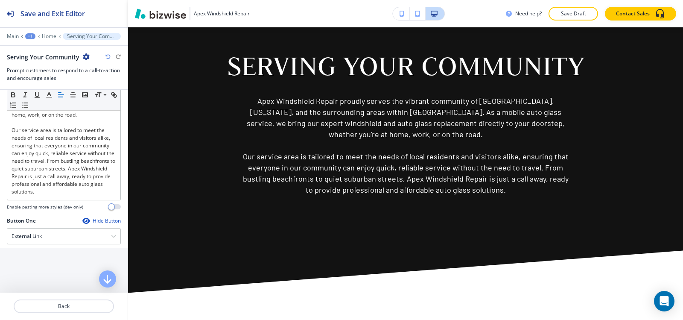
scroll to position [256, 0]
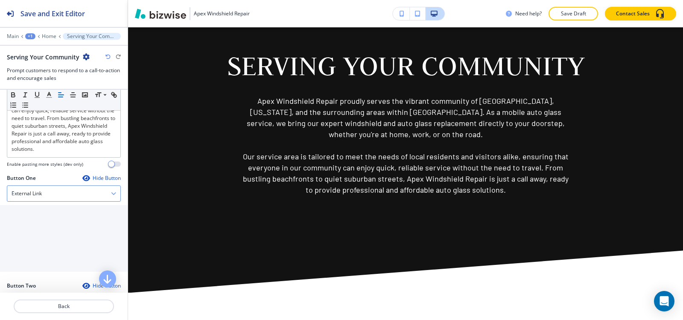
click at [59, 195] on div "External Link" at bounding box center [63, 193] width 113 height 15
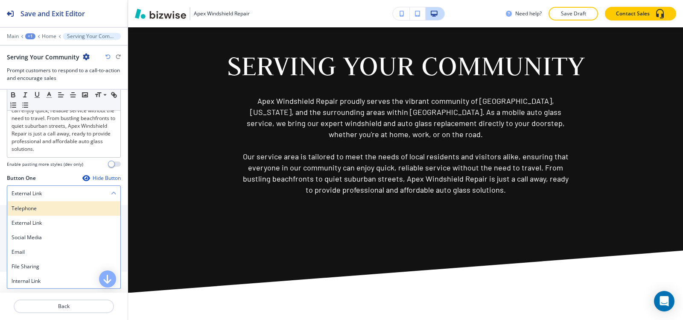
click at [53, 204] on div "Telephone" at bounding box center [63, 208] width 113 height 15
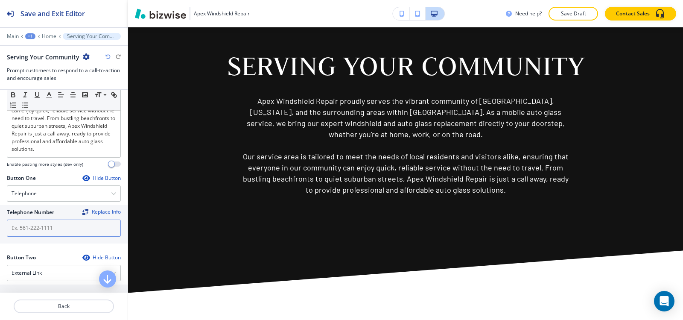
click at [48, 225] on input "text" at bounding box center [64, 227] width 114 height 17
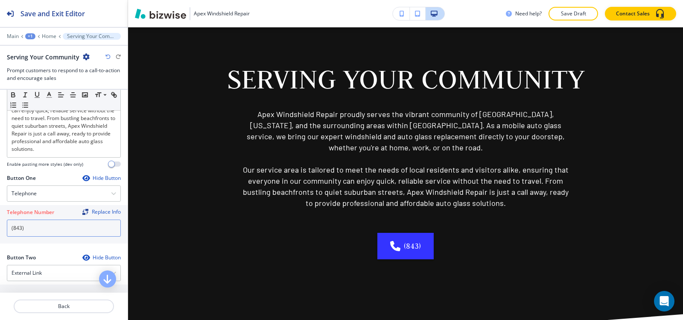
scroll to position [1535, 0]
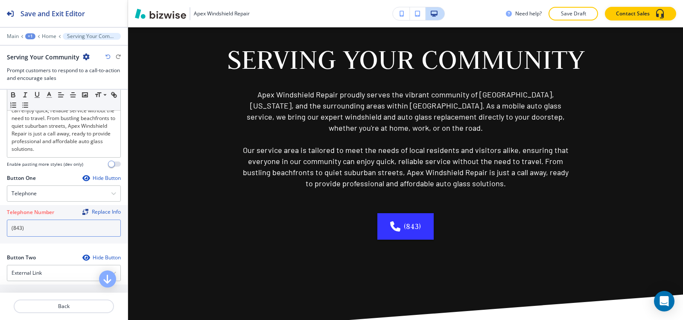
click at [49, 235] on input "(843)" at bounding box center [64, 227] width 114 height 17
paste input "340-1347"
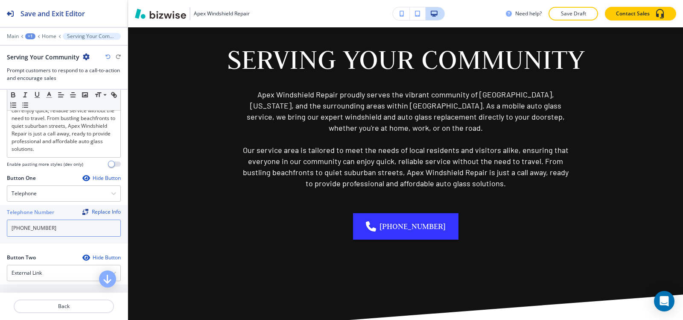
click at [26, 228] on input "[PHONE_NUMBER]" at bounding box center [64, 227] width 114 height 17
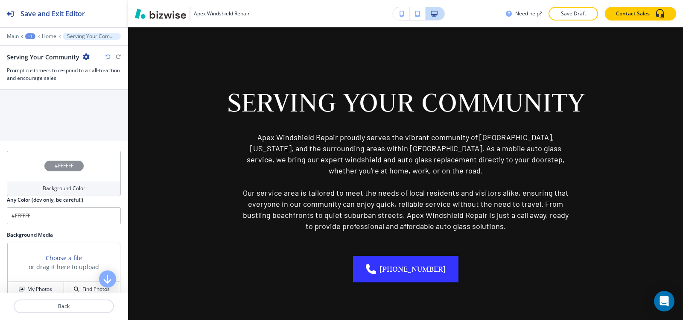
scroll to position [470, 0]
type input "[PHONE_NUMBER]"
click at [61, 188] on h4 "Background Color" at bounding box center [64, 185] width 43 height 8
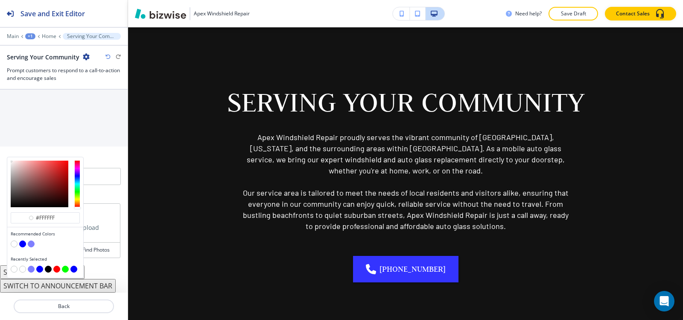
scroll to position [461, 0]
click at [31, 244] on button "button" at bounding box center [31, 243] width 7 height 7
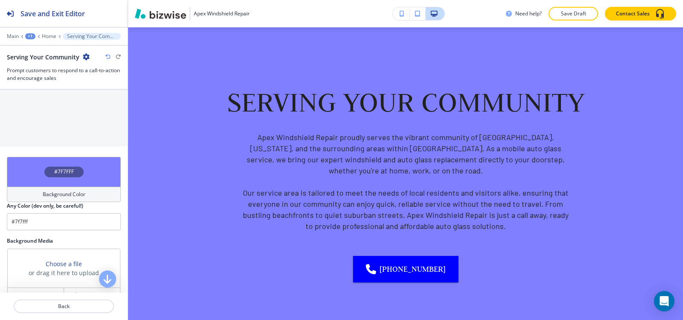
scroll to position [1450, 0]
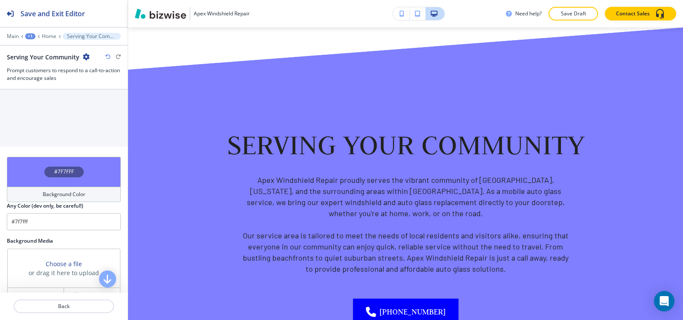
click at [52, 193] on h4 "Background Color" at bounding box center [64, 194] width 43 height 8
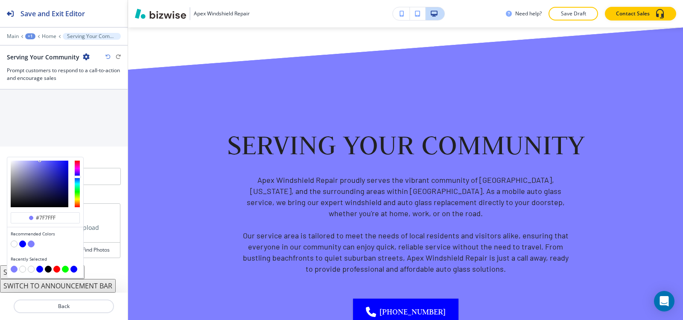
click at [22, 246] on button "button" at bounding box center [22, 243] width 7 height 7
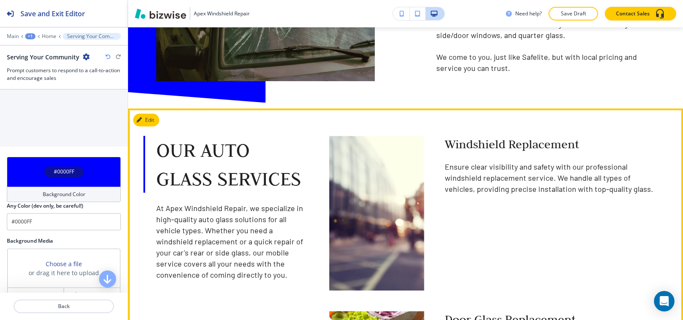
scroll to position [596, 0]
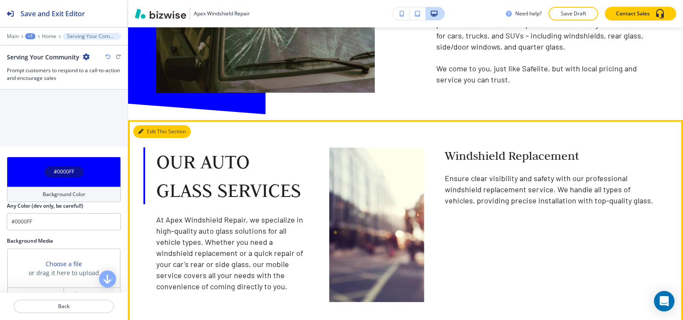
click at [148, 125] on button "Edit This Section" at bounding box center [162, 131] width 58 height 13
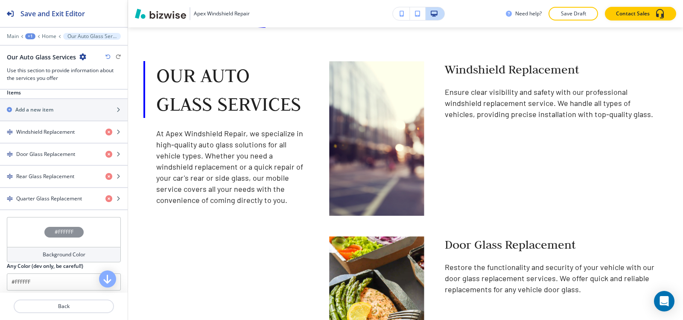
scroll to position [299, 0]
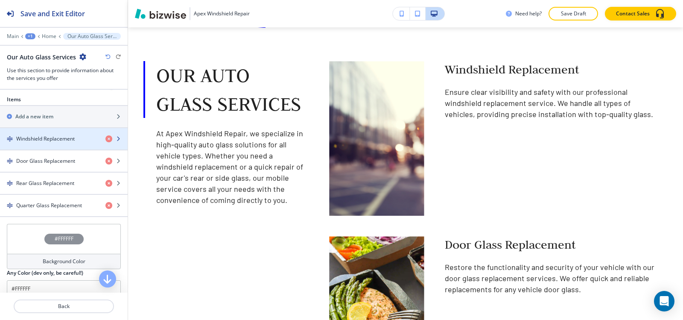
click at [56, 143] on div "button" at bounding box center [64, 146] width 128 height 7
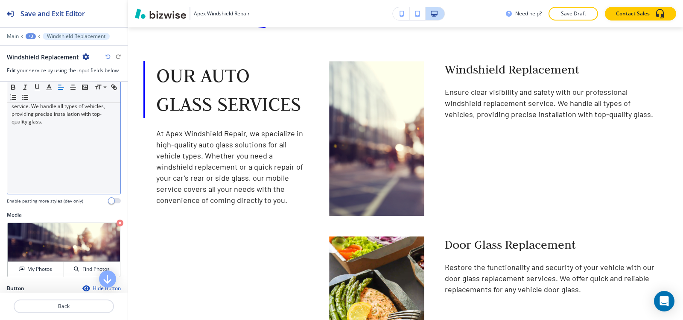
scroll to position [256, 0]
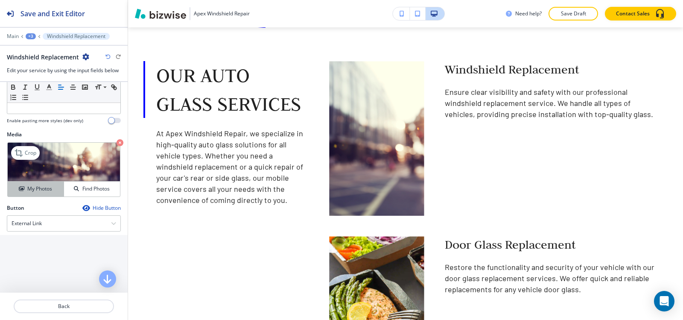
click at [35, 193] on h4 "My Photos" at bounding box center [39, 189] width 25 height 8
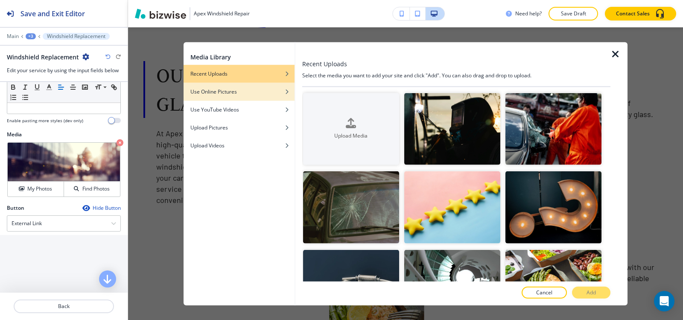
click at [276, 91] on div "Use Online Pictures" at bounding box center [239, 92] width 111 height 8
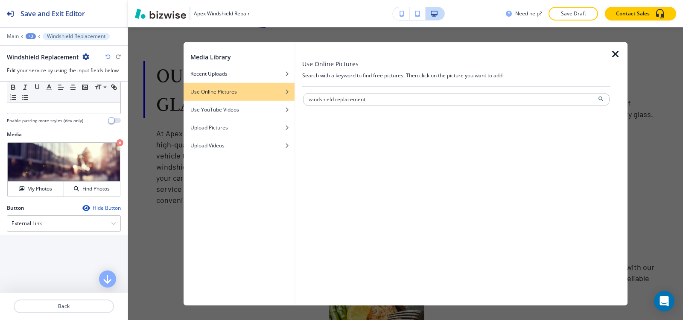
type input "windshield replacement"
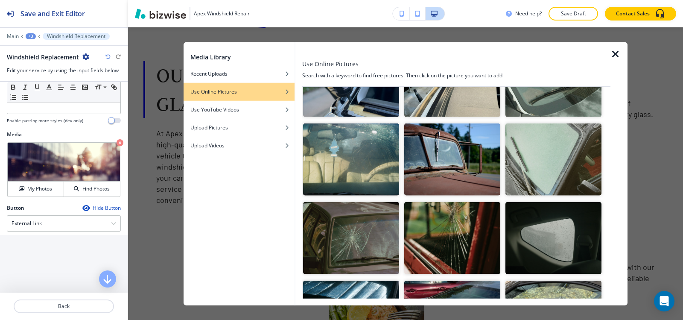
scroll to position [0, 0]
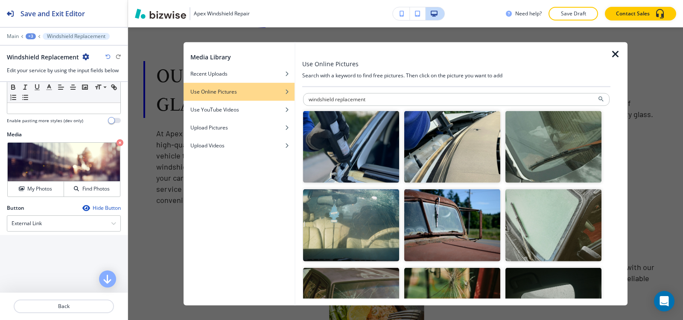
click at [352, 165] on img "button" at bounding box center [351, 147] width 96 height 72
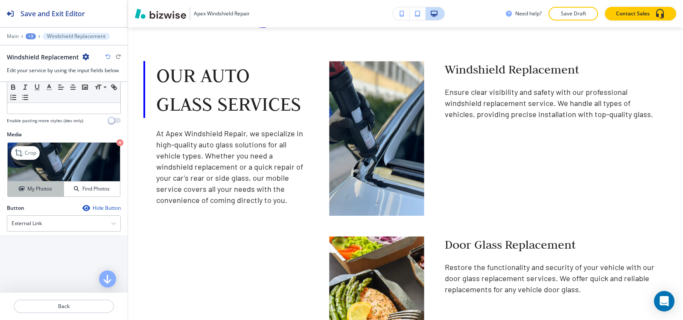
click at [37, 187] on h4 "My Photos" at bounding box center [39, 189] width 25 height 8
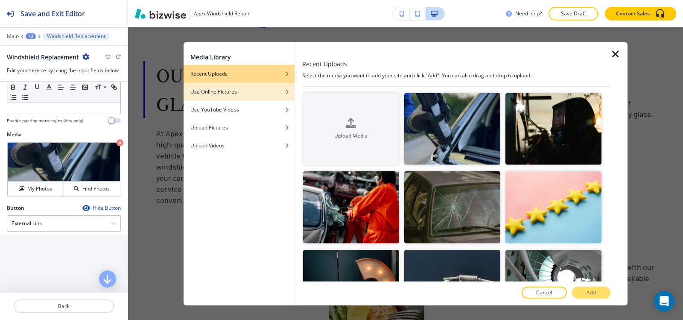
click at [275, 97] on div "button" at bounding box center [239, 97] width 111 height 5
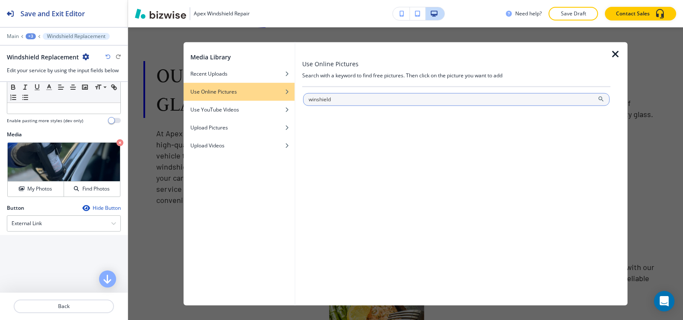
click at [319, 101] on input "winshield" at bounding box center [456, 99] width 307 height 13
click at [318, 100] on input "winshield" at bounding box center [456, 99] width 307 height 13
click at [354, 100] on input "windshield" at bounding box center [456, 99] width 307 height 13
type input "windshield replacement safety glass"
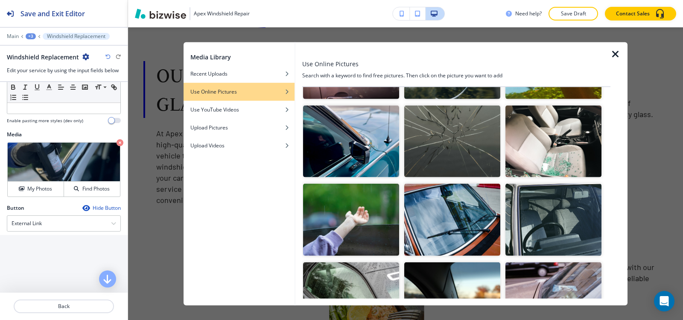
scroll to position [1261, 0]
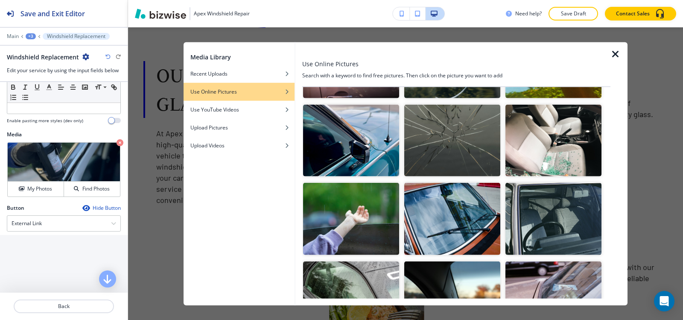
click at [458, 197] on img "button" at bounding box center [452, 219] width 96 height 72
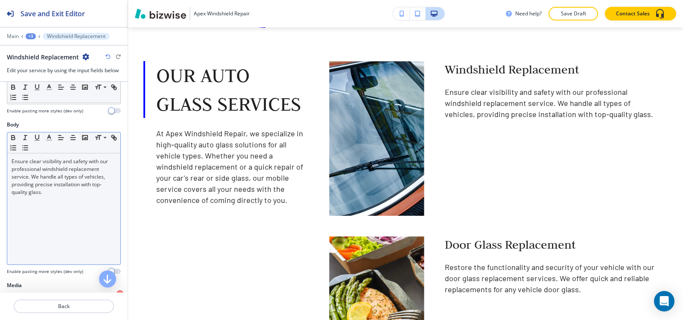
scroll to position [105, 0]
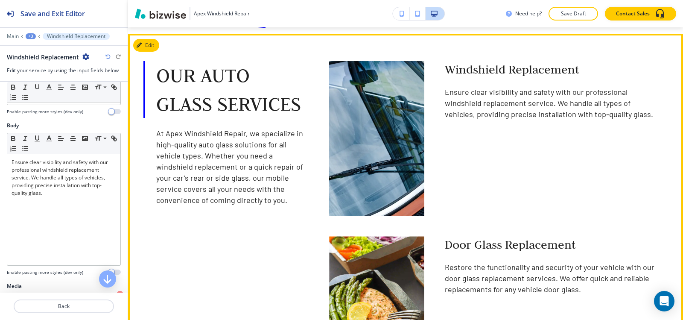
click at [395, 162] on img "button" at bounding box center [377, 138] width 104 height 170
click at [350, 148] on img "button" at bounding box center [377, 138] width 104 height 170
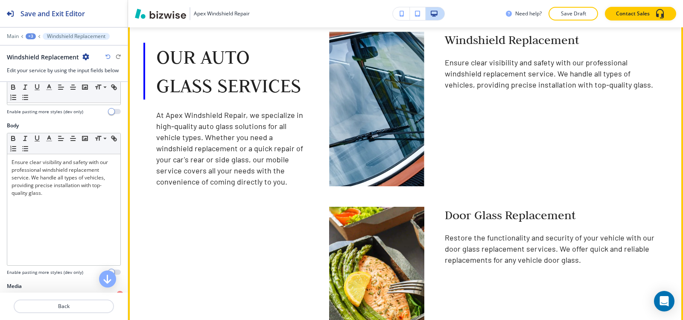
scroll to position [725, 0]
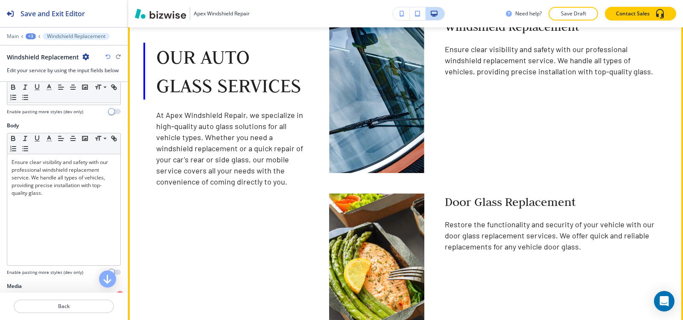
click at [348, 233] on img "button" at bounding box center [377, 271] width 104 height 170
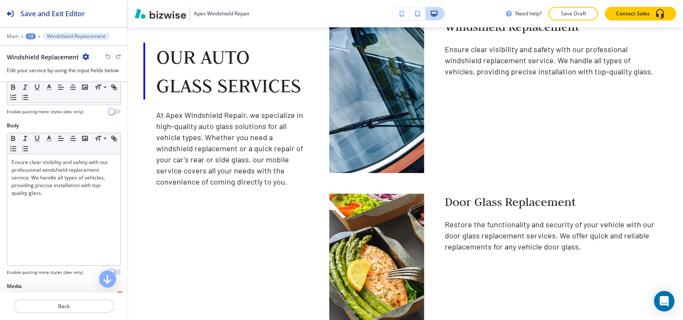
click at [32, 36] on div "+3" at bounding box center [31, 36] width 10 height 6
click at [69, 76] on button "Our Auto Glass Services" at bounding box center [53, 80] width 55 height 15
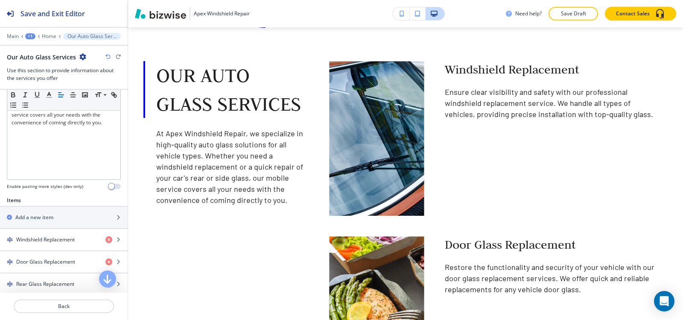
scroll to position [214, 0]
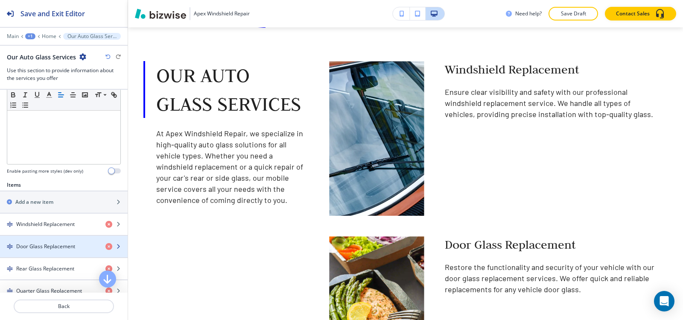
click at [48, 247] on h4 "Door Glass Replacement" at bounding box center [45, 247] width 59 height 8
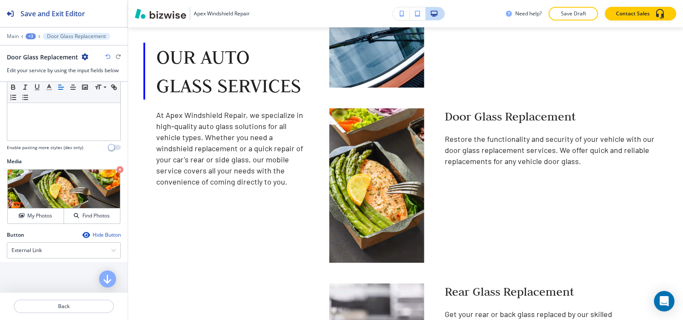
scroll to position [256, 0]
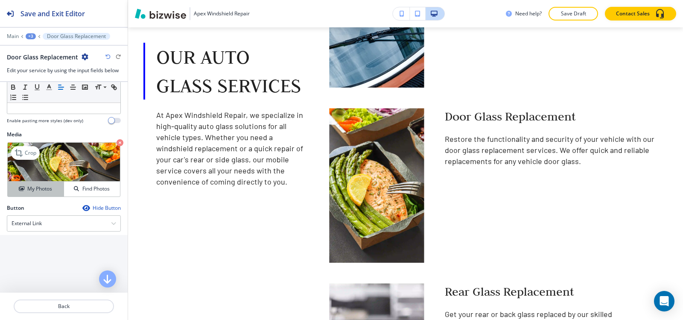
click at [39, 193] on button "My Photos" at bounding box center [36, 188] width 56 height 15
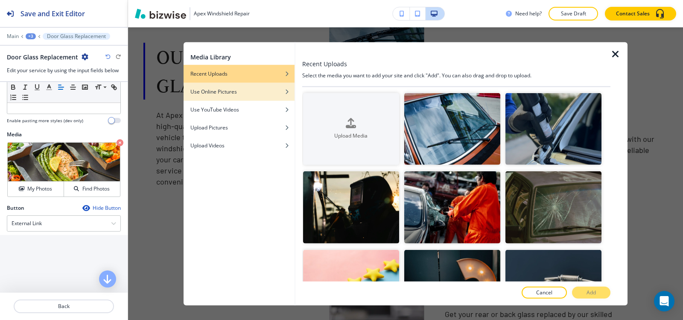
click at [263, 86] on div "button" at bounding box center [239, 84] width 111 height 5
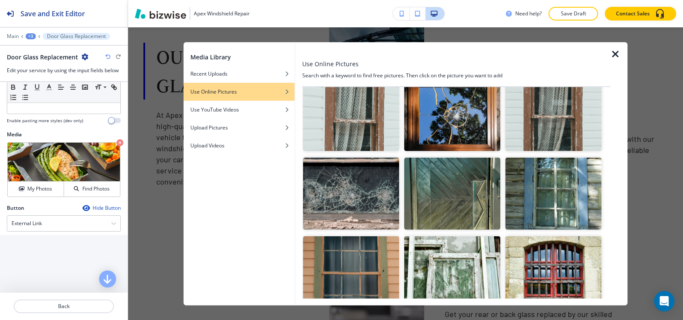
scroll to position [0, 0]
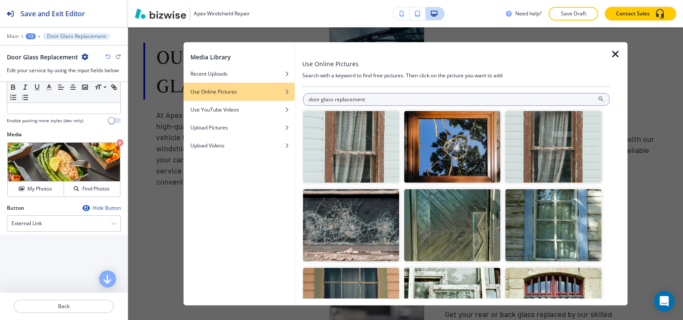
click at [334, 99] on input "door glass replacement" at bounding box center [456, 99] width 307 height 13
type input "door glass of car replacement"
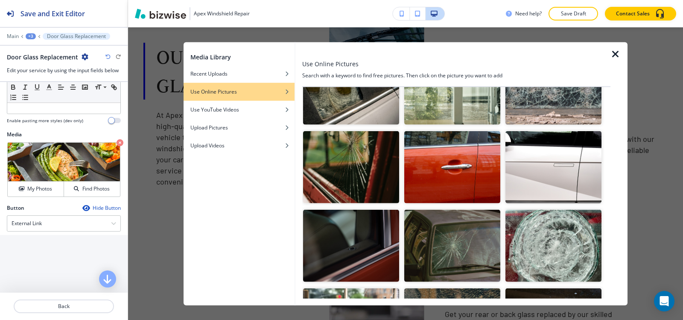
scroll to position [43, 0]
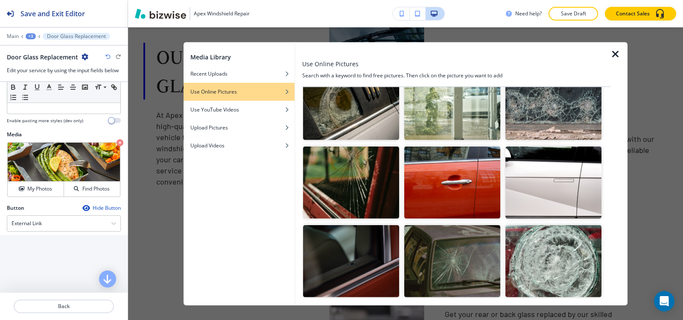
click at [482, 199] on img "button" at bounding box center [452, 182] width 96 height 72
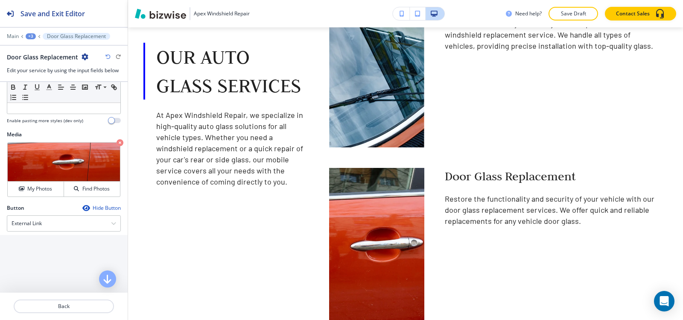
scroll to position [725, 0]
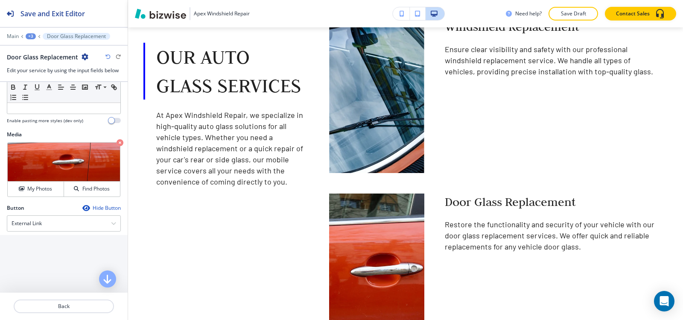
click at [389, 246] on img "button" at bounding box center [377, 271] width 104 height 170
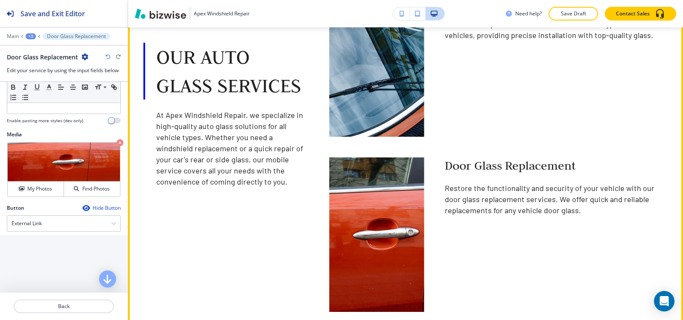
scroll to position [810, 0]
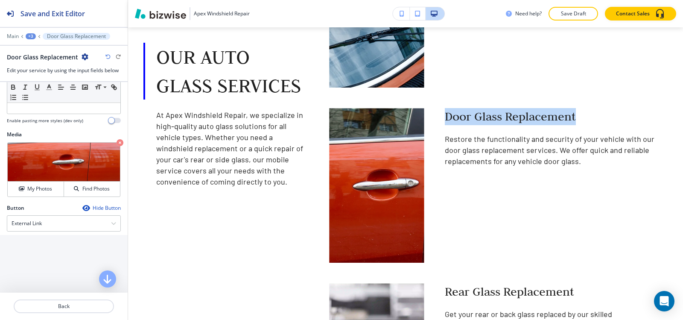
drag, startPoint x: 437, startPoint y: 111, endPoint x: 585, endPoint y: 108, distance: 148.6
click at [585, 108] on div "Door Glass Replacement Restore the functionality and security of your vehicle w…" at bounding box center [539, 178] width 231 height 168
copy h5 "Door Glass Replacement"
click at [39, 189] on h4 "My Photos" at bounding box center [39, 189] width 25 height 8
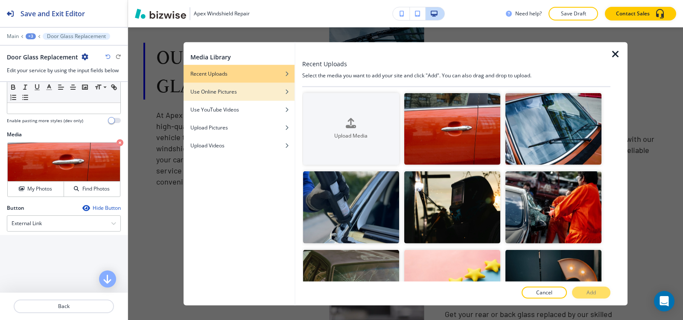
click at [277, 95] on div "Use Online Pictures" at bounding box center [239, 92] width 111 height 8
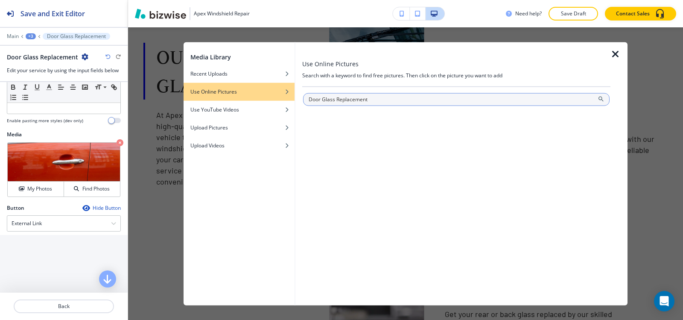
click at [335, 102] on input "Door Glass Replacement" at bounding box center [456, 99] width 307 height 13
type input "Door Glass of car Replacement"
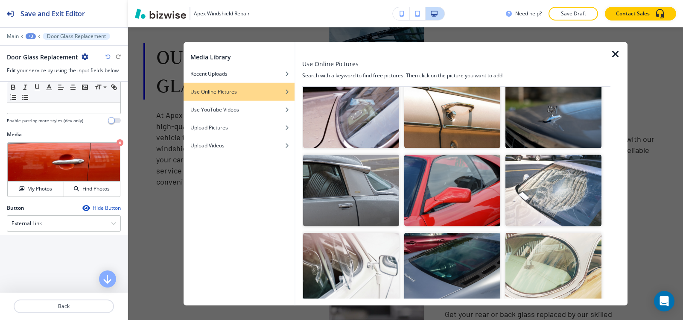
scroll to position [982, 0]
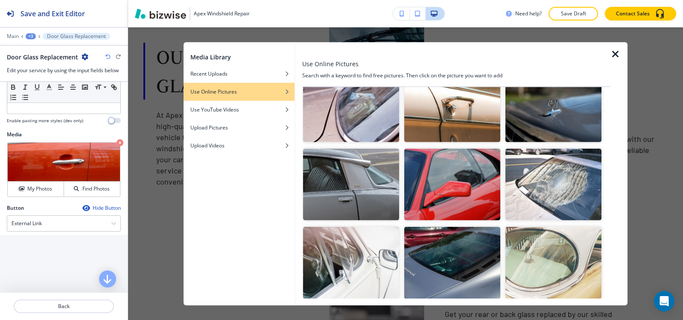
click at [471, 171] on img "button" at bounding box center [452, 184] width 96 height 72
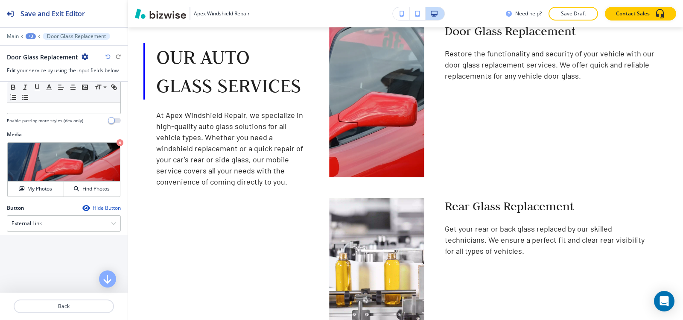
scroll to position [938, 0]
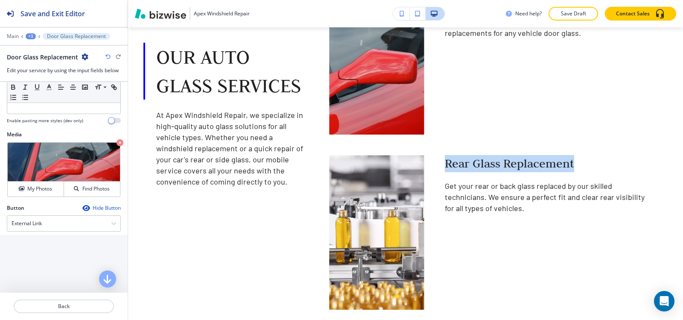
drag, startPoint x: 444, startPoint y: 161, endPoint x: 589, endPoint y: 161, distance: 144.8
click at [589, 161] on h5 "Rear Glass Replacement" at bounding box center [550, 163] width 210 height 17
copy h5 "Rear Glass Replacement"
click at [33, 37] on div "+3" at bounding box center [31, 36] width 10 height 6
click at [50, 80] on p "Our Auto Glass Services" at bounding box center [53, 80] width 44 height 8
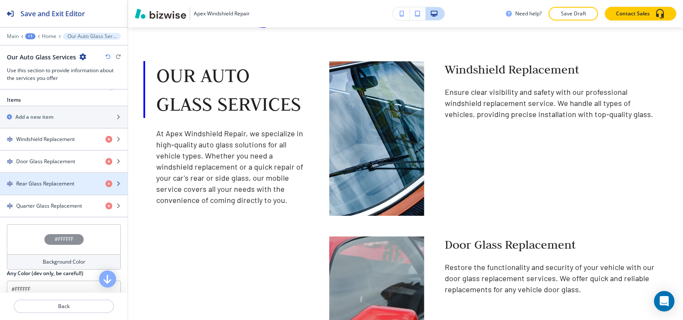
scroll to position [299, 0]
click at [64, 185] on h4 "Rear Glass Replacement" at bounding box center [45, 183] width 58 height 8
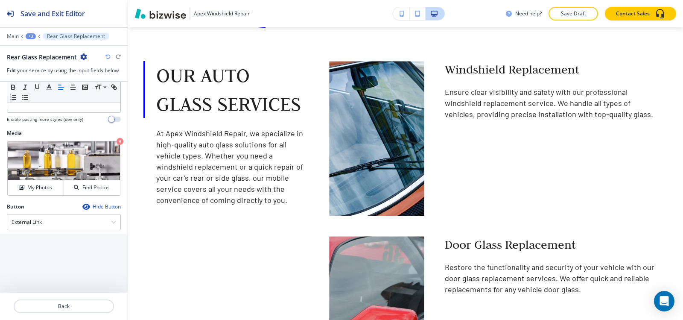
scroll to position [275, 0]
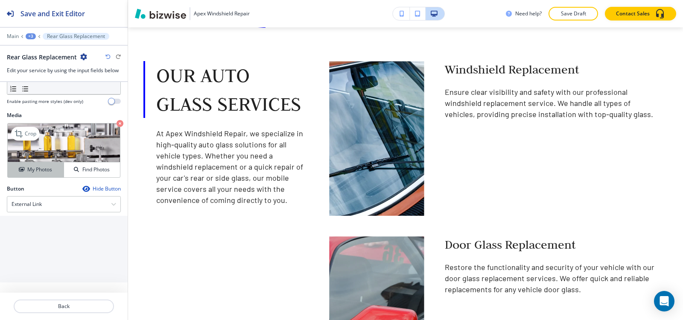
click at [43, 167] on h4 "My Photos" at bounding box center [39, 170] width 25 height 8
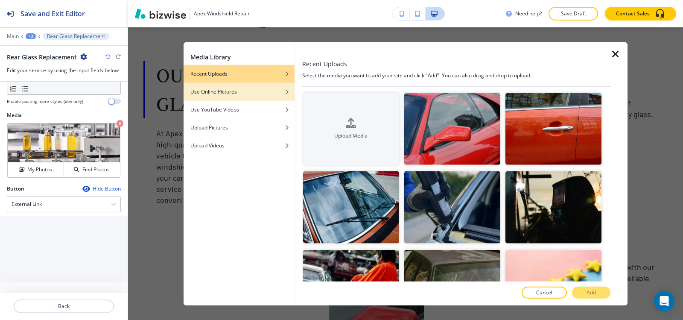
click at [273, 93] on div "Use Online Pictures" at bounding box center [239, 92] width 111 height 8
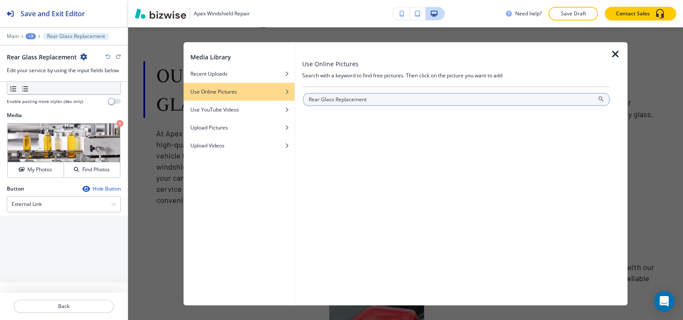
click at [334, 100] on input "Rear Glass Replacement" at bounding box center [456, 99] width 307 height 13
type input "Rear Glass of car Replacement"
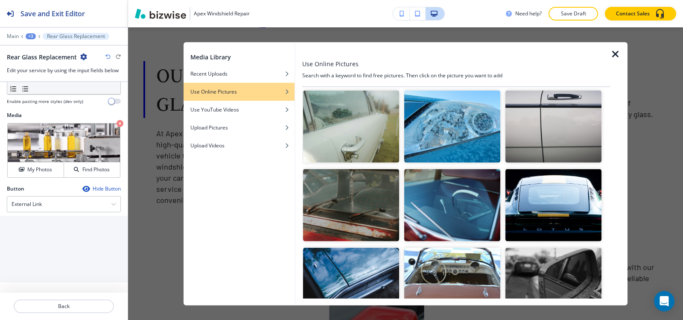
scroll to position [4527, 0]
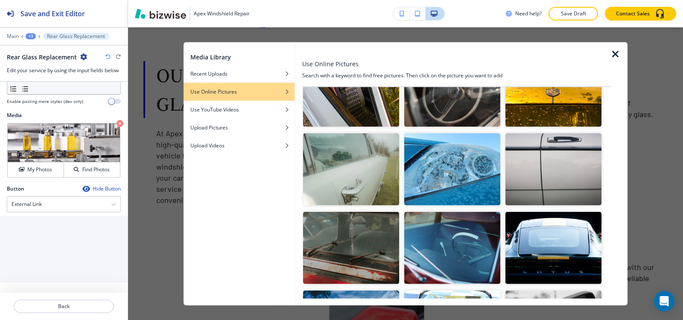
click at [558, 212] on img "button" at bounding box center [554, 248] width 96 height 72
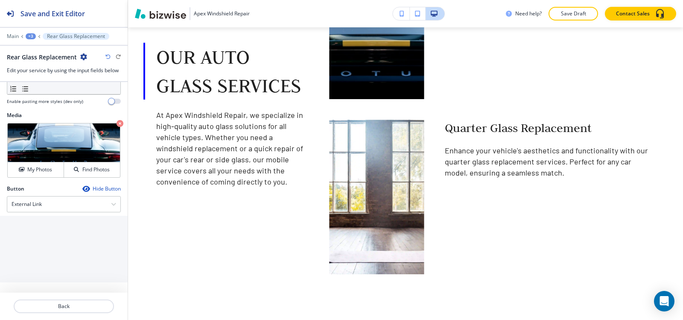
scroll to position [1152, 0]
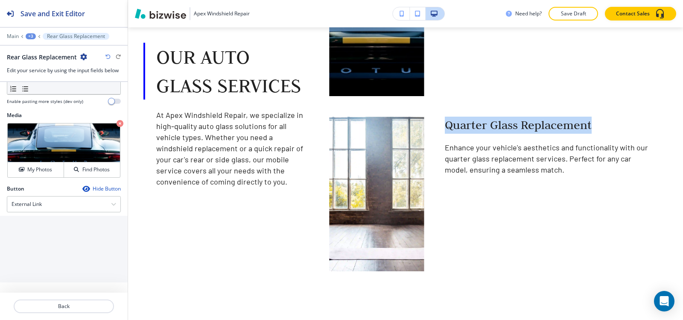
drag, startPoint x: 442, startPoint y: 120, endPoint x: 608, endPoint y: 115, distance: 166.2
click at [608, 117] on h5 "Quarter Glass Replacement" at bounding box center [550, 125] width 210 height 17
copy h5 "Quarter Glass Replacement"
click at [27, 38] on div "+3" at bounding box center [31, 36] width 10 height 6
click at [68, 81] on p "Our Auto Glass Services" at bounding box center [53, 80] width 44 height 8
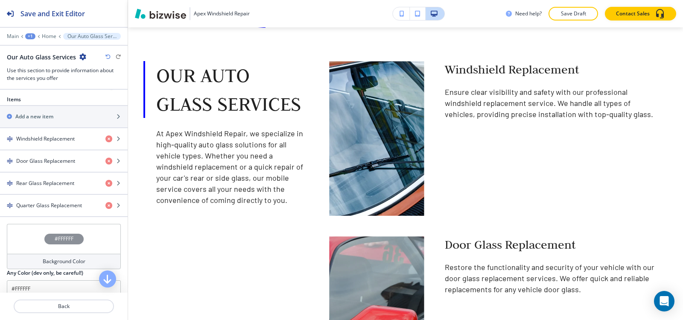
scroll to position [342, 0]
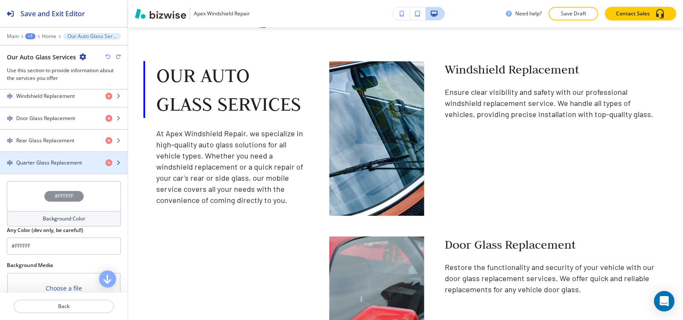
click at [61, 168] on div "button" at bounding box center [64, 170] width 128 height 7
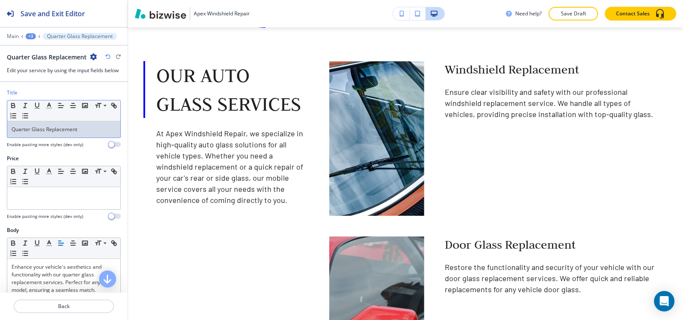
click at [89, 129] on p "Quarter Glass Replacement" at bounding box center [64, 130] width 105 height 8
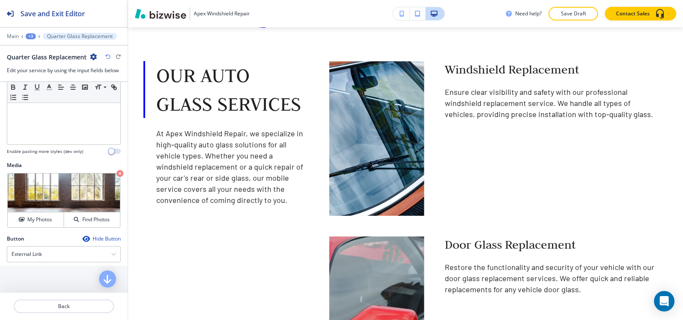
scroll to position [275, 0]
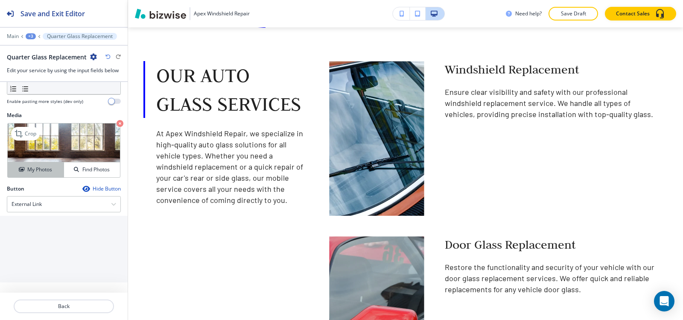
click at [50, 171] on h4 "My Photos" at bounding box center [39, 170] width 25 height 8
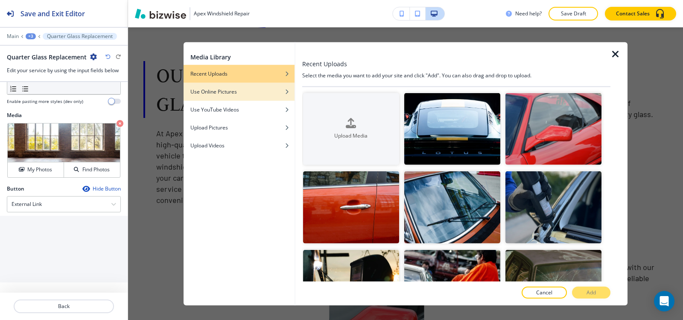
click at [267, 94] on div "Use Online Pictures" at bounding box center [239, 92] width 111 height 8
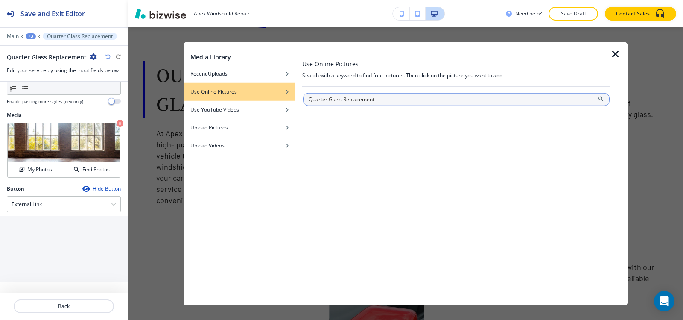
click at [341, 99] on input "Quarter Glass Replacement" at bounding box center [456, 99] width 307 height 13
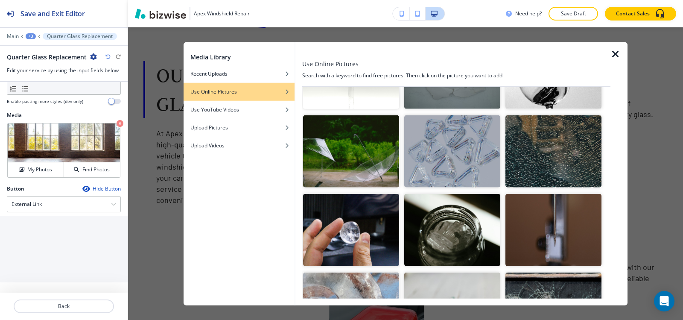
scroll to position [0, 0]
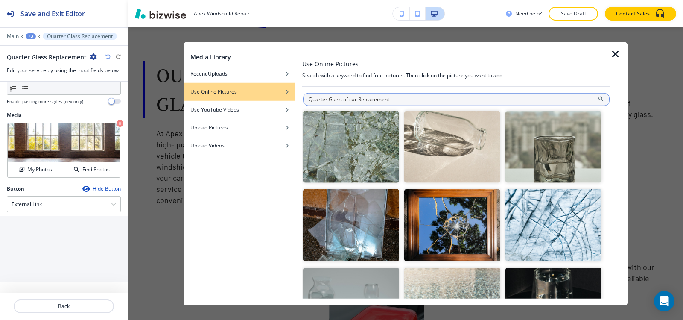
type input "Quarter Glass of car Replacement"
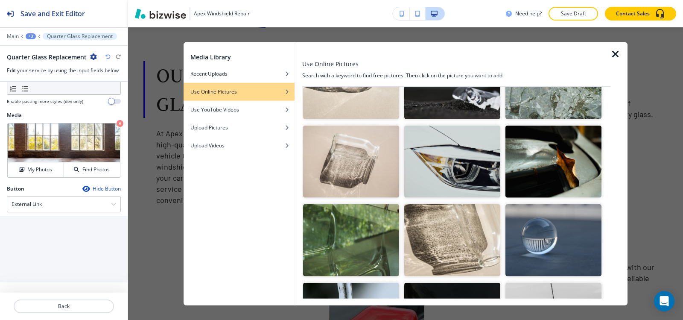
scroll to position [342, 0]
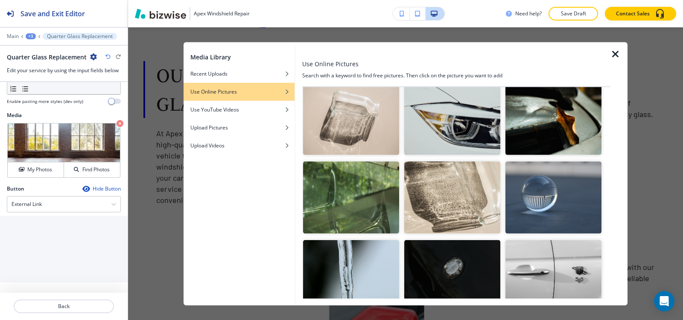
click at [433, 121] on img "button" at bounding box center [452, 119] width 96 height 72
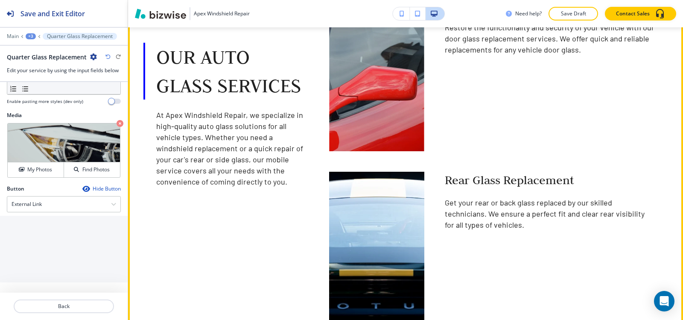
scroll to position [810, 0]
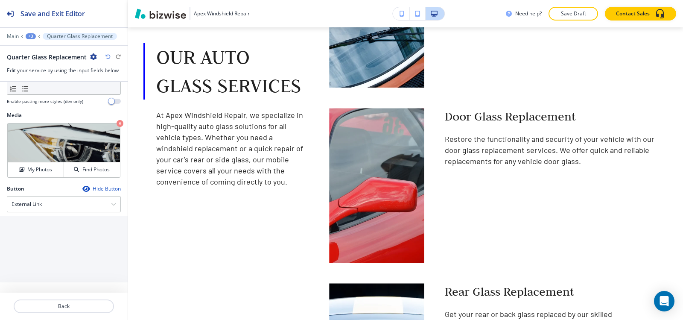
click at [26, 35] on div "+3" at bounding box center [31, 36] width 10 height 6
click at [54, 81] on p "Our Auto Glass Services" at bounding box center [53, 80] width 44 height 8
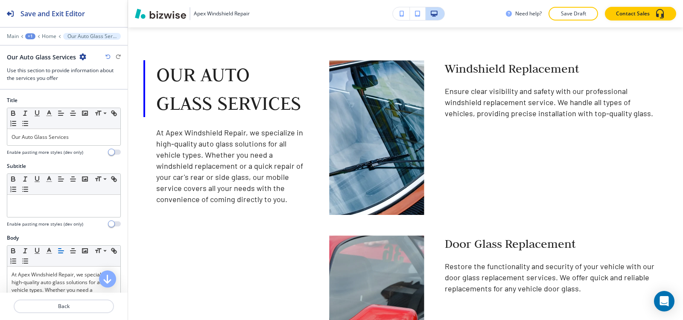
scroll to position [682, 0]
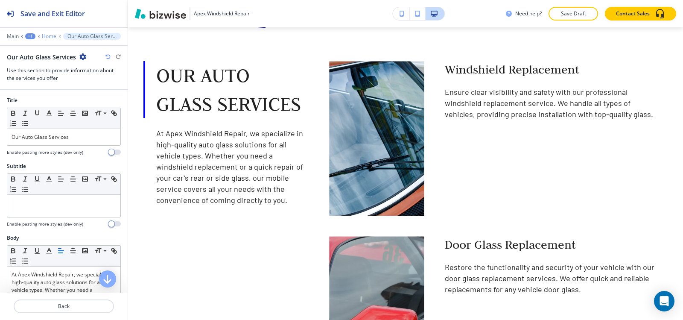
click at [47, 35] on p "Home" at bounding box center [49, 36] width 15 height 6
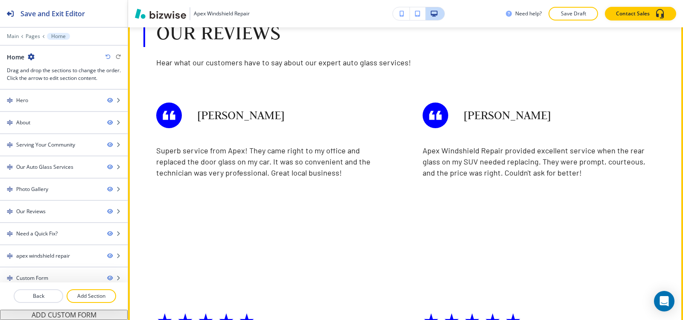
scroll to position [2289, 0]
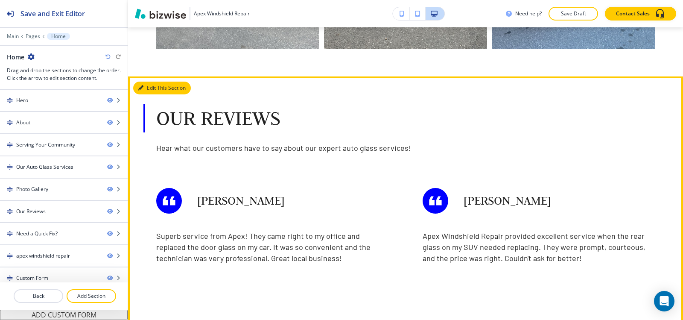
click at [158, 82] on button "Edit This Section" at bounding box center [162, 88] width 58 height 13
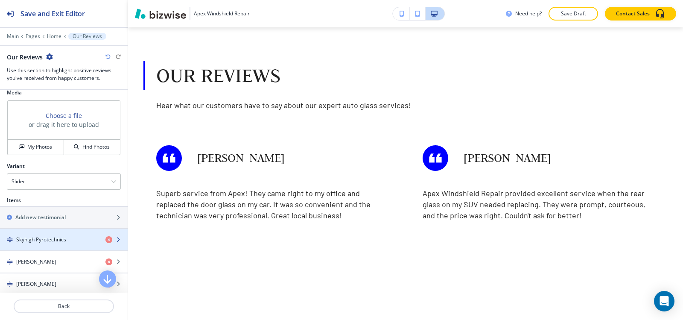
scroll to position [256, 0]
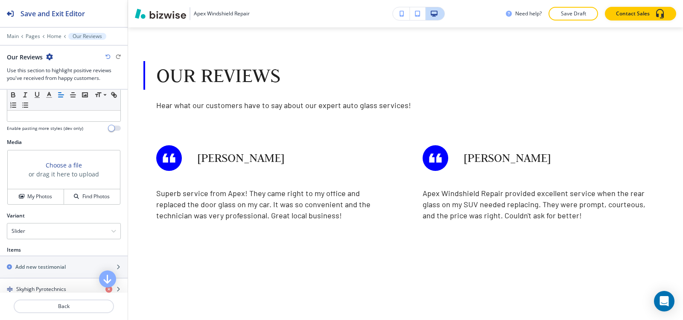
click at [35, 196] on h4 "My Photos" at bounding box center [39, 197] width 25 height 8
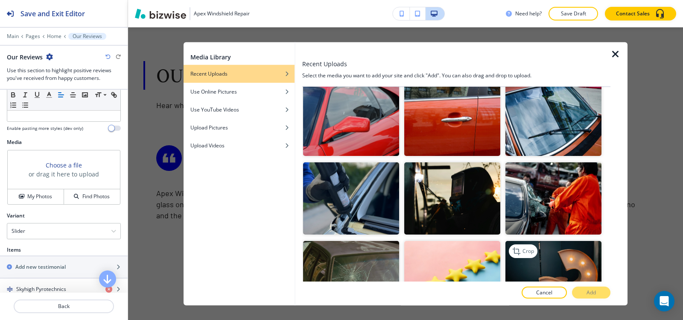
scroll to position [85, 0]
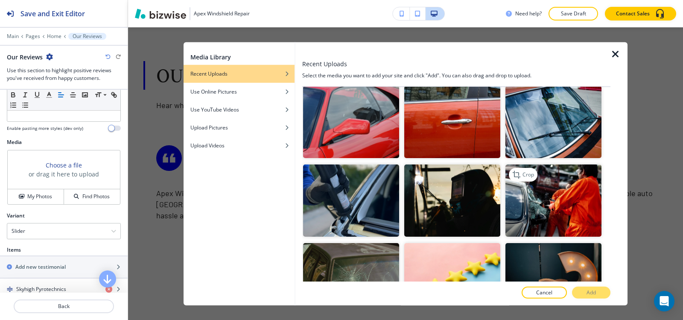
click at [529, 211] on img "button" at bounding box center [554, 200] width 96 height 72
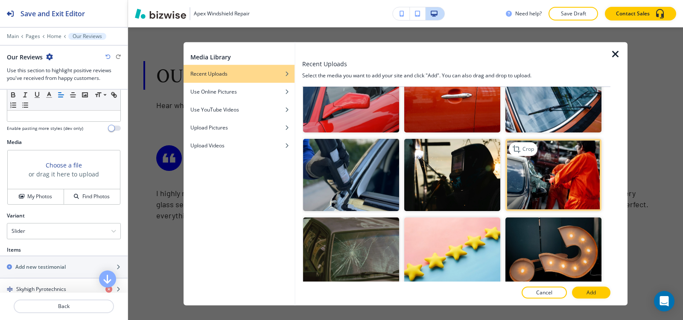
scroll to position [26, 0]
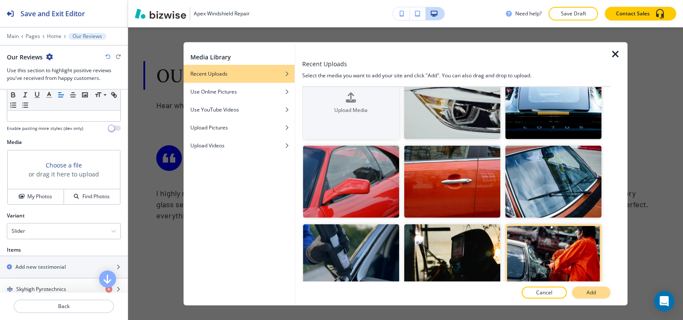
click at [597, 290] on button "Add" at bounding box center [591, 293] width 38 height 12
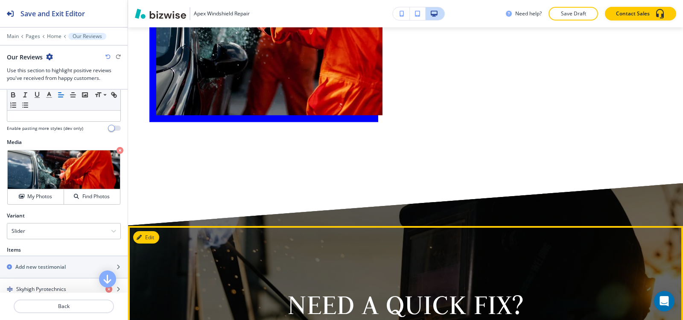
scroll to position [2417, 0]
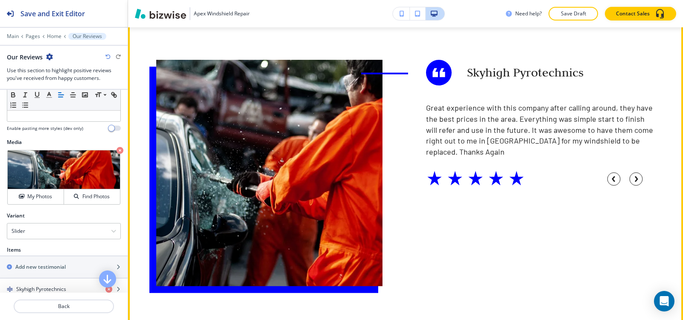
click at [339, 245] on img at bounding box center [269, 173] width 226 height 226
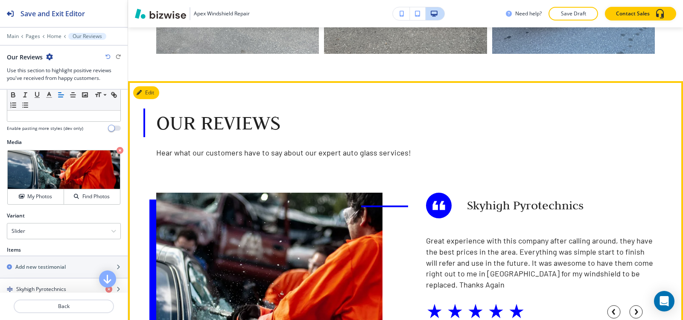
scroll to position [2289, 0]
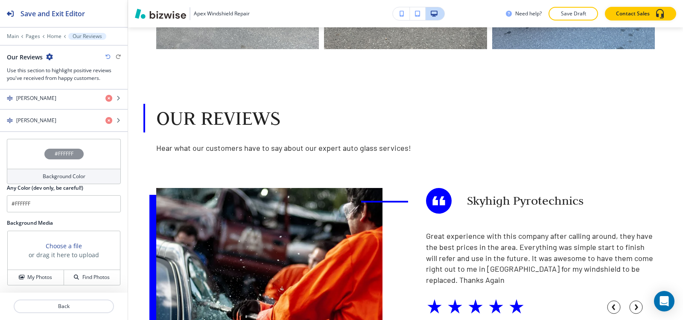
click at [47, 179] on h4 "Background Color" at bounding box center [64, 177] width 43 height 8
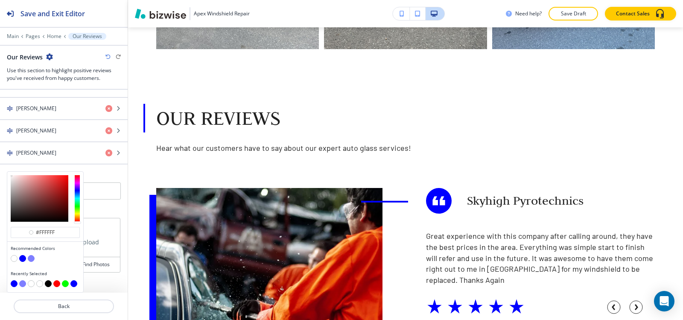
click at [33, 258] on button "button" at bounding box center [31, 258] width 7 height 7
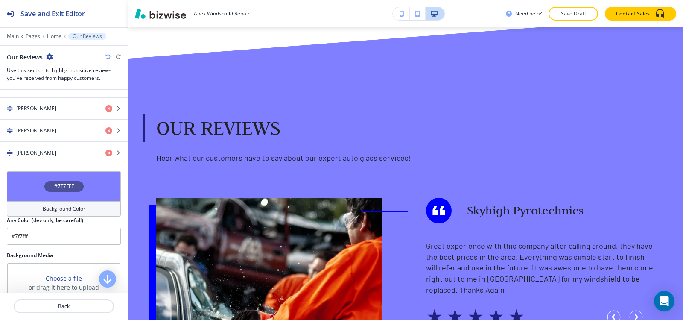
scroll to position [2374, 0]
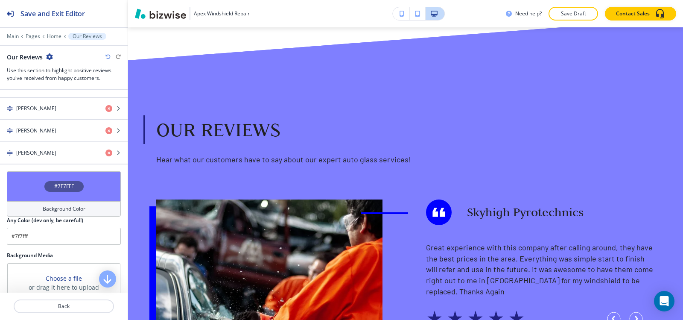
click at [59, 211] on h4 "Background Color" at bounding box center [64, 209] width 43 height 8
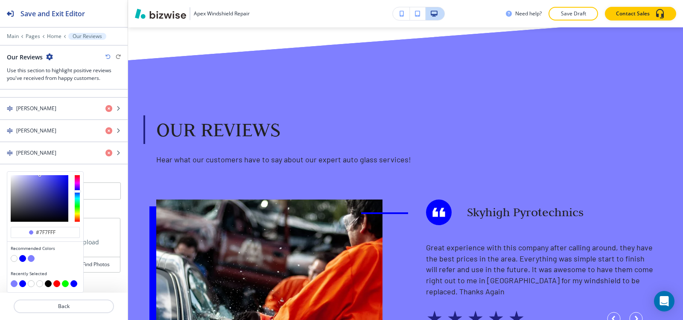
click at [22, 258] on button "button" at bounding box center [22, 258] width 7 height 7
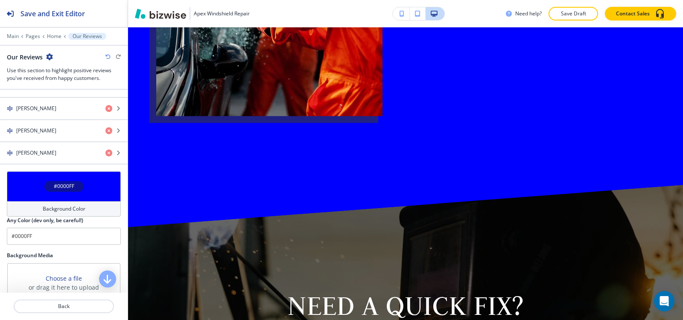
scroll to position [2758, 0]
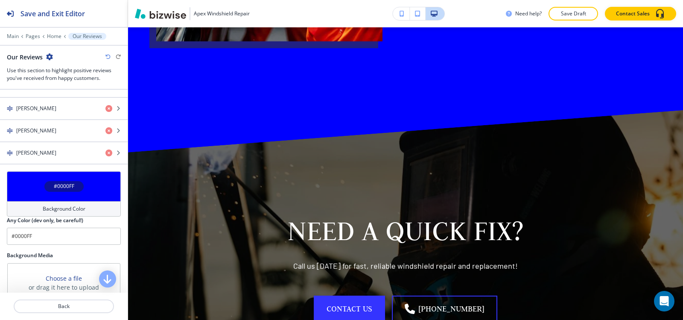
click at [61, 210] on h4 "Background Color" at bounding box center [64, 209] width 43 height 8
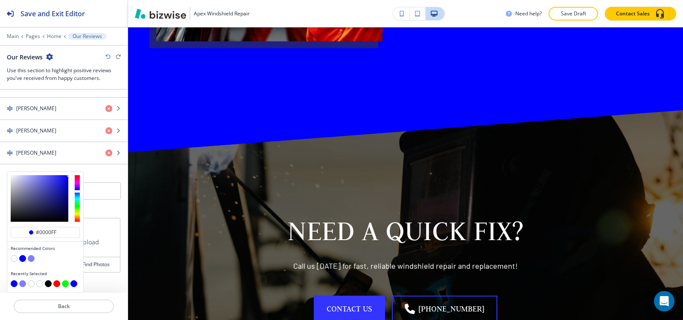
click at [48, 281] on button "button" at bounding box center [48, 283] width 7 height 7
type input "#000000"
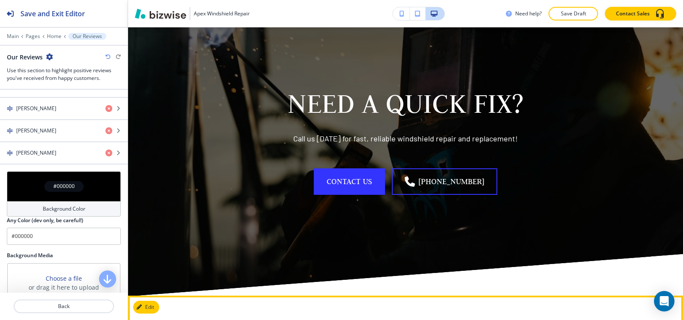
scroll to position [2844, 0]
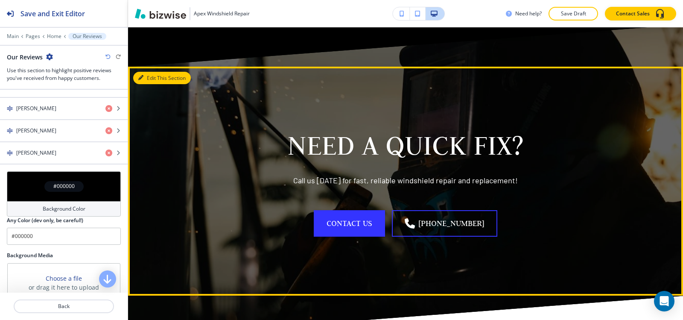
click at [150, 72] on button "Edit This Section" at bounding box center [162, 78] width 58 height 13
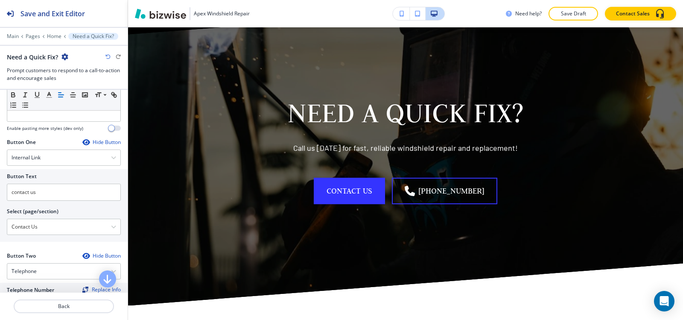
scroll to position [0, 0]
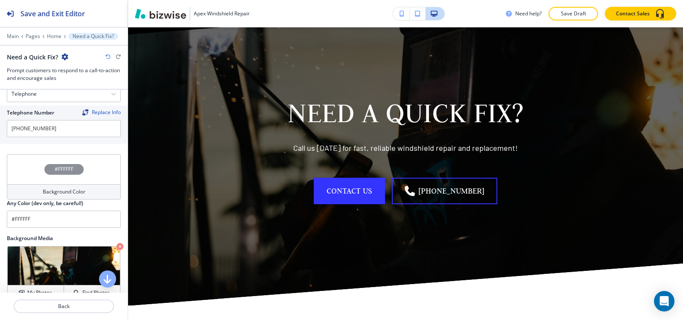
click at [54, 188] on h4 "Background Color" at bounding box center [64, 192] width 43 height 8
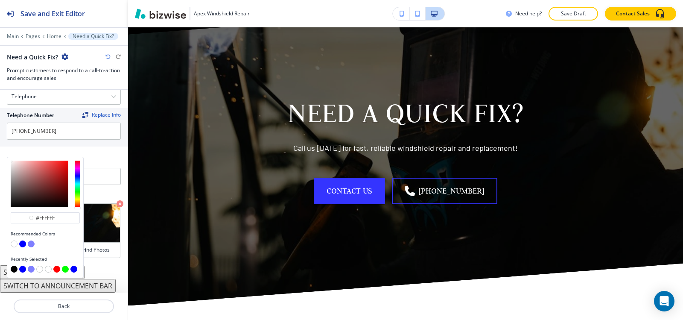
click at [21, 243] on button "button" at bounding box center [22, 243] width 7 height 7
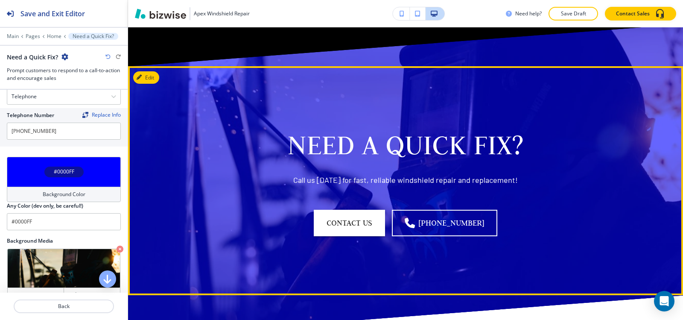
scroll to position [2791, 0]
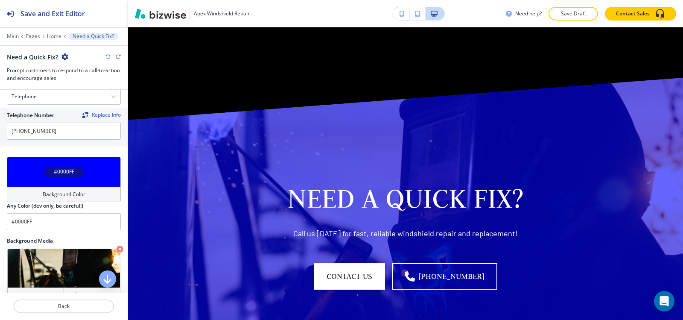
click at [59, 196] on h4 "Background Color" at bounding box center [64, 194] width 43 height 8
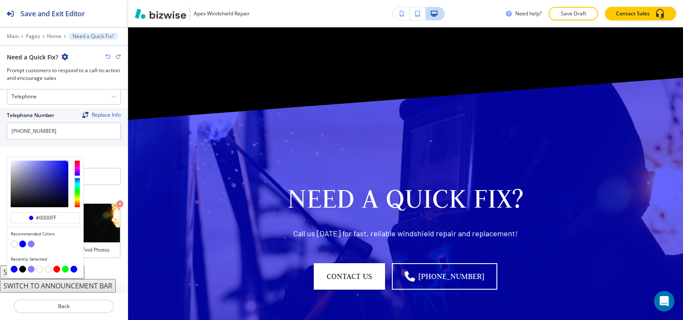
click at [32, 243] on button "button" at bounding box center [31, 243] width 7 height 7
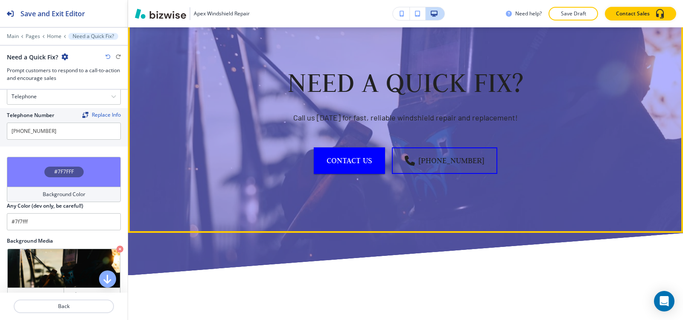
scroll to position [2919, 0]
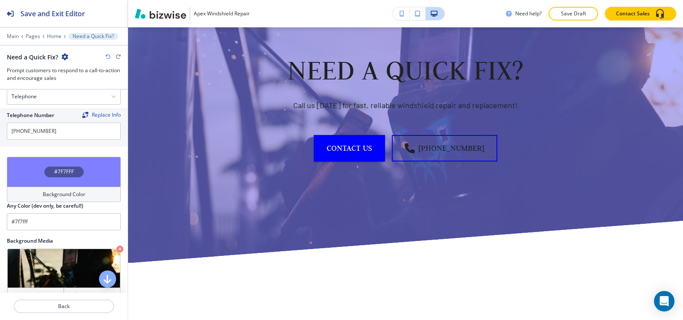
click at [109, 57] on icon "button" at bounding box center [107, 56] width 5 height 5
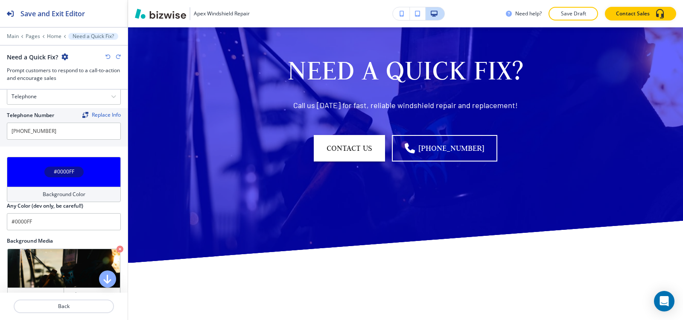
click at [109, 57] on icon "button" at bounding box center [107, 56] width 5 height 5
type input "#FFFFFF"
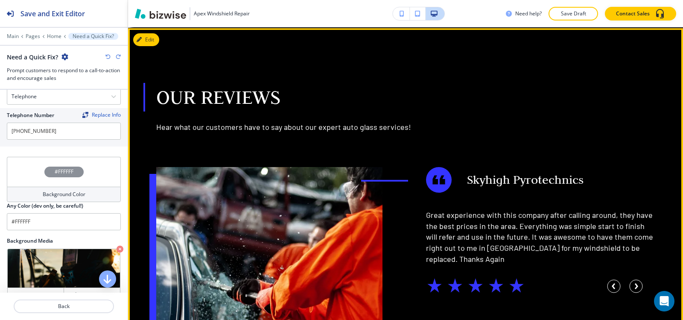
scroll to position [2364, 0]
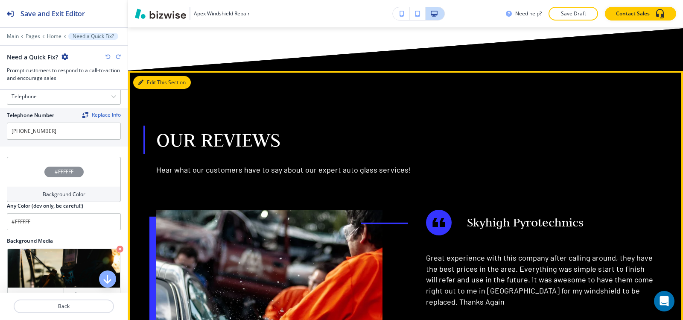
click at [143, 81] on button "Edit This Section" at bounding box center [162, 82] width 58 height 13
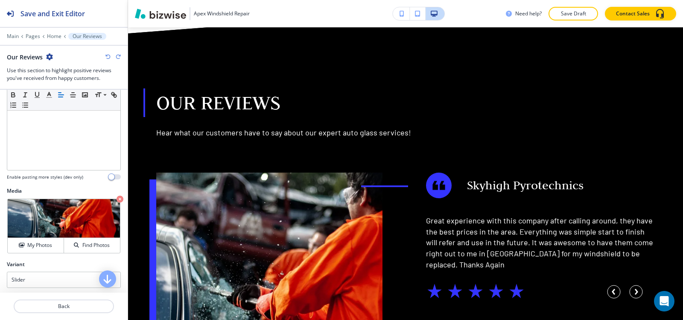
scroll to position [256, 0]
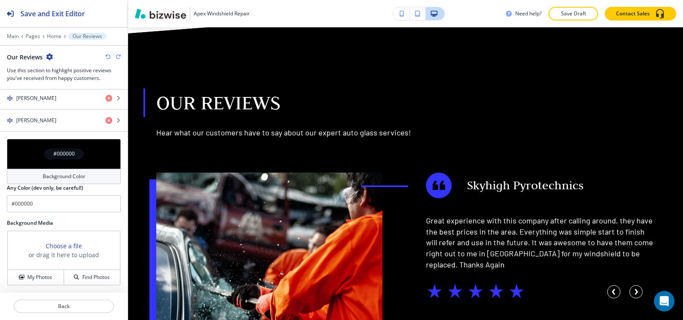
click at [58, 174] on h4 "Background Color" at bounding box center [64, 177] width 43 height 8
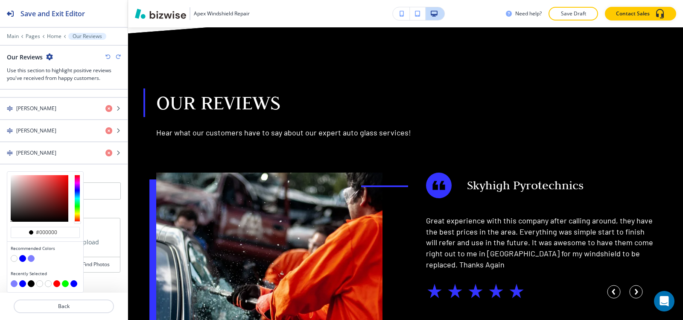
scroll to position [570, 0]
click at [23, 258] on button "button" at bounding box center [22, 258] width 7 height 7
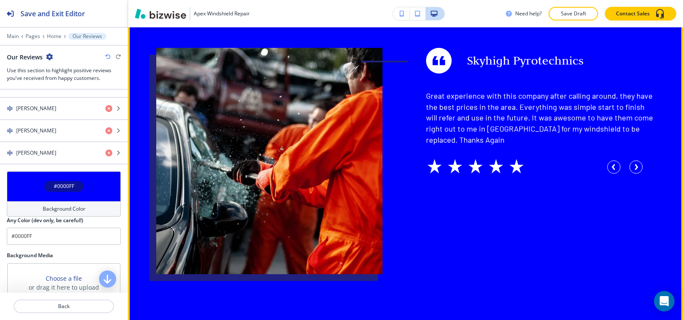
scroll to position [2529, 0]
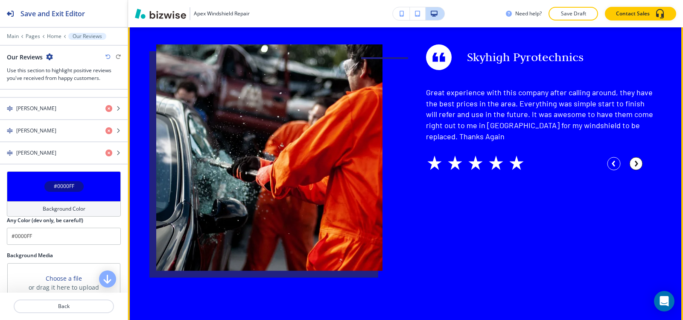
click at [633, 157] on circle "button" at bounding box center [636, 163] width 13 height 13
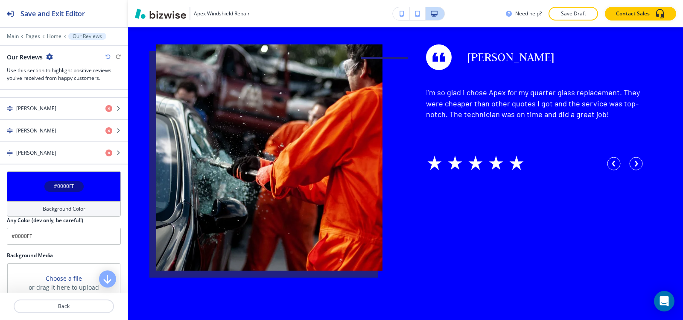
click at [45, 203] on div "Background Color" at bounding box center [64, 208] width 114 height 15
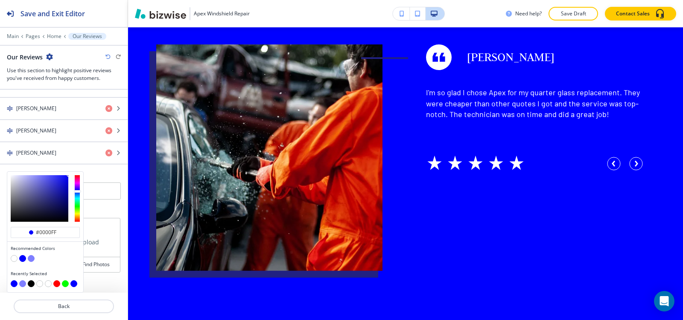
click at [30, 259] on button "button" at bounding box center [31, 258] width 7 height 7
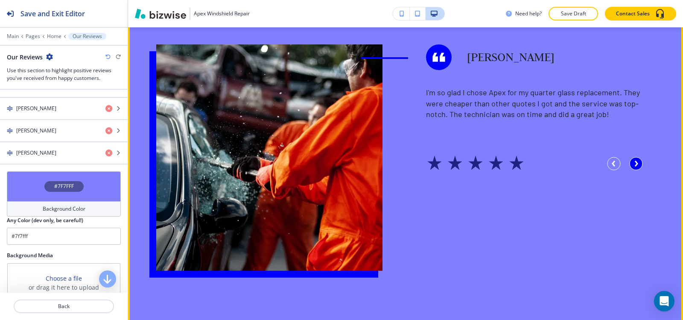
click at [630, 158] on circle "button" at bounding box center [636, 163] width 13 height 13
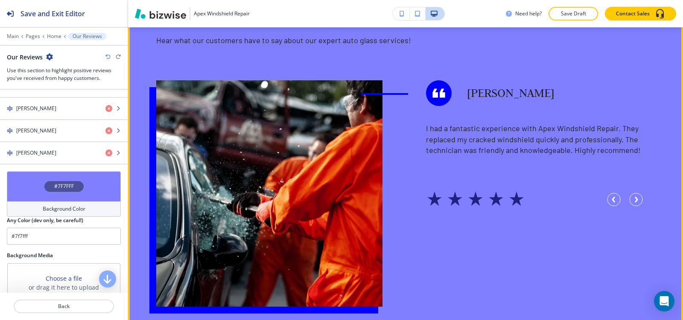
scroll to position [2444, 0]
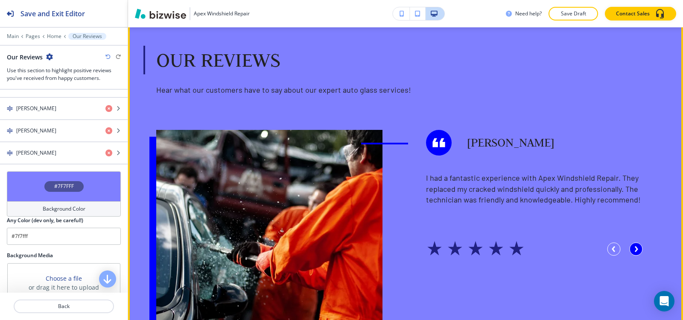
click at [636, 247] on icon "button" at bounding box center [637, 249] width 2 height 4
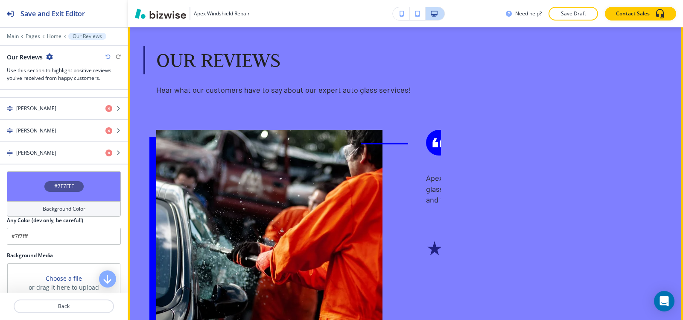
click at [636, 247] on icon "button" at bounding box center [637, 249] width 2 height 4
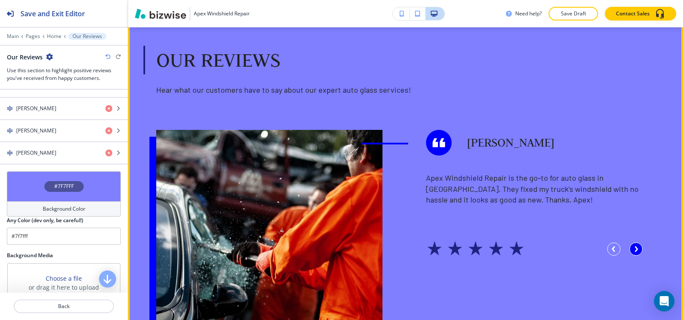
click at [636, 247] on icon "button" at bounding box center [637, 249] width 2 height 4
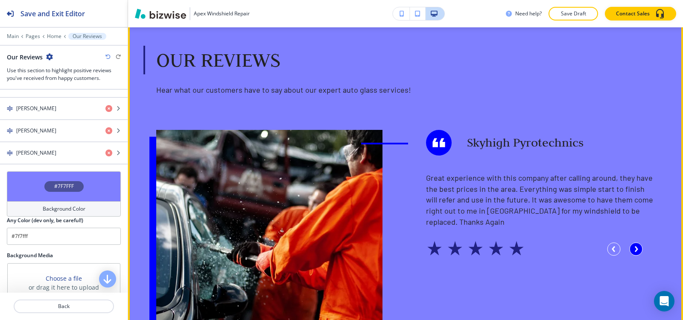
click at [636, 247] on icon "button" at bounding box center [637, 249] width 2 height 4
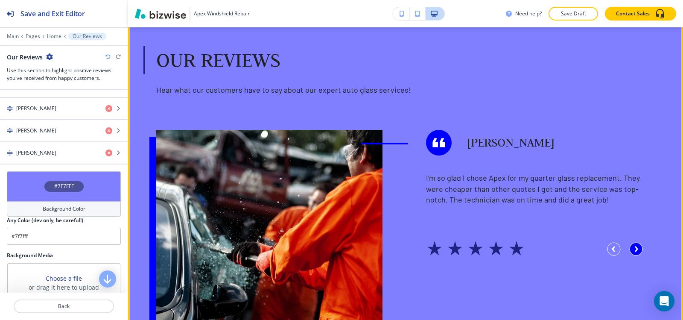
click at [636, 247] on icon "button" at bounding box center [637, 249] width 2 height 4
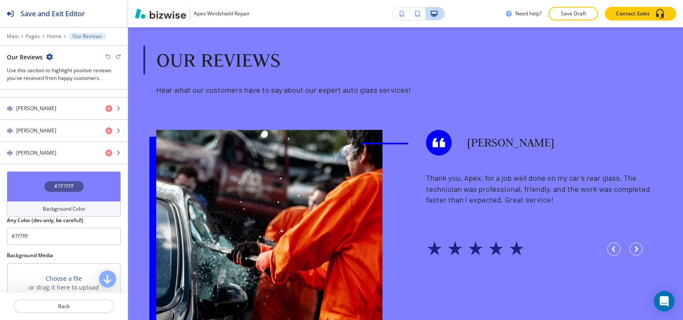
click at [42, 213] on div "Background Color" at bounding box center [64, 208] width 114 height 15
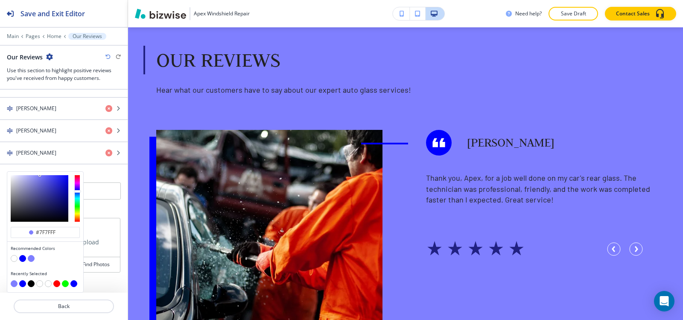
click at [24, 257] on button "button" at bounding box center [22, 258] width 7 height 7
type input "#0000FF"
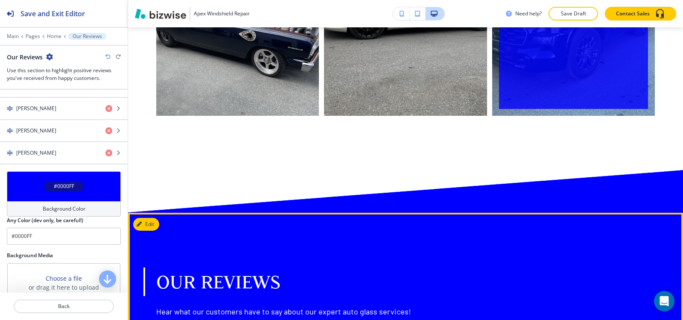
scroll to position [2145, 0]
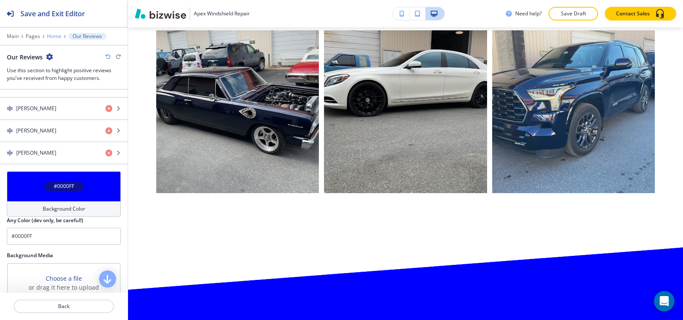
click at [59, 36] on p "Home" at bounding box center [54, 36] width 15 height 6
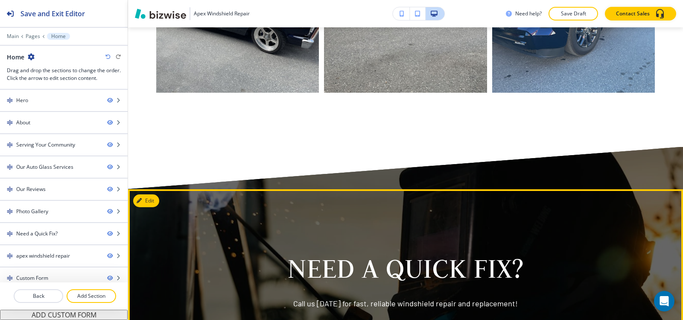
scroll to position [2770, 0]
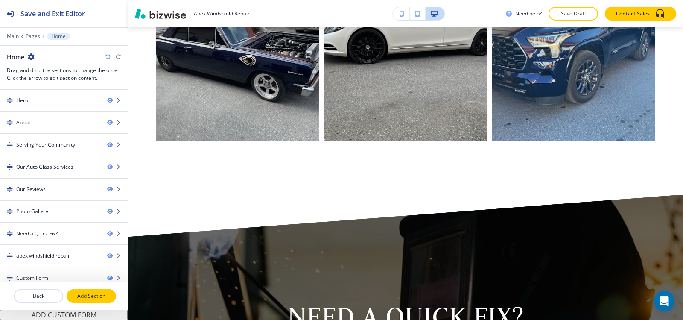
click at [97, 296] on p "Add Section" at bounding box center [91, 296] width 48 height 8
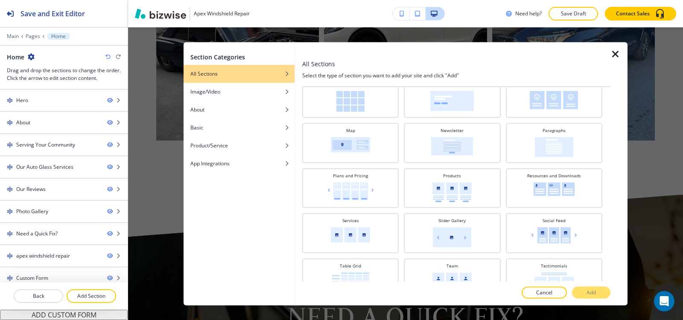
scroll to position [281, 0]
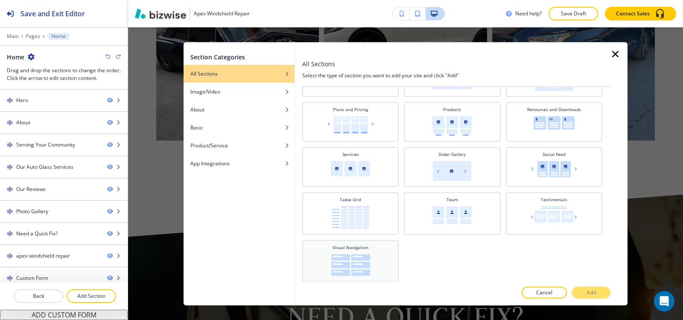
click at [370, 268] on div "Visual Navigation" at bounding box center [351, 260] width 88 height 32
click at [603, 291] on button "Add" at bounding box center [591, 293] width 38 height 12
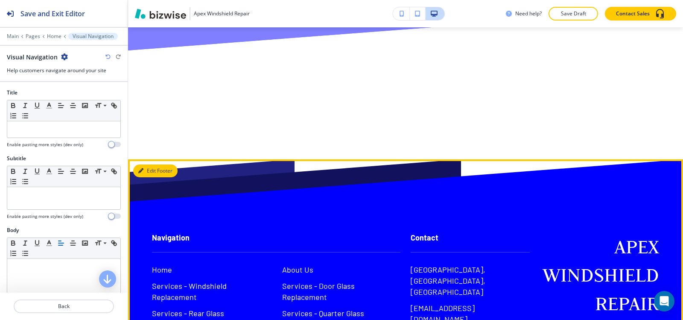
scroll to position [4199, 0]
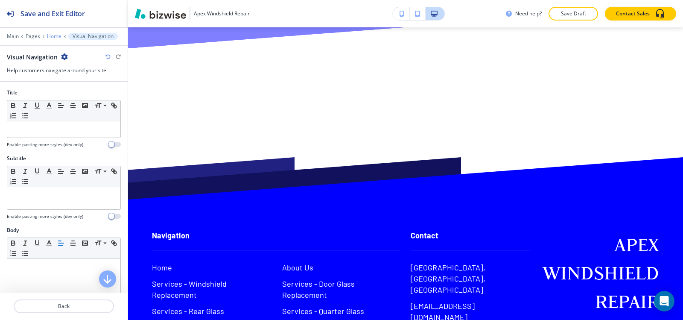
click at [51, 36] on p "Home" at bounding box center [54, 36] width 15 height 6
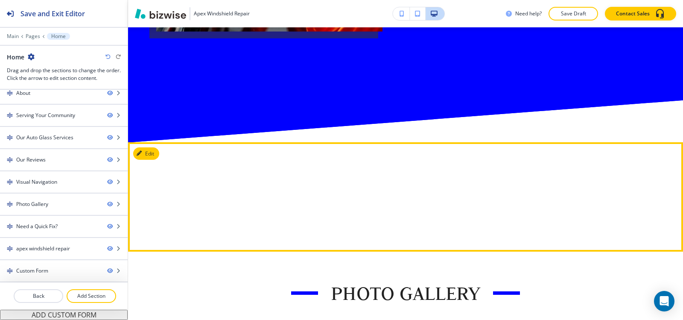
scroll to position [2324, 0]
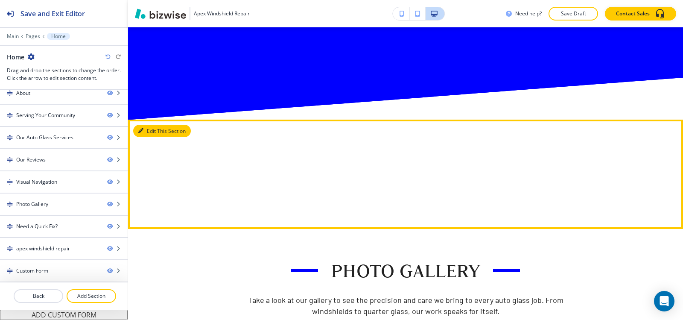
click at [154, 125] on button "Edit This Section" at bounding box center [162, 131] width 58 height 13
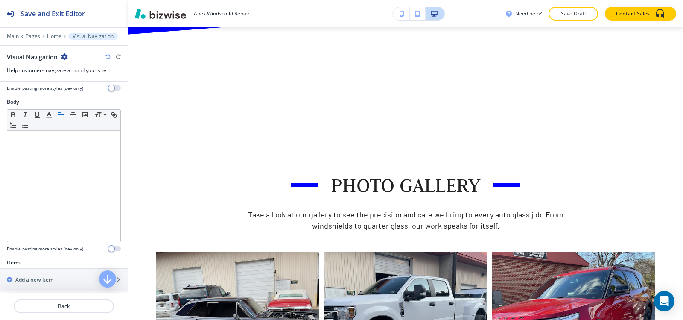
scroll to position [0, 0]
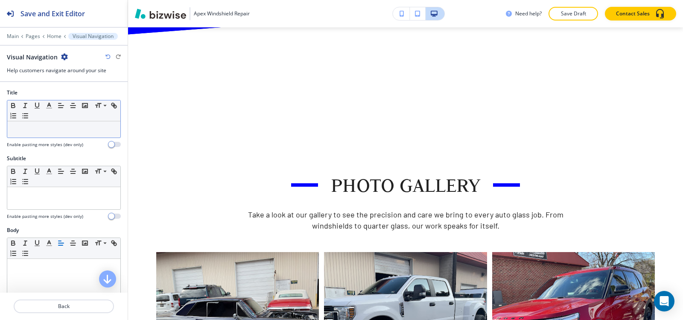
click at [50, 126] on p at bounding box center [64, 130] width 105 height 8
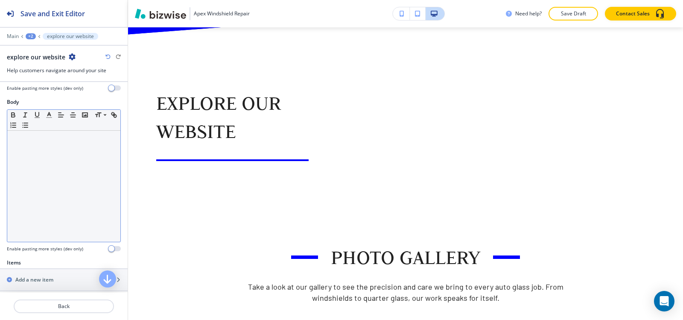
scroll to position [256, 0]
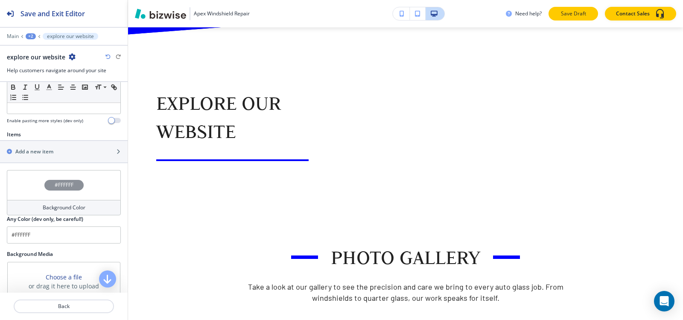
click at [585, 16] on p "Save Draft" at bounding box center [573, 14] width 27 height 8
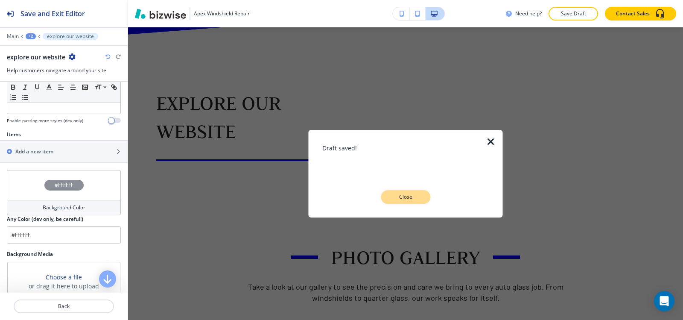
click at [406, 194] on p "Close" at bounding box center [405, 197] width 27 height 8
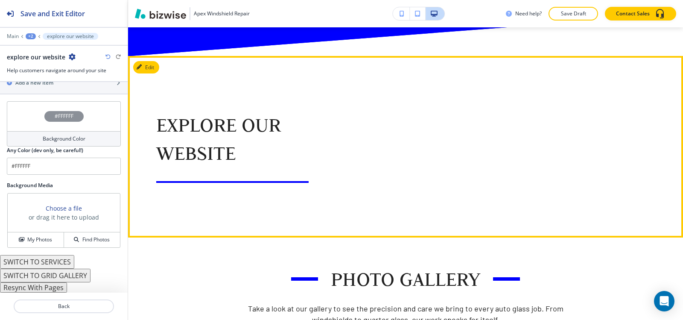
scroll to position [2367, 0]
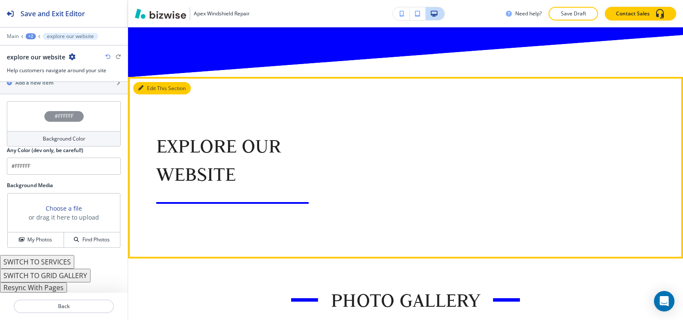
click at [155, 82] on button "Edit This Section" at bounding box center [162, 88] width 58 height 13
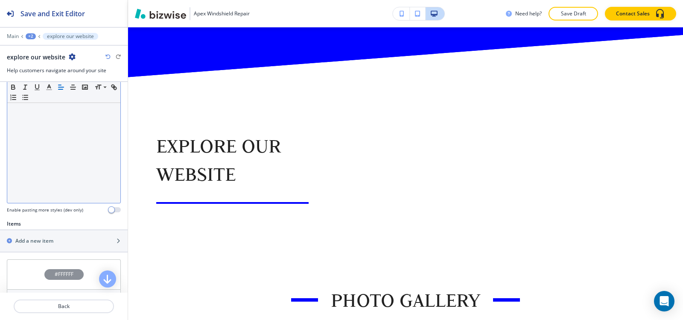
scroll to position [214, 0]
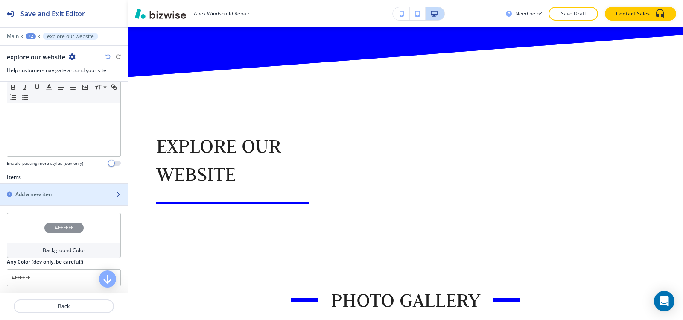
click at [70, 201] on div "button" at bounding box center [64, 201] width 128 height 7
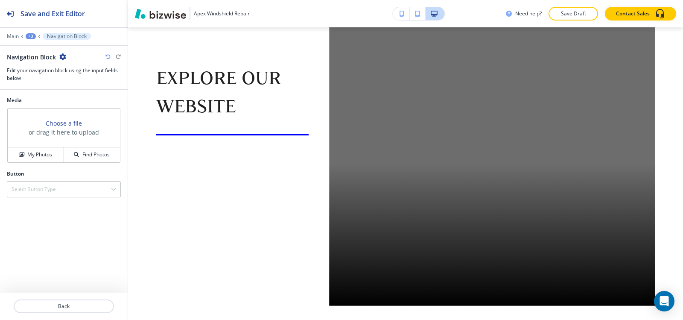
scroll to position [2360, 0]
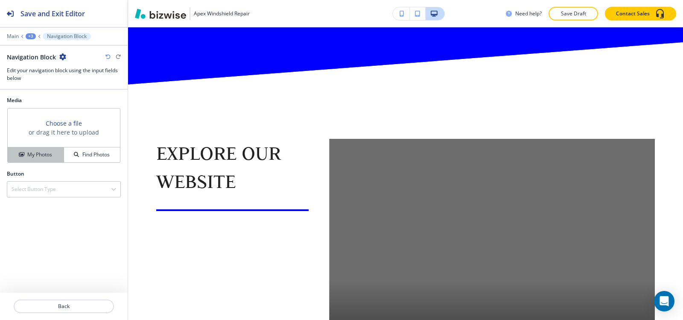
click at [27, 154] on h4 "My Photos" at bounding box center [39, 155] width 25 height 8
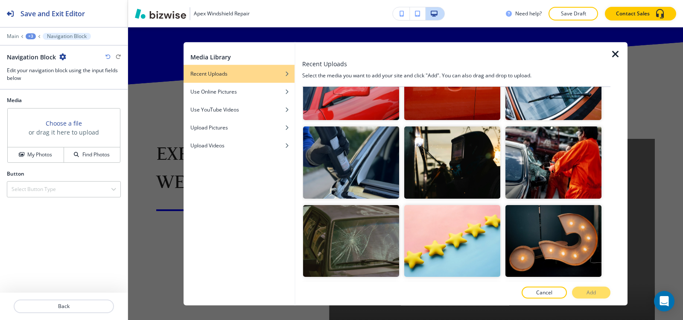
scroll to position [214, 0]
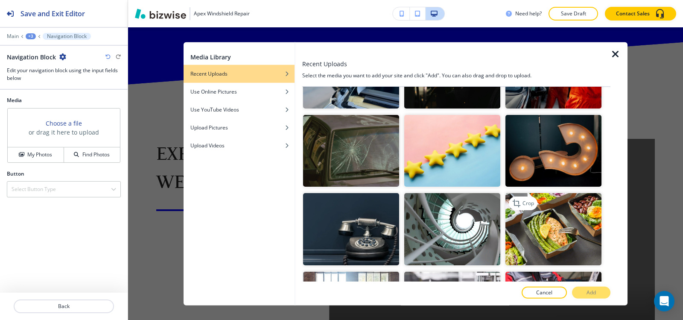
click at [580, 193] on img "button" at bounding box center [554, 229] width 96 height 72
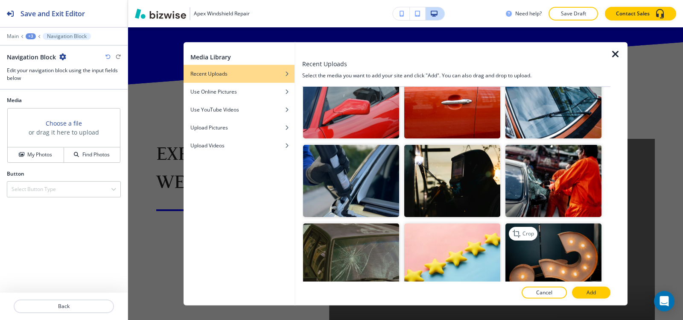
scroll to position [85, 0]
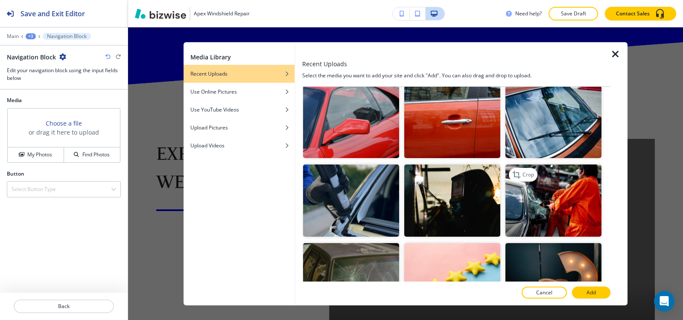
click at [562, 186] on img "button" at bounding box center [554, 200] width 96 height 72
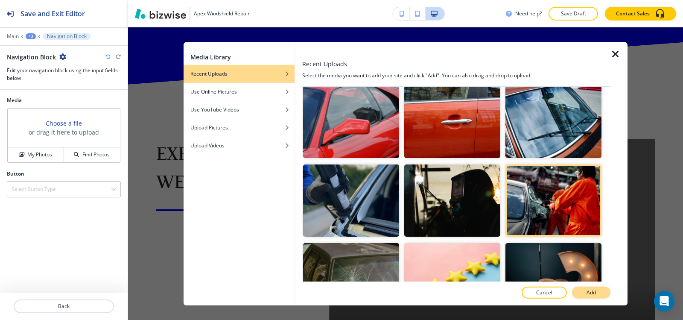
click at [591, 294] on p "Add" at bounding box center [591, 293] width 9 height 8
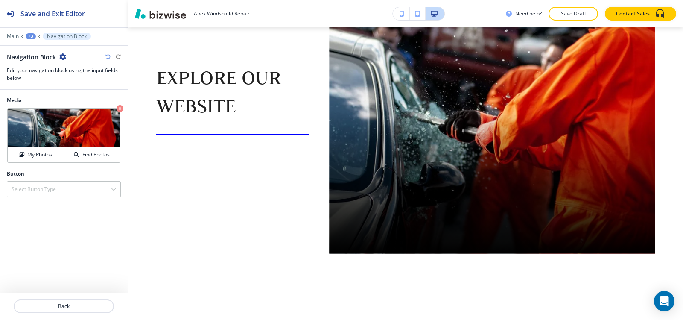
scroll to position [2573, 0]
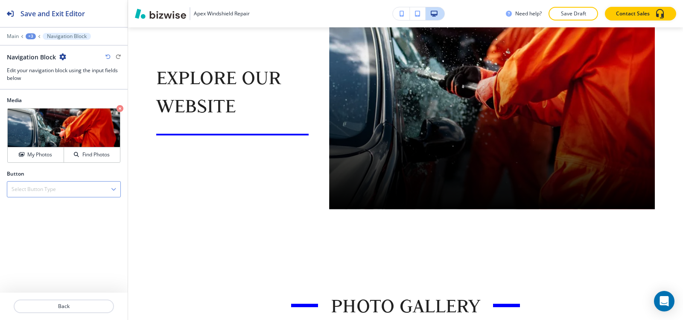
click at [44, 187] on h4 "Select Button Type" at bounding box center [34, 189] width 44 height 8
click at [44, 223] on div "Internal Link" at bounding box center [63, 218] width 113 height 15
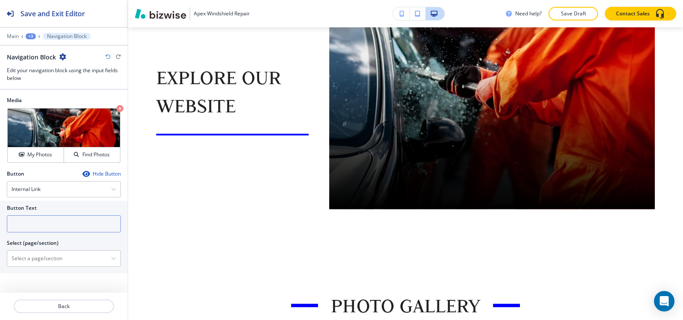
click at [44, 224] on input "text" at bounding box center [64, 223] width 114 height 17
type input "a"
type input "ABOUT US"
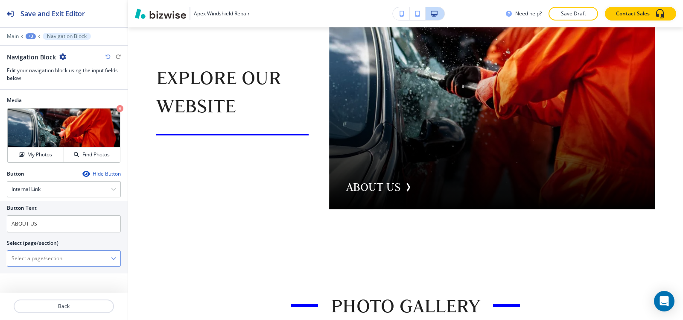
click at [49, 262] on \(page\/section\) "Manual Input" at bounding box center [59, 258] width 104 height 15
click at [42, 274] on h4 "About Us" at bounding box center [64, 273] width 105 height 8
type \(page\/section\) "About Us"
click at [31, 33] on div "+3" at bounding box center [31, 36] width 10 height 6
click at [47, 82] on p "explore our website" at bounding box center [53, 80] width 44 height 8
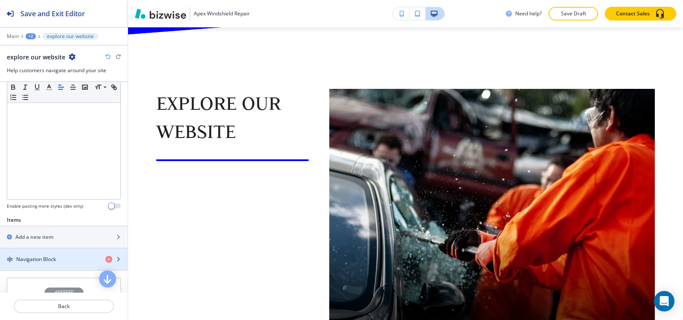
scroll to position [256, 0]
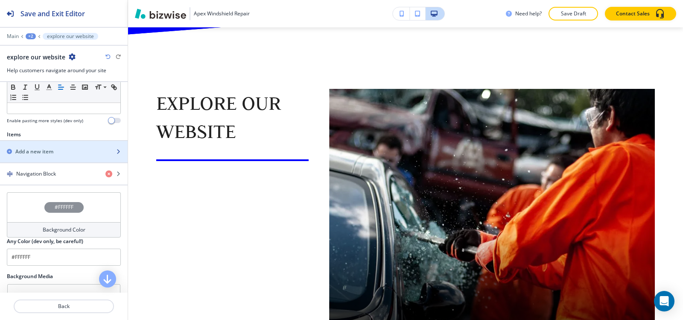
click at [64, 156] on div "button" at bounding box center [64, 158] width 128 height 7
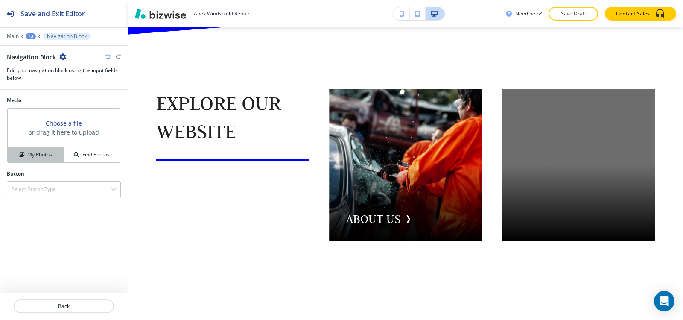
click at [14, 155] on div "My Photos" at bounding box center [36, 155] width 56 height 8
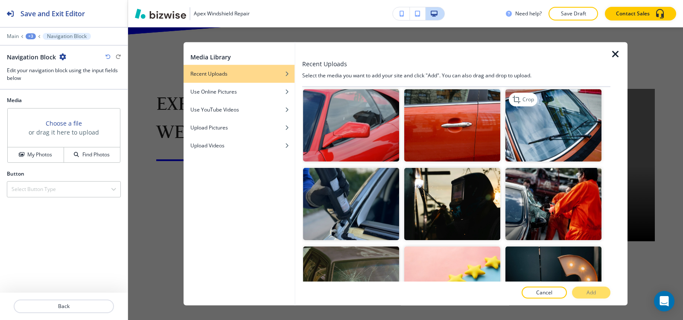
scroll to position [43, 0]
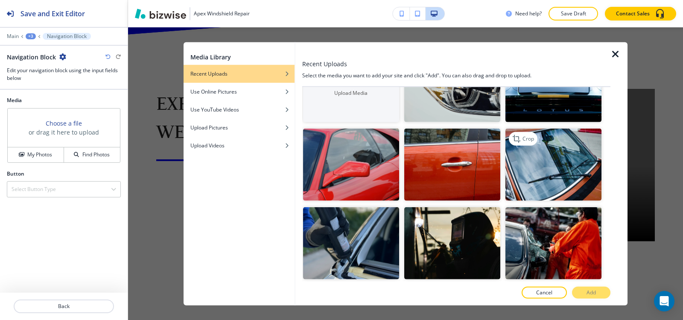
click at [573, 185] on img "button" at bounding box center [554, 165] width 96 height 72
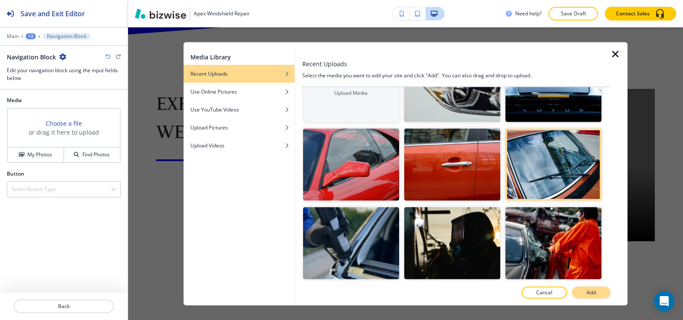
click at [590, 292] on p "Add" at bounding box center [591, 293] width 9 height 8
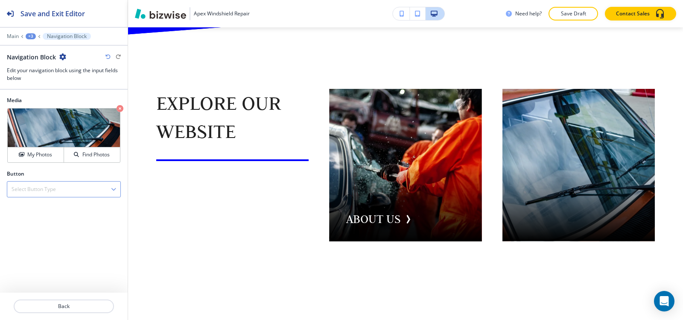
click at [67, 192] on div "Select Button Type" at bounding box center [63, 188] width 113 height 15
click at [52, 219] on h4 "Internal Link" at bounding box center [64, 219] width 105 height 8
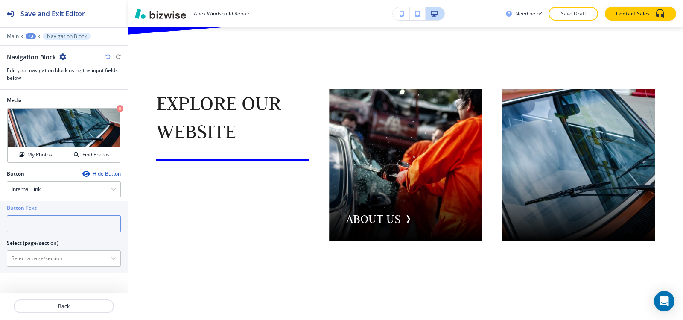
click at [51, 220] on input "text" at bounding box center [64, 223] width 114 height 17
type input "SERVICES"
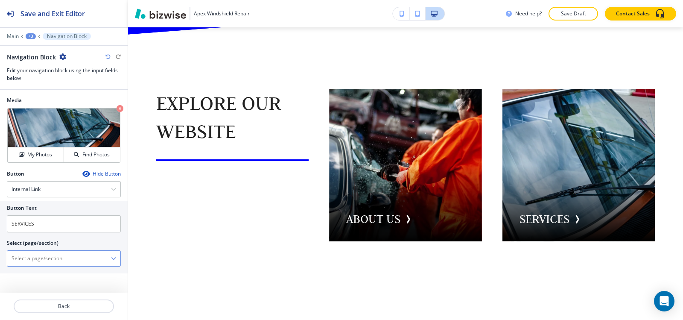
click at [29, 258] on \(page\/section\) "Manual Input" at bounding box center [59, 258] width 104 height 15
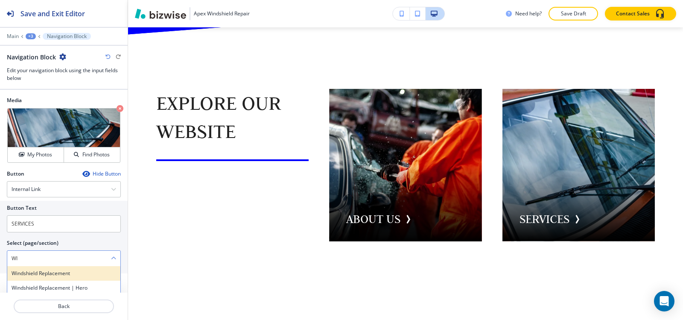
click at [47, 272] on h4 "Windshield Replacement" at bounding box center [64, 273] width 105 height 8
type \(page\/section\) "Windshield Replacement"
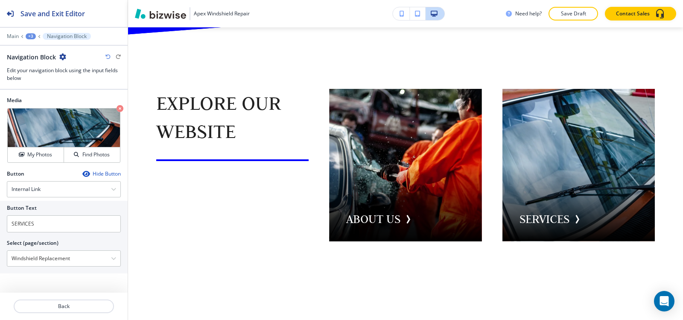
click at [31, 35] on div "+3" at bounding box center [31, 36] width 10 height 6
click at [42, 79] on p "explore our website" at bounding box center [53, 80] width 44 height 8
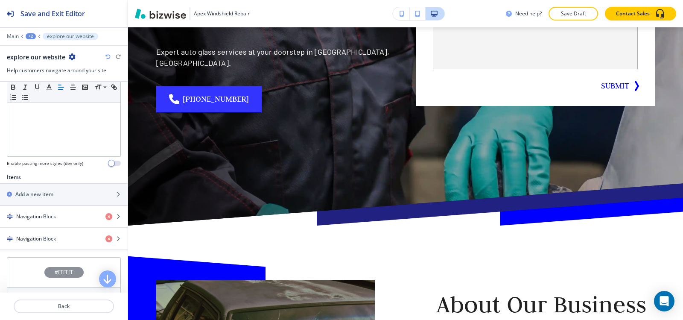
scroll to position [0, 0]
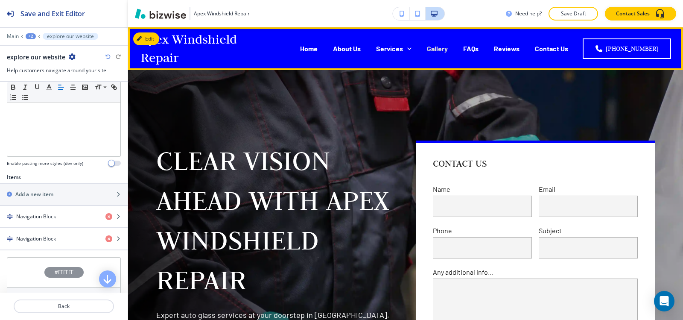
click at [436, 46] on p "Gallery" at bounding box center [437, 49] width 21 height 10
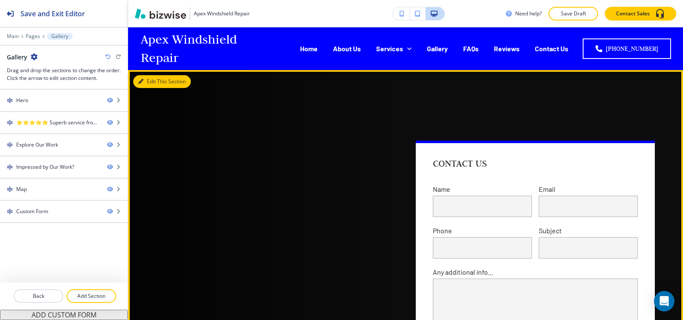
click at [144, 77] on button "Edit This Section" at bounding box center [162, 81] width 58 height 13
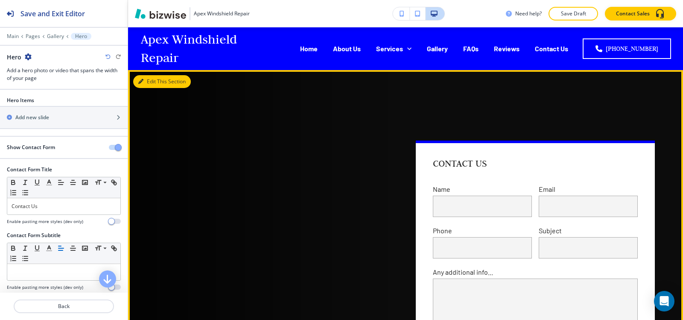
scroll to position [43, 0]
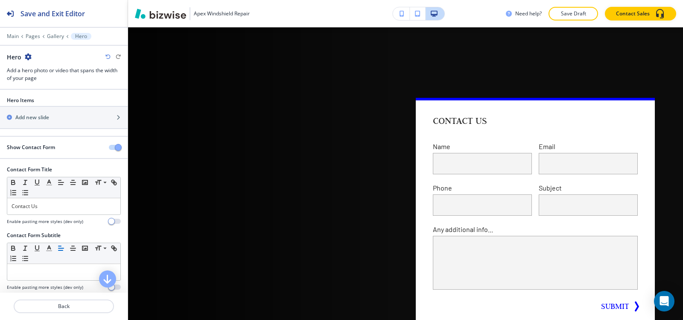
click at [115, 148] on span "button" at bounding box center [118, 147] width 7 height 7
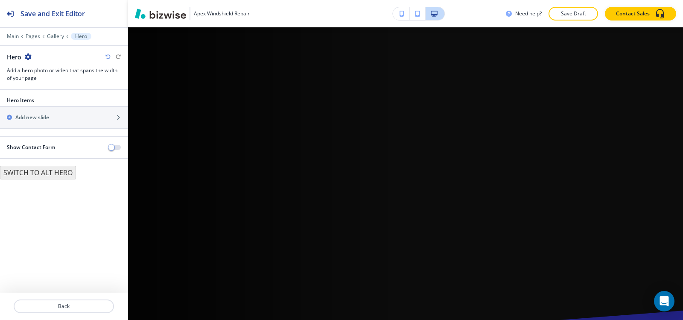
scroll to position [0, 0]
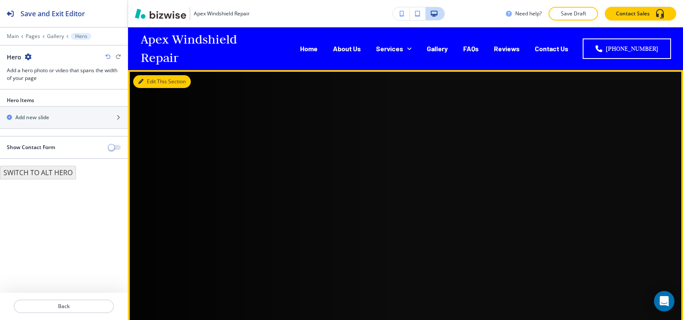
click at [143, 80] on button "Edit This Section" at bounding box center [162, 81] width 58 height 13
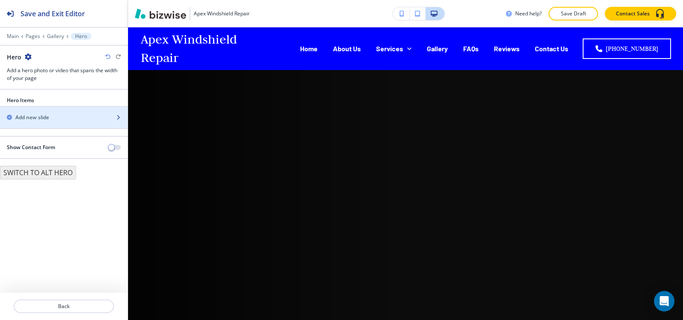
click at [68, 125] on div "button" at bounding box center [64, 124] width 128 height 7
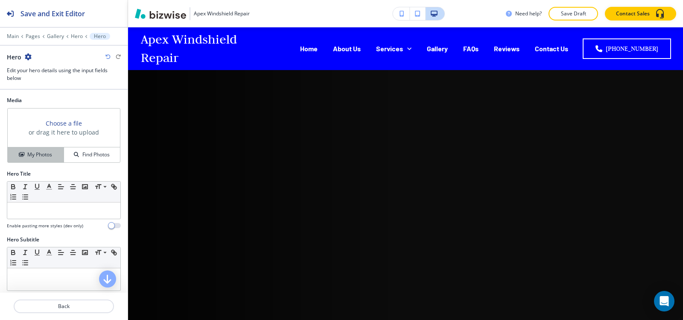
click at [35, 149] on button "My Photos" at bounding box center [36, 154] width 56 height 15
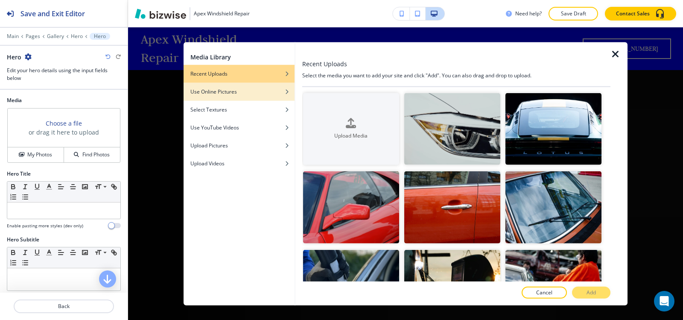
click at [248, 84] on div "button" at bounding box center [239, 84] width 111 height 5
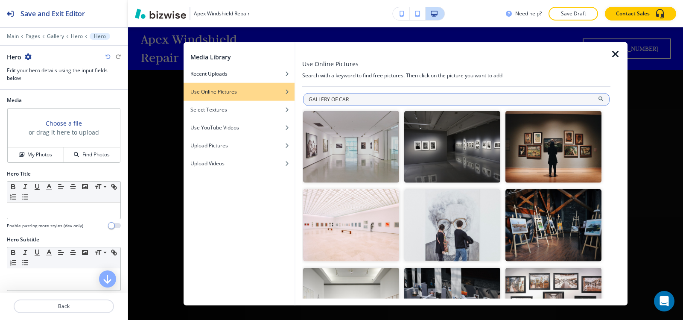
type input "GALLERY OF CAR"
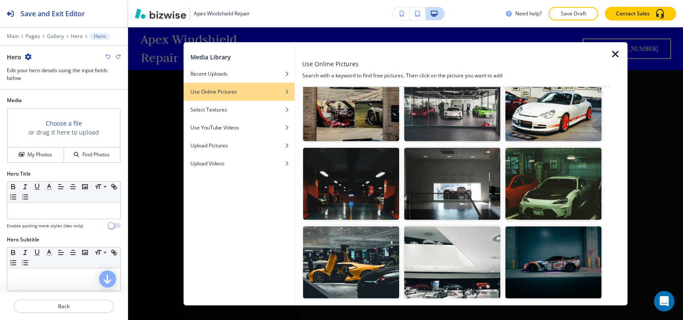
scroll to position [1342, 0]
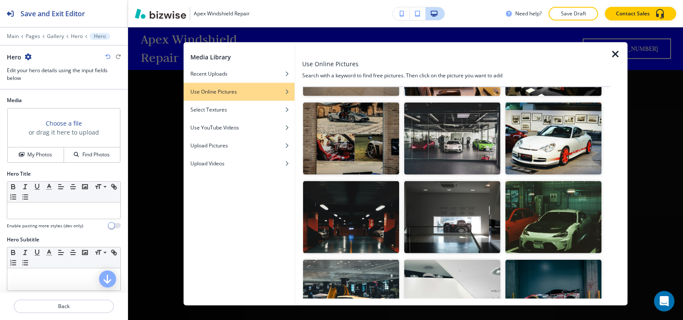
click at [459, 121] on img "button" at bounding box center [452, 138] width 96 height 72
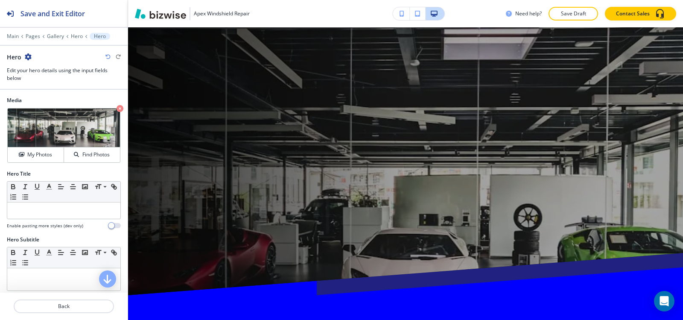
scroll to position [85, 0]
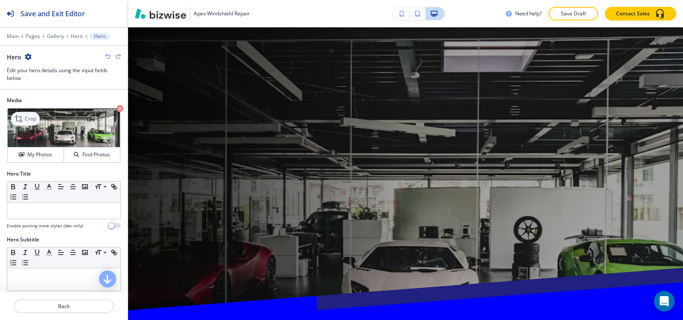
click at [24, 115] on icon at bounding box center [20, 119] width 10 height 10
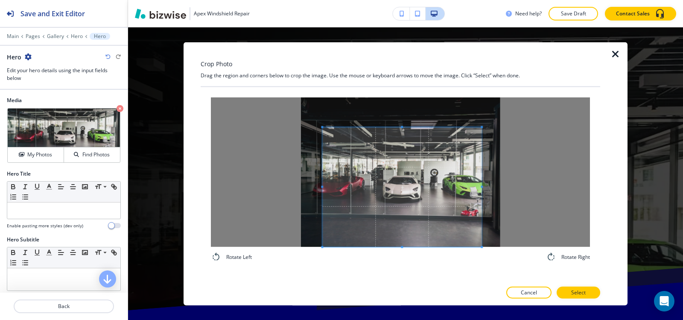
click at [413, 203] on span at bounding box center [401, 187] width 159 height 120
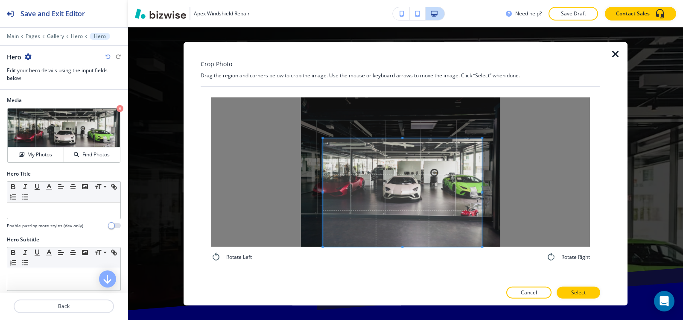
click at [399, 138] on span at bounding box center [402, 138] width 159 height 2
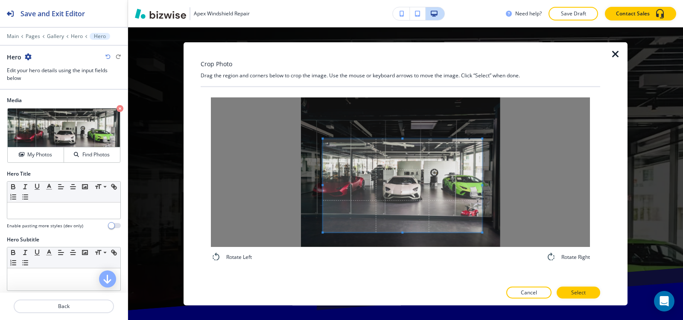
click at [406, 233] on span at bounding box center [402, 232] width 159 height 2
click at [587, 296] on button "Select" at bounding box center [579, 293] width 44 height 12
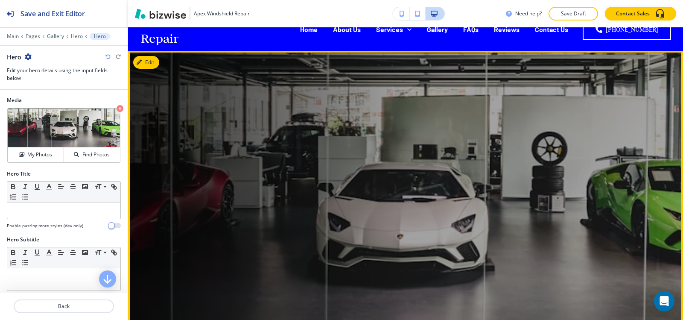
scroll to position [0, 0]
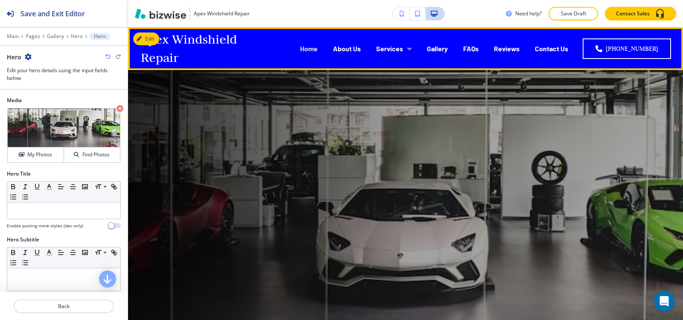
click at [312, 46] on p "Home" at bounding box center [309, 49] width 18 height 10
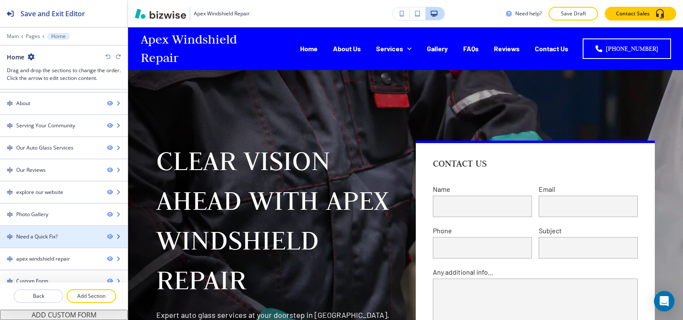
scroll to position [29, 0]
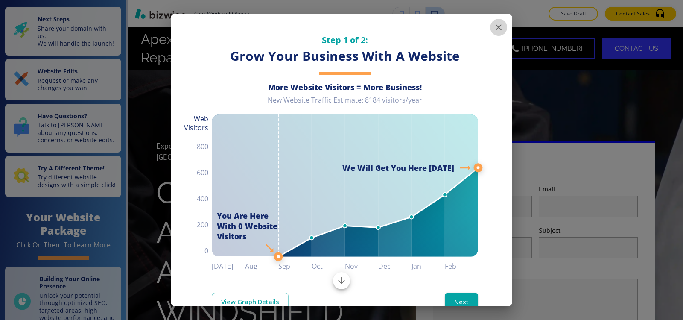
click at [494, 28] on icon "button" at bounding box center [499, 27] width 10 height 10
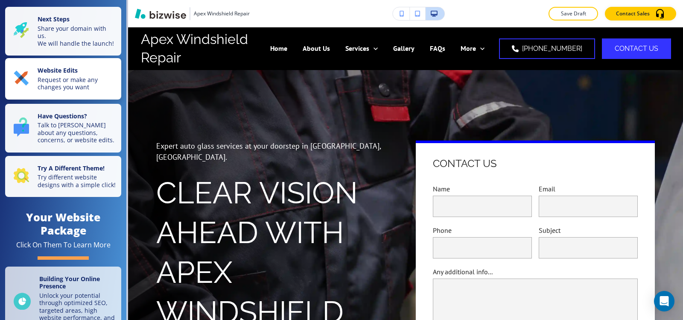
click at [86, 91] on p "Request or make any changes you want" at bounding box center [77, 83] width 79 height 15
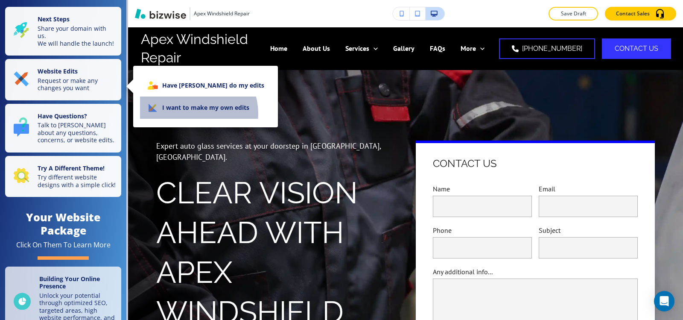
click at [193, 114] on li "I want to make my own edits" at bounding box center [205, 108] width 131 height 22
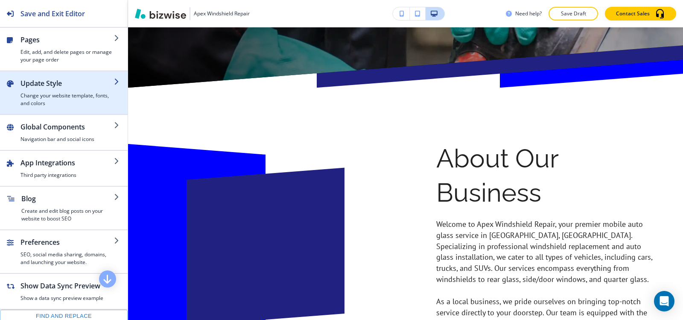
scroll to position [384, 0]
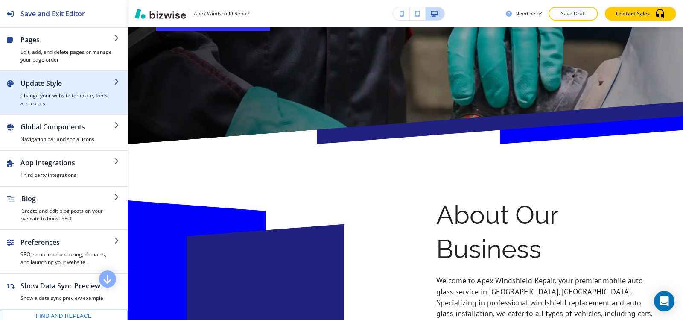
click at [81, 104] on h4 "Change your website template, fonts, and colors" at bounding box center [67, 99] width 94 height 15
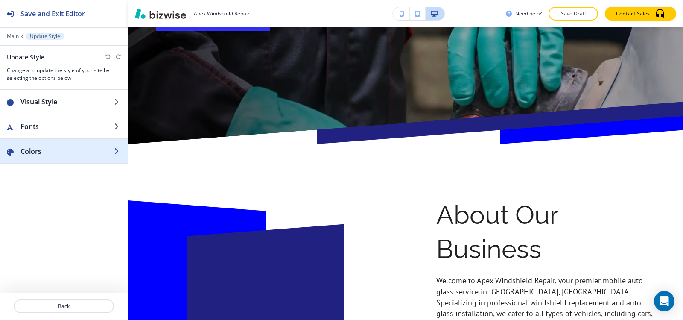
click at [57, 158] on div "button" at bounding box center [64, 159] width 128 height 7
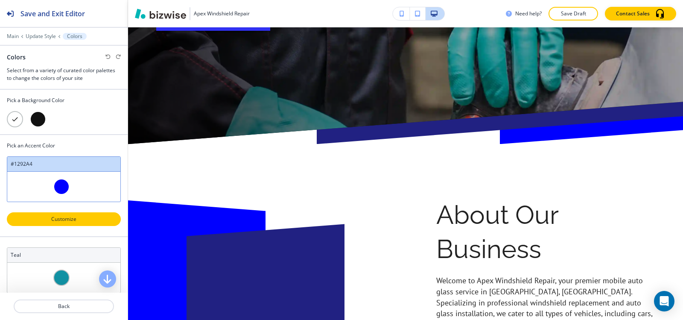
click at [60, 219] on p "Customize" at bounding box center [64, 219] width 92 height 8
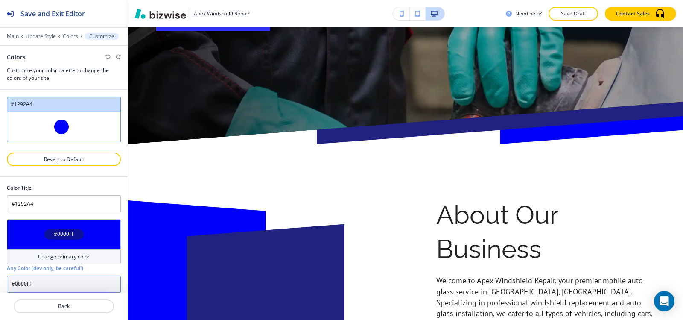
drag, startPoint x: 42, startPoint y: 283, endPoint x: 14, endPoint y: 283, distance: 28.6
click at [14, 283] on input "#0000FF" at bounding box center [64, 283] width 114 height 17
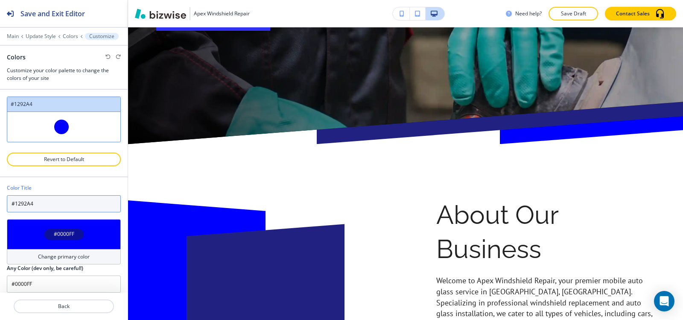
drag, startPoint x: 43, startPoint y: 205, endPoint x: 15, endPoint y: 206, distance: 27.3
click at [15, 206] on input "#1292A4" at bounding box center [64, 203] width 114 height 17
paste input "0000FF"
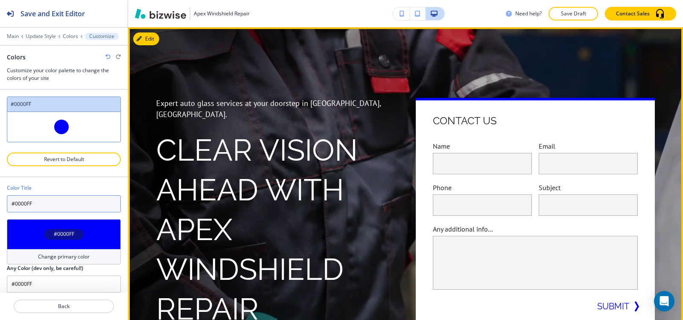
scroll to position [0, 0]
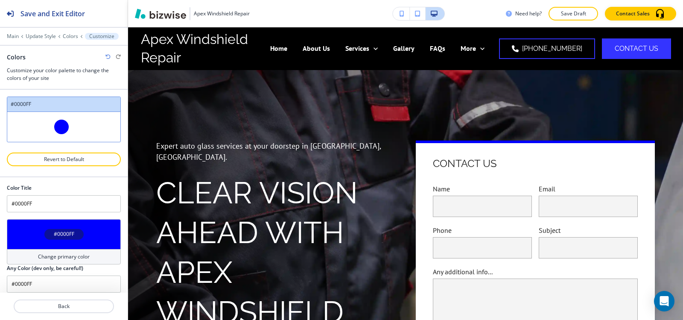
click at [109, 185] on div "Color Title" at bounding box center [64, 188] width 114 height 8
click at [108, 58] on icon "button" at bounding box center [107, 56] width 5 height 5
click at [118, 55] on icon "button" at bounding box center [118, 56] width 5 height 5
click at [110, 159] on button "Revert to Default" at bounding box center [64, 159] width 114 height 14
type input "#1292A4"
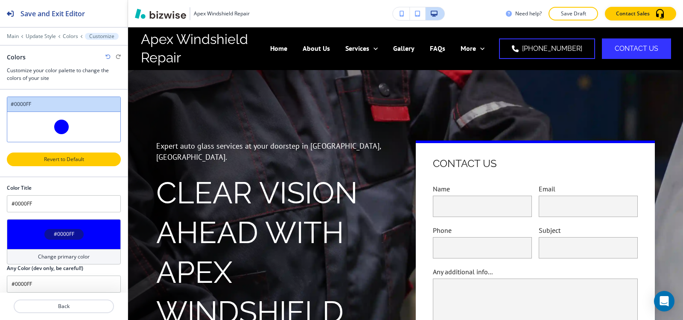
type input "#1292A4"
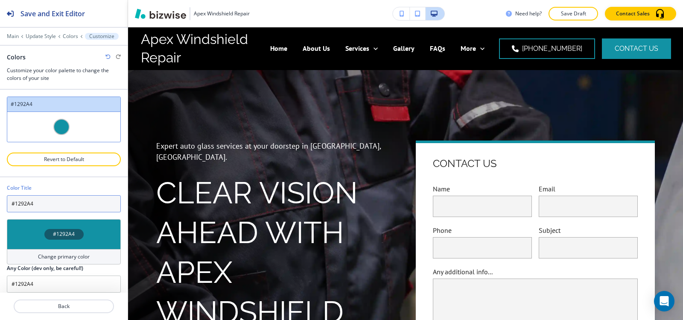
drag, startPoint x: 50, startPoint y: 203, endPoint x: 16, endPoint y: 209, distance: 34.6
click at [16, 209] on input "#1292A4" at bounding box center [64, 203] width 114 height 17
paste input "0000FF"
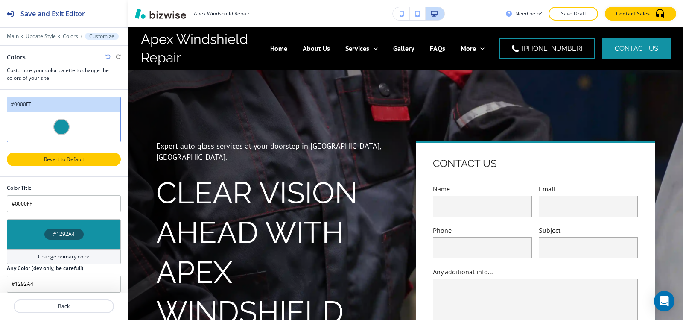
click at [63, 161] on p "Revert to Default" at bounding box center [64, 159] width 92 height 8
click at [109, 56] on icon "button" at bounding box center [107, 56] width 5 height 5
type input "#0000FF"
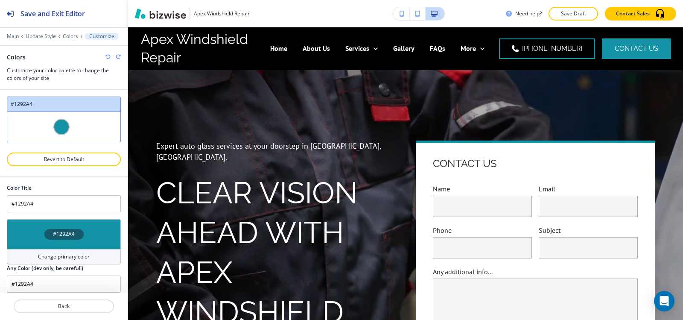
type input "#0000FF"
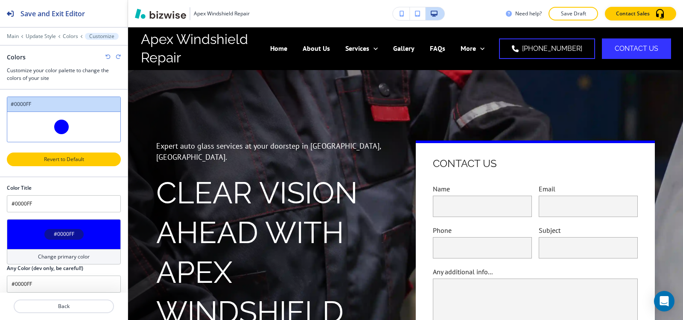
click at [75, 161] on p "Revert to Default" at bounding box center [64, 159] width 92 height 8
type input "#1292A4"
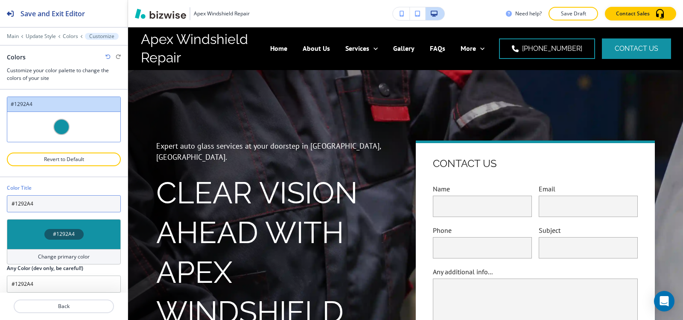
click at [49, 207] on input "#1292A4" at bounding box center [64, 203] width 114 height 17
paste input "0000FF"
type input "#0000FF"
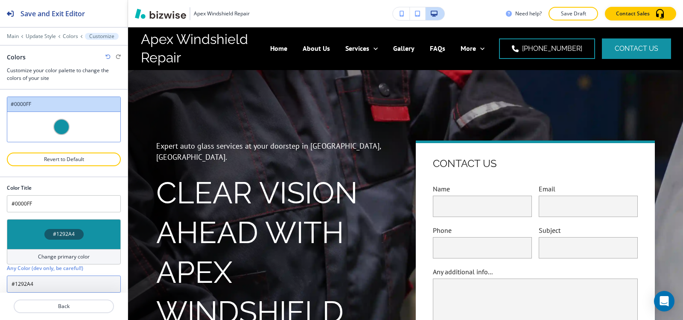
drag, startPoint x: 42, startPoint y: 281, endPoint x: 15, endPoint y: 285, distance: 27.3
click at [15, 285] on input "#1292A4" at bounding box center [64, 283] width 114 height 17
paste input "0000FF"
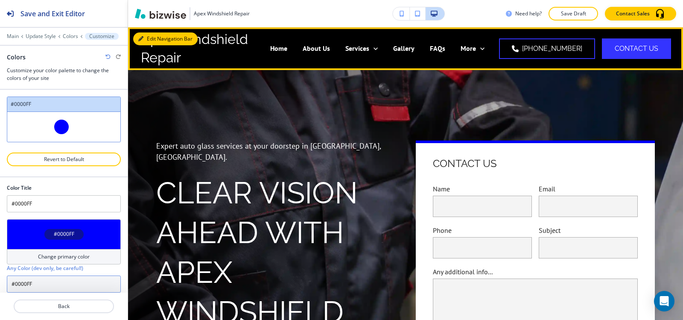
type input "#0000FF"
click at [147, 35] on button "Edit Navigation Bar" at bounding box center [165, 38] width 64 height 13
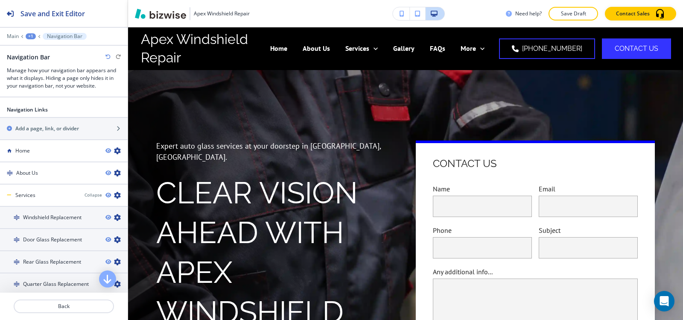
scroll to position [299, 0]
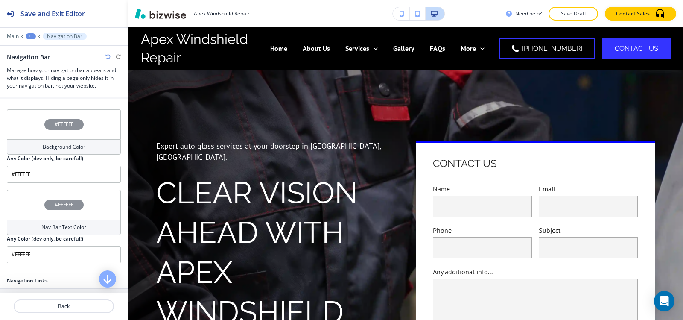
click at [53, 151] on div "Background Color" at bounding box center [64, 146] width 114 height 15
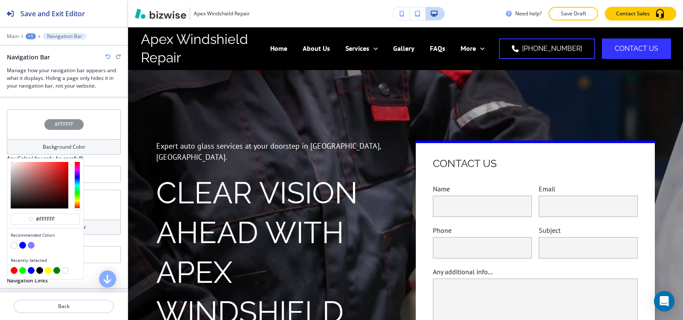
click at [15, 246] on button "button" at bounding box center [14, 245] width 7 height 7
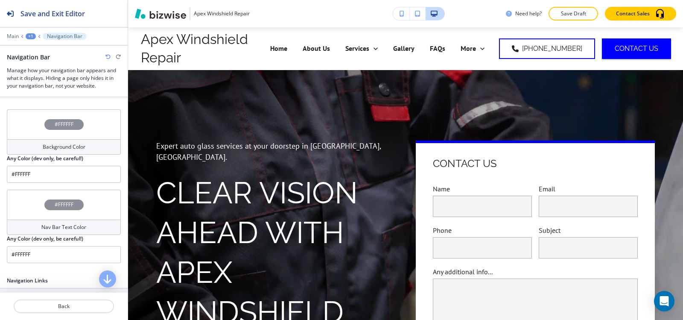
click at [41, 230] on h4 "Nav Bar Text Color" at bounding box center [63, 227] width 45 height 8
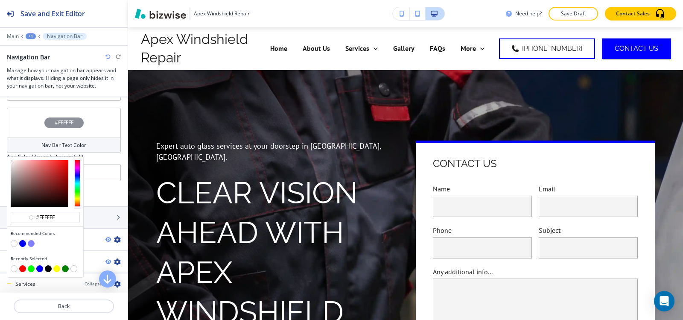
scroll to position [384, 0]
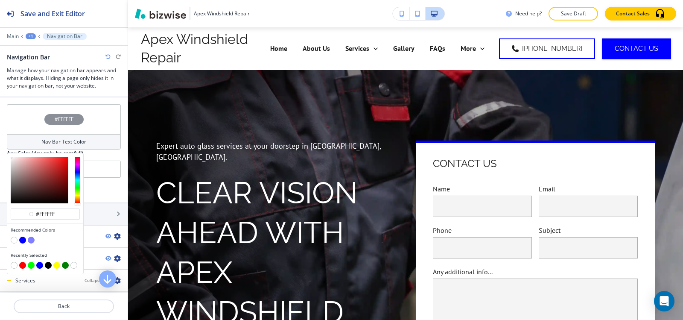
click at [31, 241] on button "button" at bounding box center [31, 240] width 7 height 7
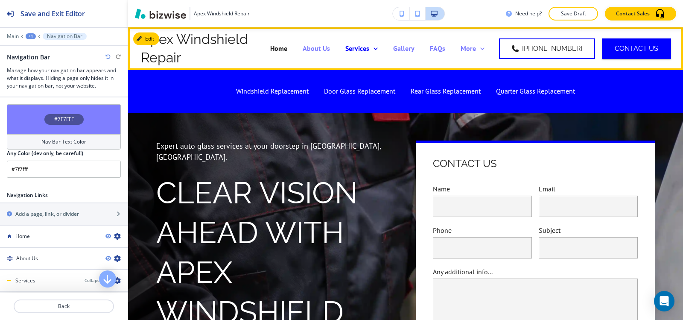
click at [380, 46] on icon at bounding box center [375, 48] width 9 height 9
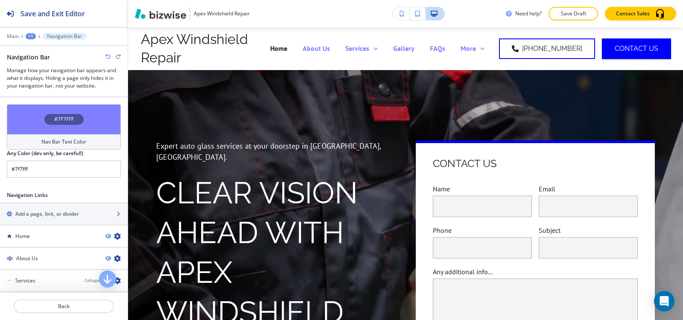
click at [52, 143] on h4 "Nav Bar Text Color" at bounding box center [63, 142] width 45 height 8
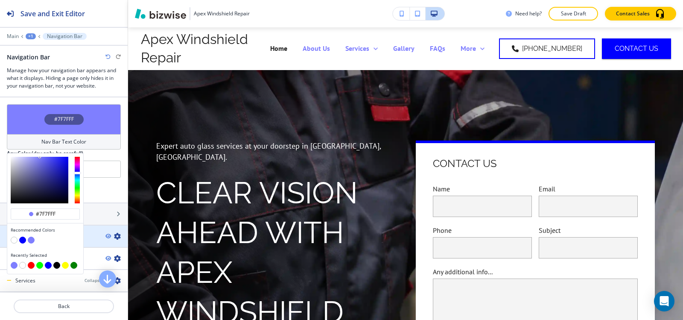
click at [12, 239] on button "button" at bounding box center [14, 240] width 7 height 7
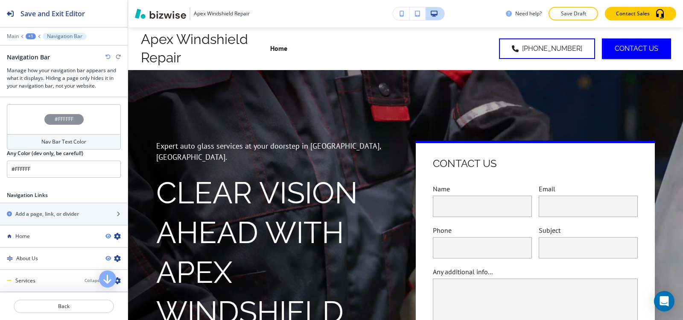
click at [72, 136] on div "Nav Bar Text Color" at bounding box center [64, 141] width 114 height 15
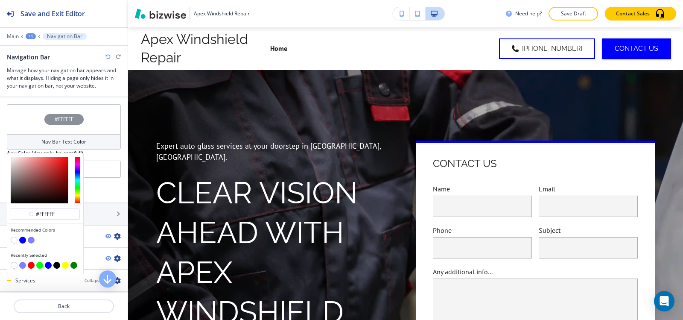
click at [57, 266] on button "button" at bounding box center [56, 265] width 7 height 7
type input "#000000"
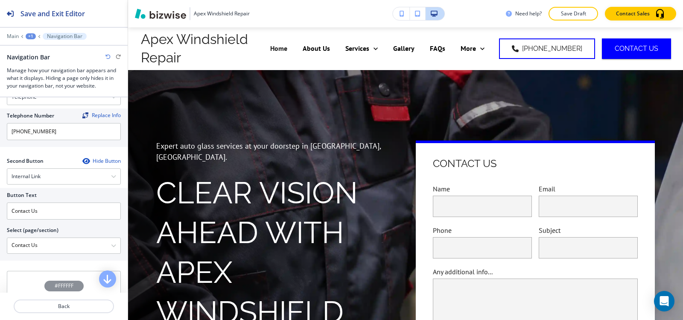
scroll to position [128, 0]
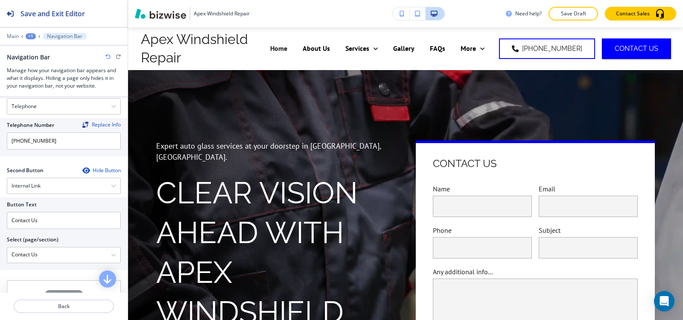
click at [82, 171] on icon "button" at bounding box center [85, 170] width 7 height 7
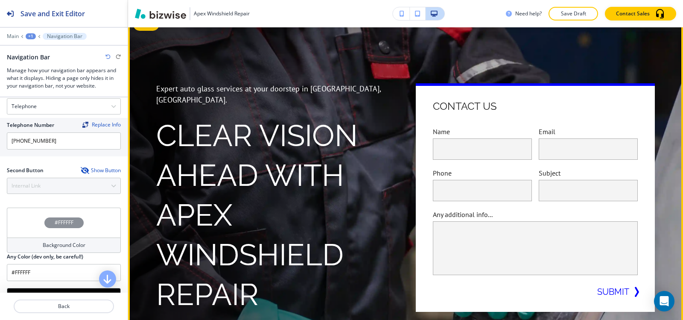
scroll to position [43, 0]
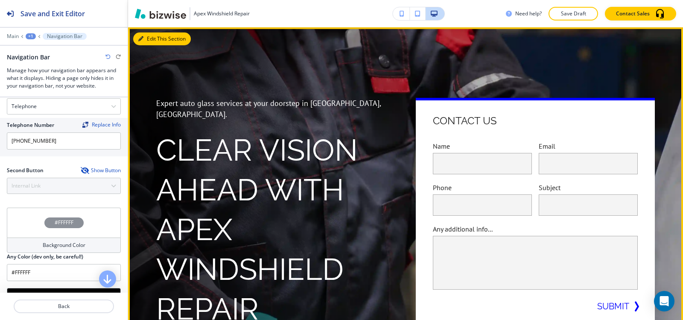
click at [154, 41] on button "Edit This Section" at bounding box center [162, 38] width 58 height 13
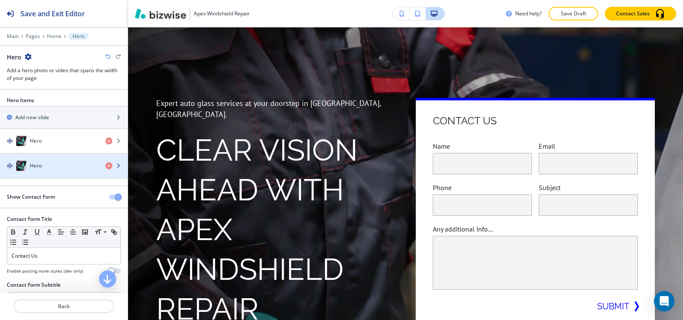
click at [65, 166] on div "Hero" at bounding box center [49, 166] width 99 height 10
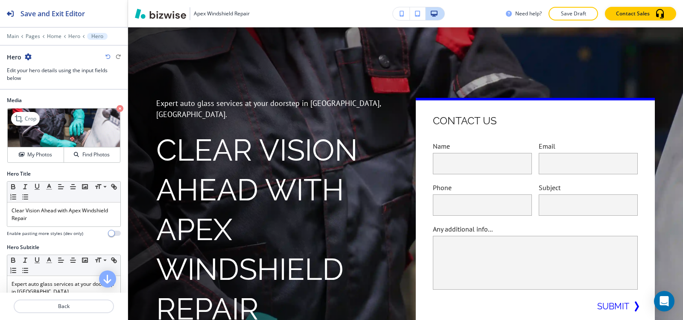
click at [117, 108] on icon "button" at bounding box center [120, 108] width 7 height 7
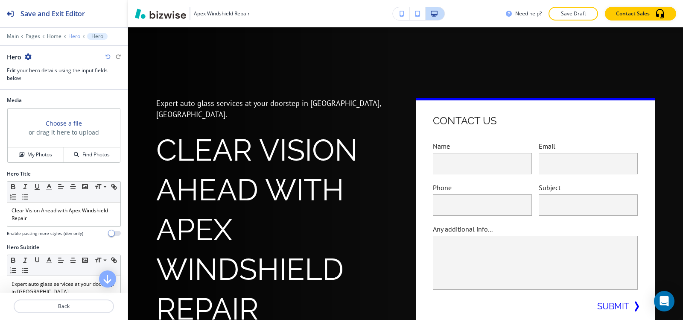
click at [76, 35] on p "Hero" at bounding box center [74, 36] width 12 height 6
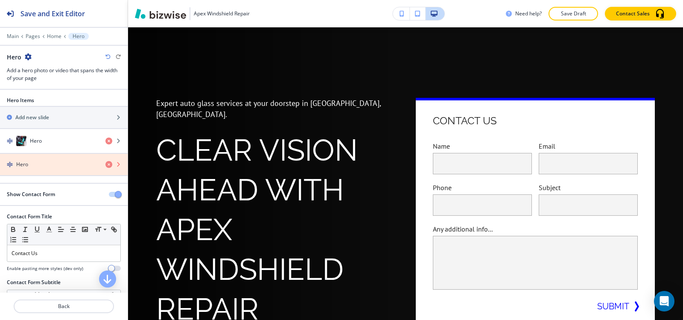
click at [105, 165] on icon "button" at bounding box center [108, 164] width 7 height 7
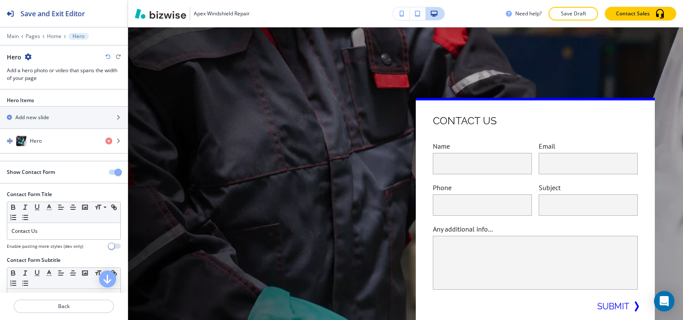
click at [107, 59] on icon "button" at bounding box center [107, 56] width 5 height 5
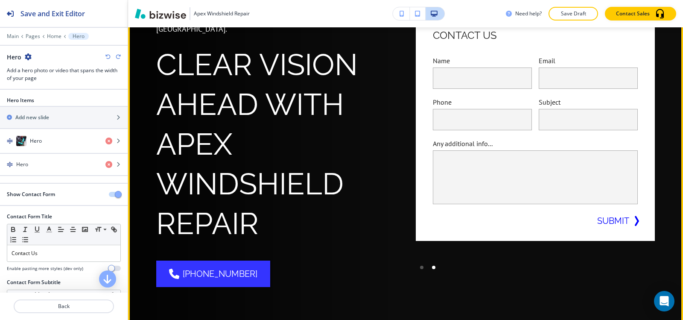
scroll to position [85, 0]
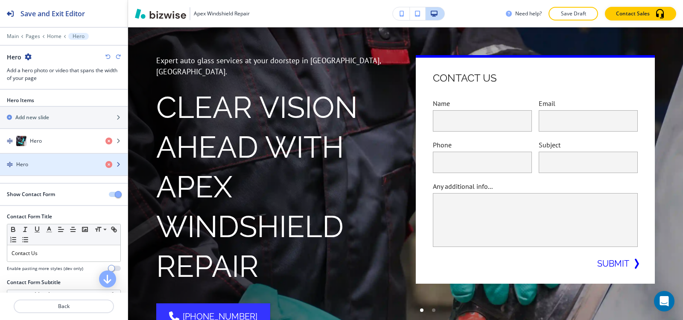
click at [48, 168] on div "button" at bounding box center [64, 171] width 128 height 7
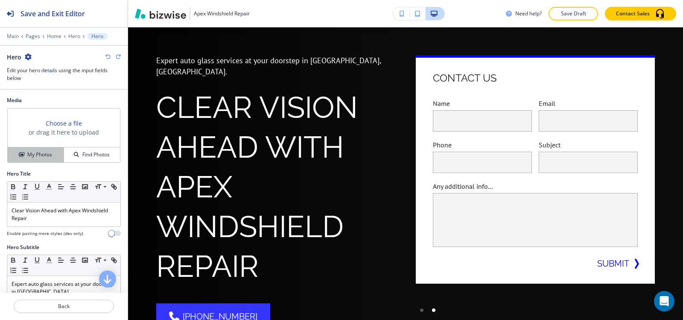
click at [45, 157] on h4 "My Photos" at bounding box center [39, 155] width 25 height 8
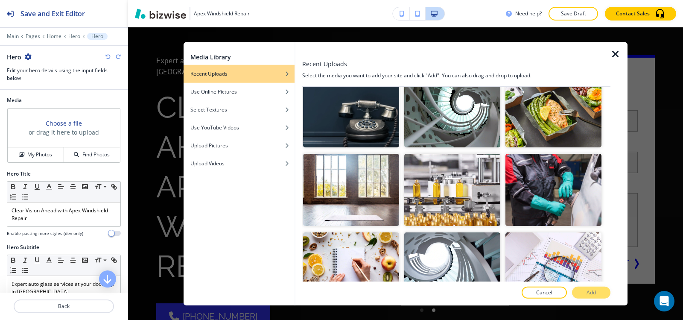
scroll to position [94, 0]
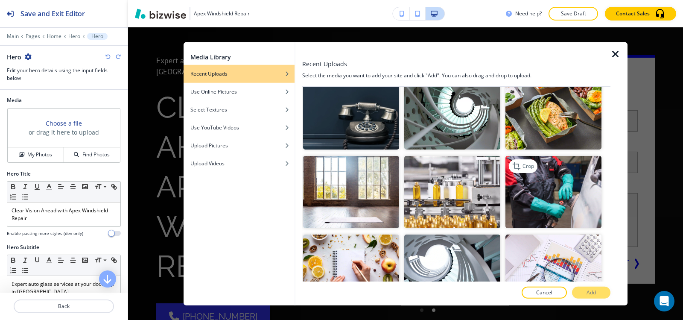
click at [552, 202] on img "button" at bounding box center [554, 192] width 96 height 72
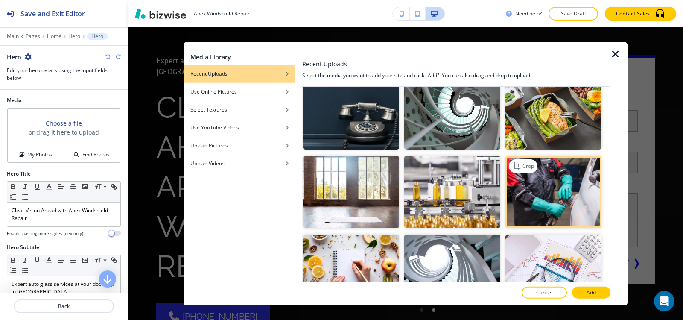
click at [555, 197] on img "button" at bounding box center [554, 192] width 96 height 72
click at [597, 295] on button "Add" at bounding box center [591, 293] width 38 height 12
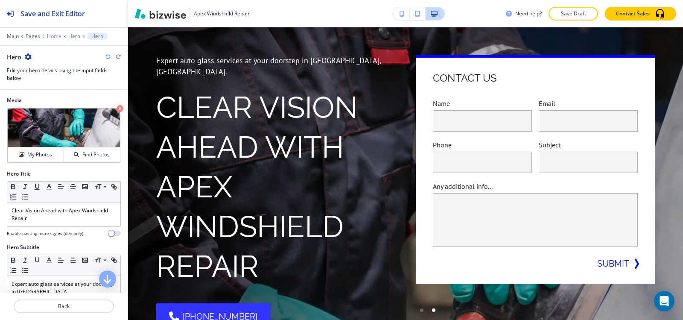
click at [55, 36] on p "Home" at bounding box center [54, 36] width 15 height 6
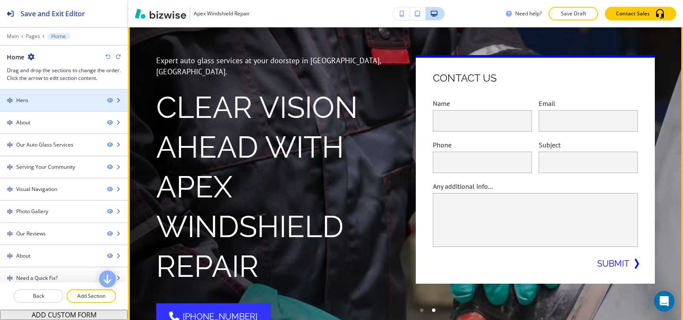
click at [52, 107] on div at bounding box center [64, 107] width 128 height 7
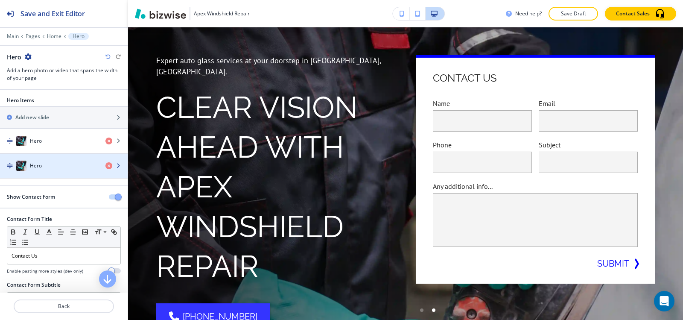
scroll to position [43, 0]
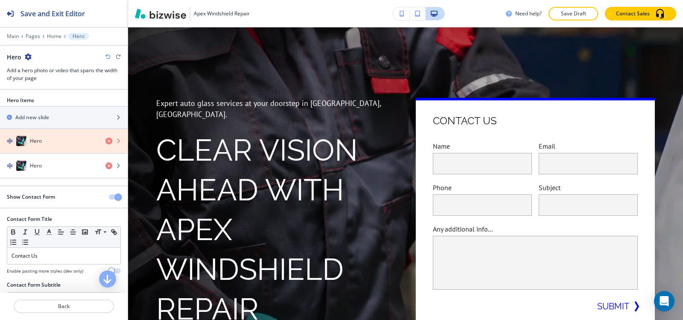
click at [105, 143] on icon "button" at bounding box center [108, 140] width 7 height 7
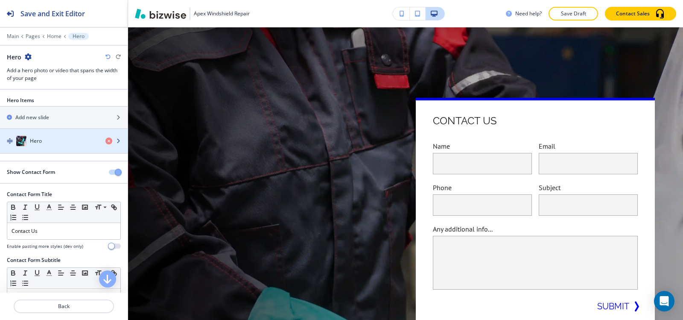
click at [54, 137] on div "Hero" at bounding box center [49, 141] width 99 height 10
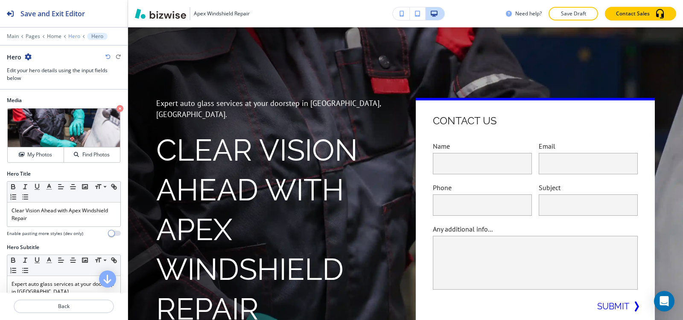
click at [72, 38] on p "Hero" at bounding box center [74, 36] width 12 height 6
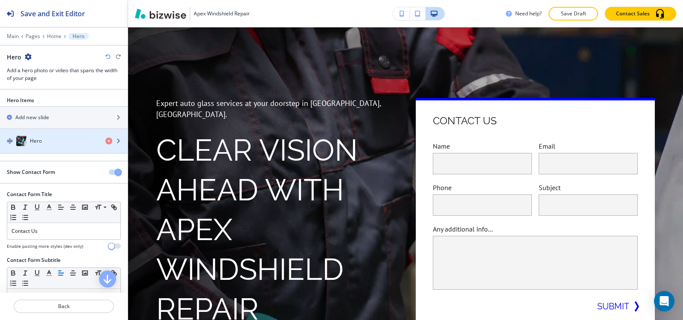
click at [26, 147] on div "button" at bounding box center [64, 149] width 128 height 7
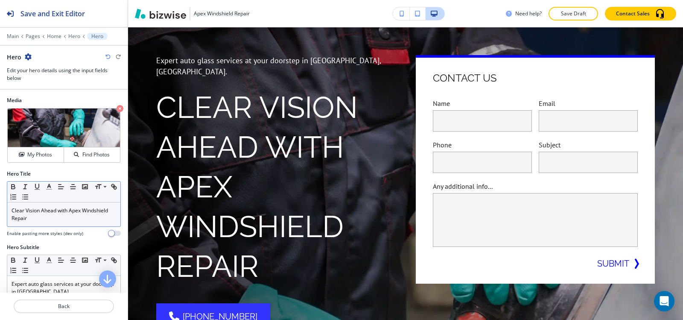
scroll to position [85, 0]
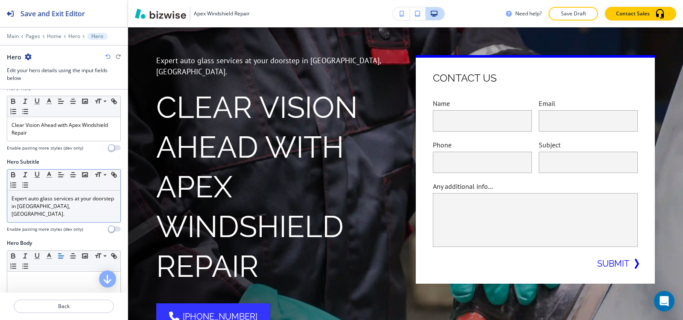
click at [87, 205] on p "Expert auto glass services at your doorstep in [GEOGRAPHIC_DATA], [GEOGRAPHIC_D…" at bounding box center [64, 206] width 105 height 23
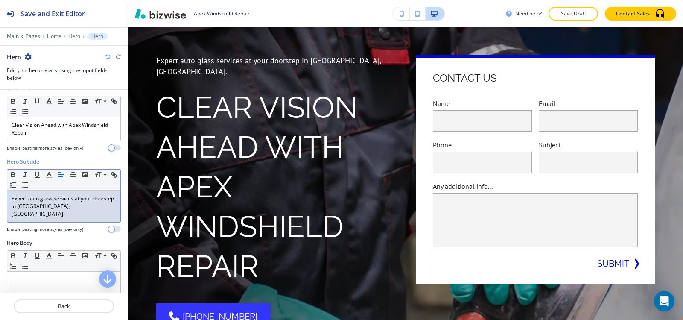
click at [87, 205] on p "Expert auto glass services at your doorstep in [GEOGRAPHIC_DATA], [GEOGRAPHIC_D…" at bounding box center [64, 206] width 105 height 23
copy p "Expert auto glass services at your doorstep in [GEOGRAPHIC_DATA], [GEOGRAPHIC_D…"
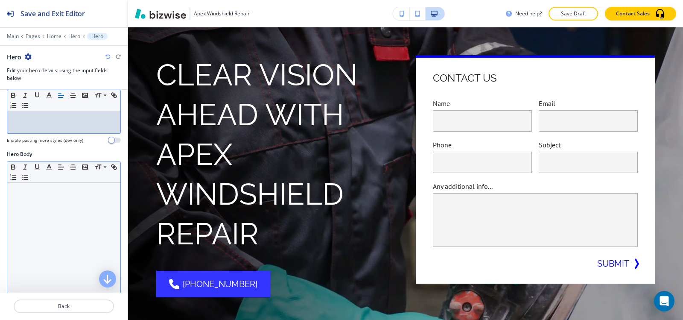
scroll to position [214, 0]
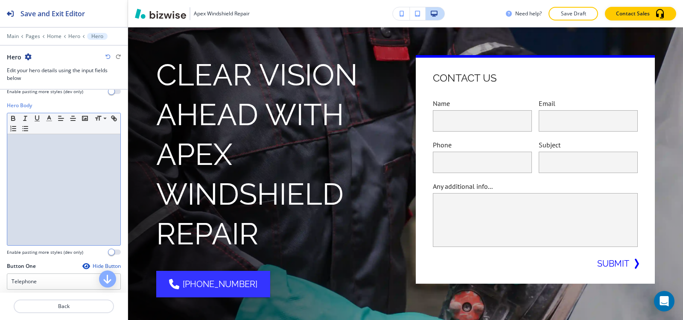
click at [83, 208] on div at bounding box center [63, 189] width 113 height 111
paste div
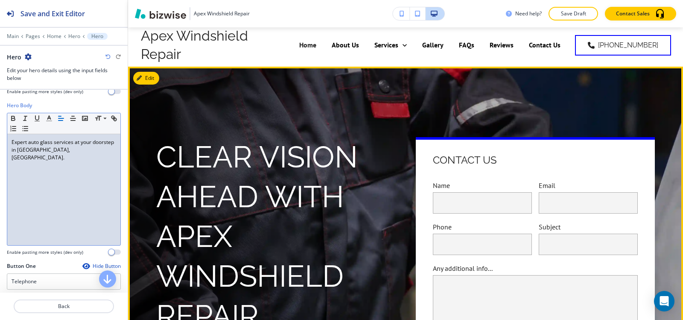
scroll to position [0, 0]
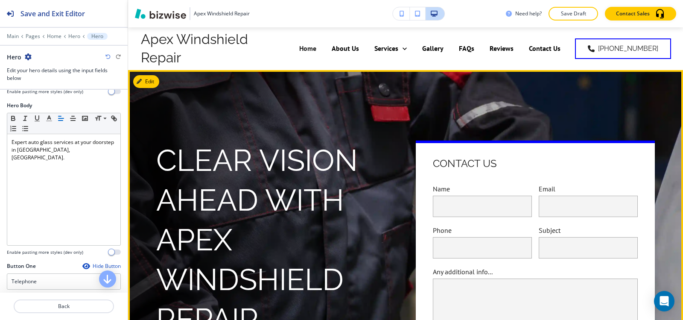
click at [235, 89] on div "Clear Vision Ahead with Apex Windshield Repair Expert auto glass services at yo…" at bounding box center [395, 267] width 519 height 363
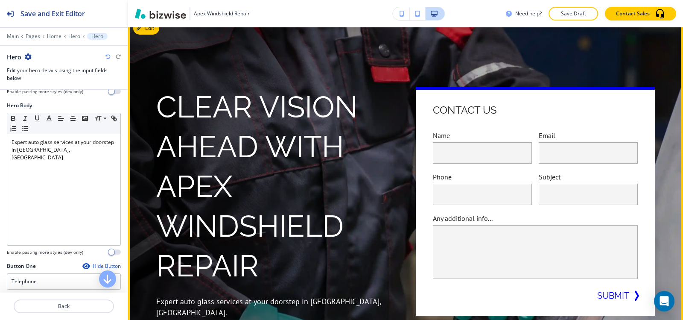
scroll to position [43, 0]
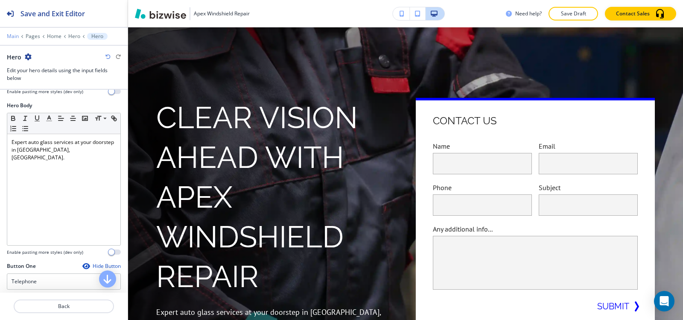
click at [17, 36] on p "Main" at bounding box center [13, 36] width 12 height 6
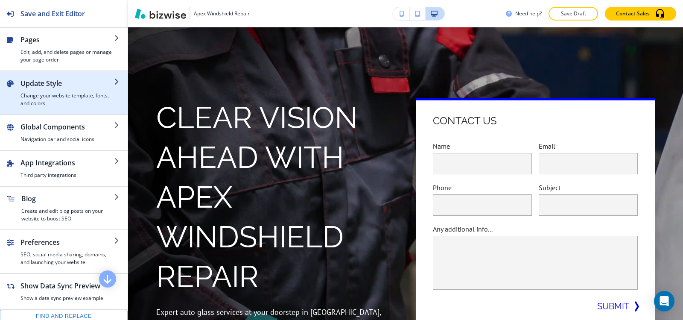
click at [57, 78] on h2 "Update Style" at bounding box center [67, 83] width 94 height 10
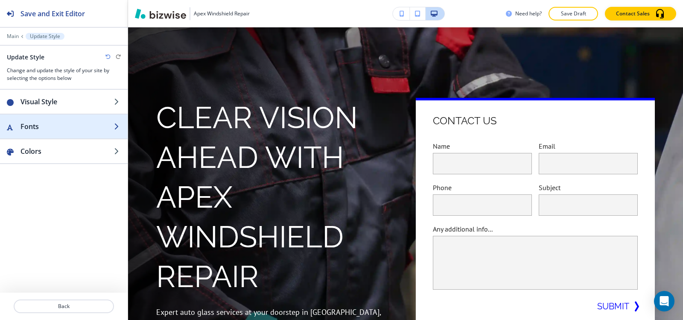
click at [45, 134] on div "button" at bounding box center [64, 135] width 128 height 7
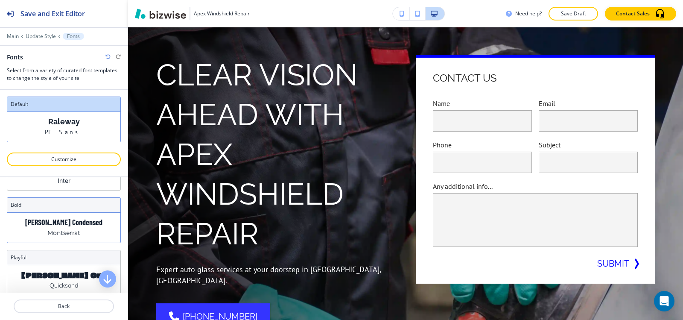
click at [68, 215] on div "Barlow Condensed Montserrat" at bounding box center [63, 228] width 113 height 30
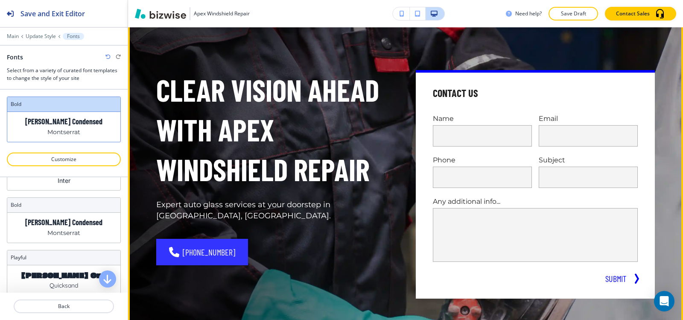
scroll to position [85, 0]
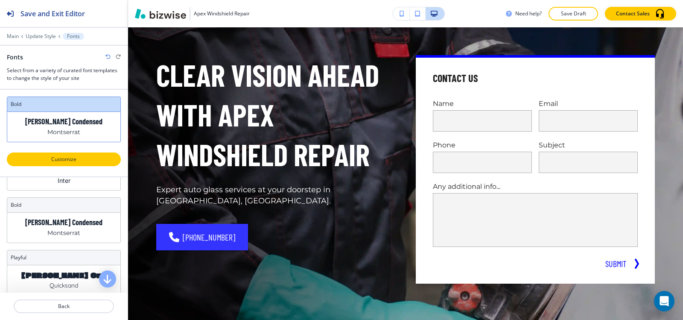
click at [54, 160] on p "Customize" at bounding box center [64, 159] width 92 height 8
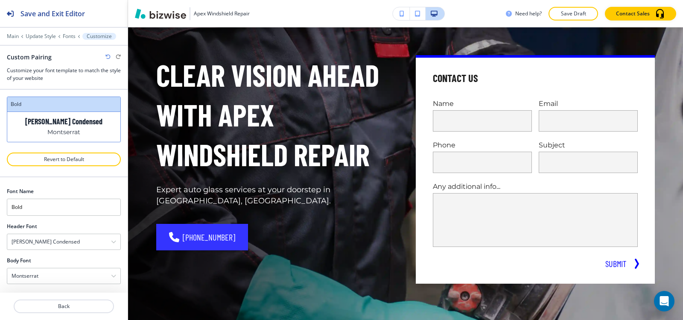
scroll to position [2, 0]
click at [41, 238] on h4 "Barlow Condensed" at bounding box center [46, 240] width 68 height 8
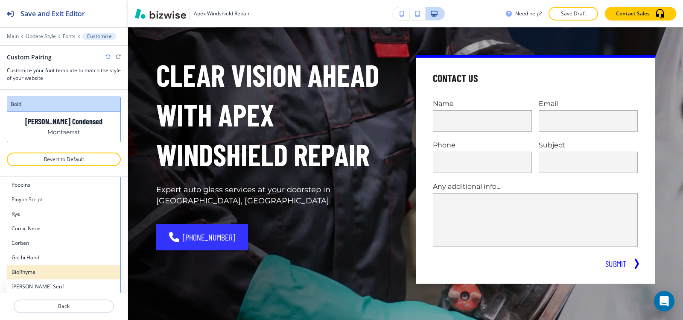
scroll to position [85, 0]
click at [48, 272] on h4 "BioRhyme" at bounding box center [64, 270] width 105 height 8
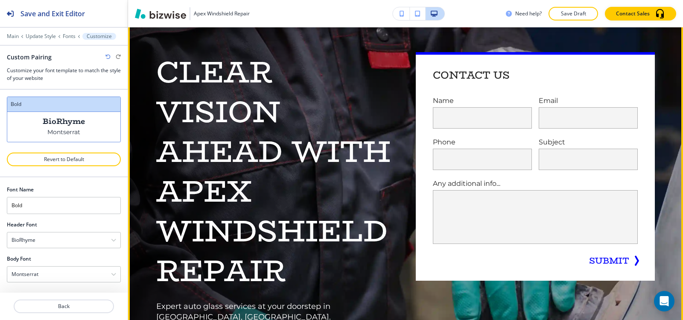
scroll to position [85, 0]
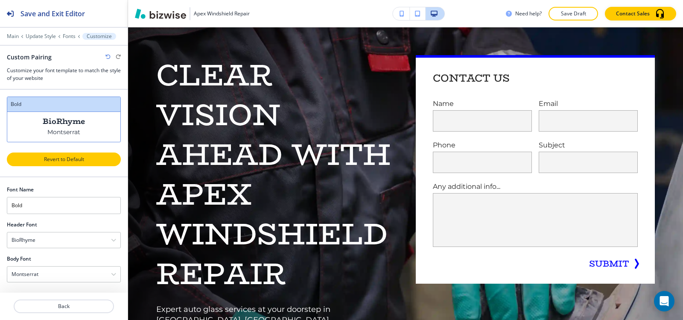
click at [79, 158] on p "Revert to Default" at bounding box center [64, 159] width 92 height 8
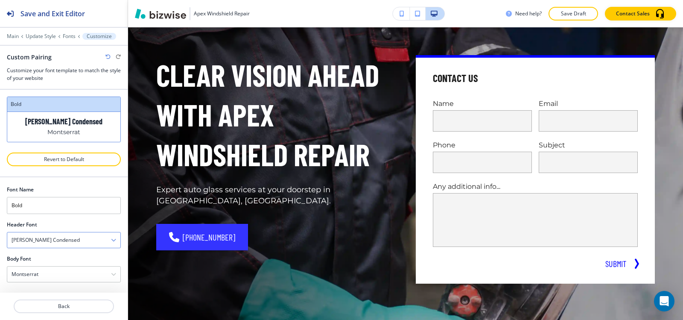
click at [65, 237] on div "Barlow Condensed" at bounding box center [63, 239] width 113 height 15
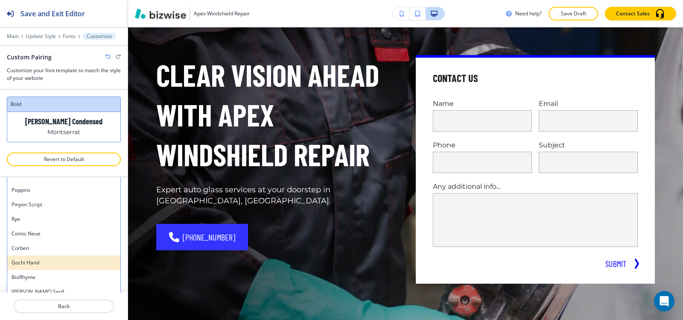
scroll to position [85, 0]
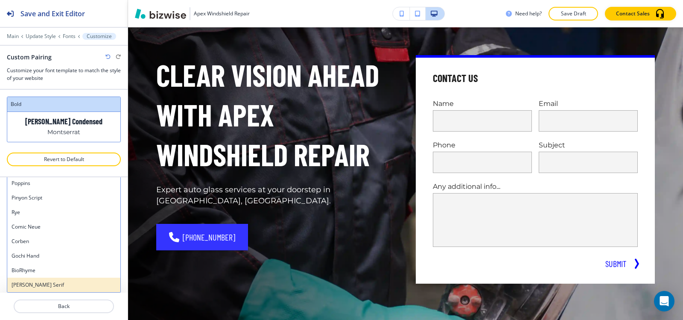
click at [56, 283] on h4 "Noto Serif" at bounding box center [64, 285] width 105 height 8
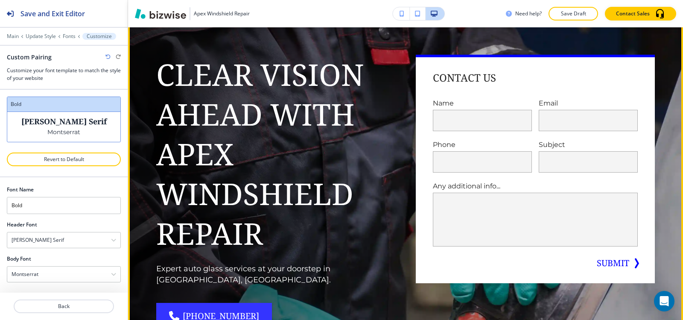
scroll to position [85, 0]
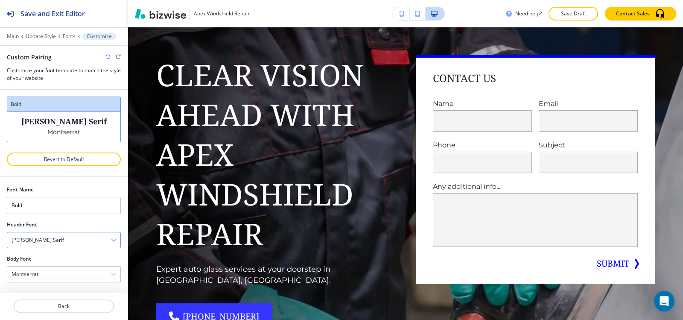
click at [57, 237] on div "Noto Serif" at bounding box center [63, 239] width 113 height 15
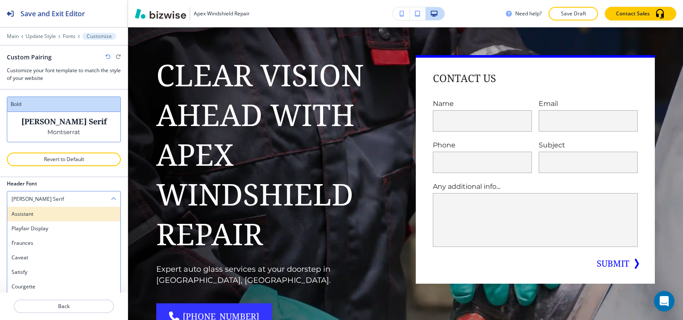
click at [45, 218] on div "Assistant" at bounding box center [63, 214] width 113 height 15
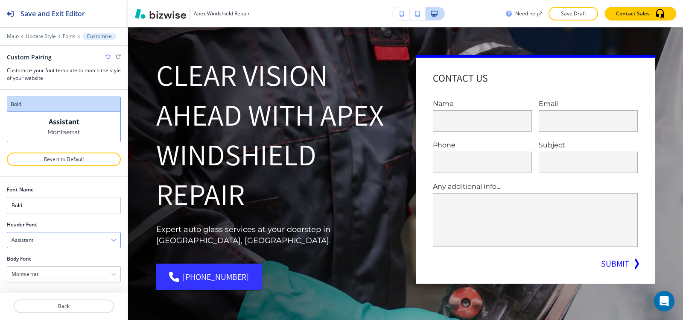
scroll to position [2, 0]
click at [35, 241] on div "Assistant" at bounding box center [63, 239] width 113 height 15
click at [34, 273] on h4 "Playfair Display" at bounding box center [64, 270] width 105 height 8
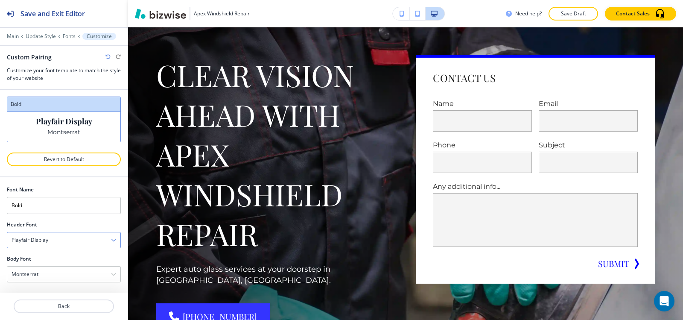
click at [59, 243] on div "Playfair Display" at bounding box center [63, 239] width 113 height 15
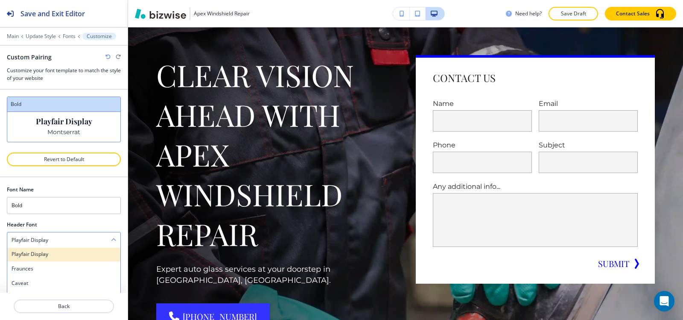
scroll to position [0, 0]
click at [41, 280] on h4 "Fraunces" at bounding box center [64, 284] width 105 height 8
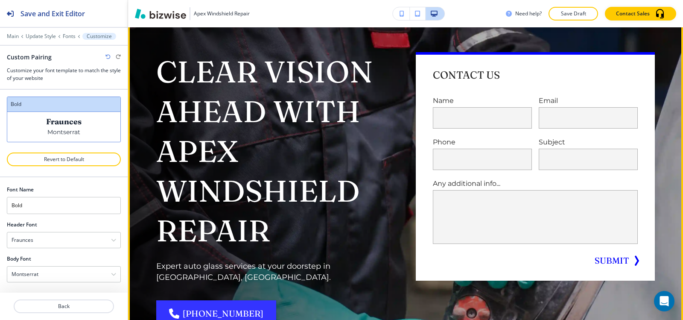
scroll to position [43, 0]
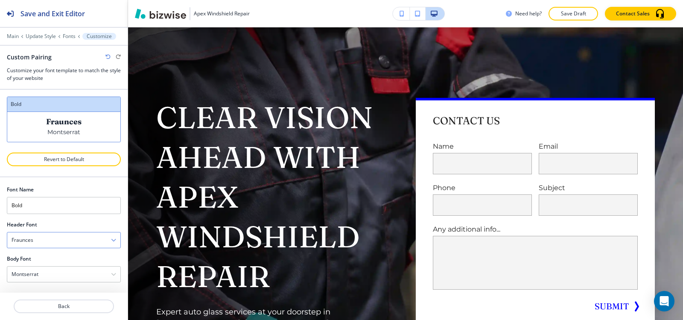
click at [66, 239] on div "Fraunces" at bounding box center [63, 239] width 113 height 15
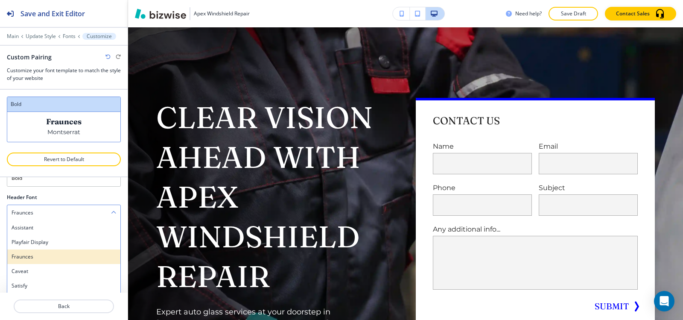
scroll to position [44, 0]
click at [47, 261] on div "Caveat" at bounding box center [63, 256] width 113 height 15
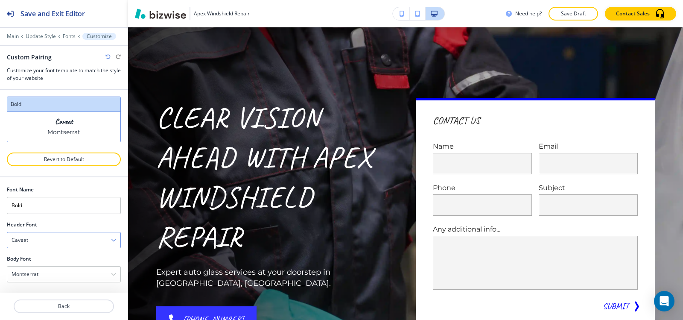
scroll to position [2, 0]
click at [52, 239] on div "Caveat" at bounding box center [63, 239] width 113 height 15
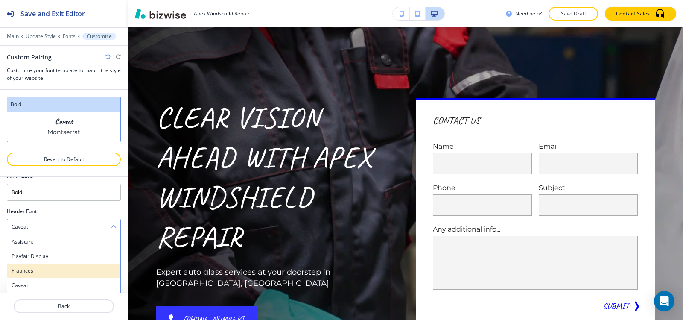
scroll to position [43, 0]
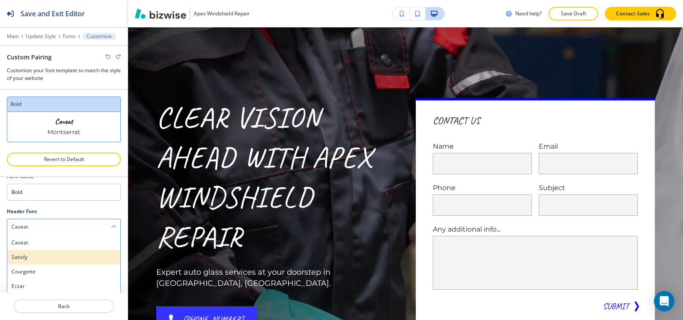
click at [47, 260] on h4 "Satisfy" at bounding box center [64, 257] width 105 height 8
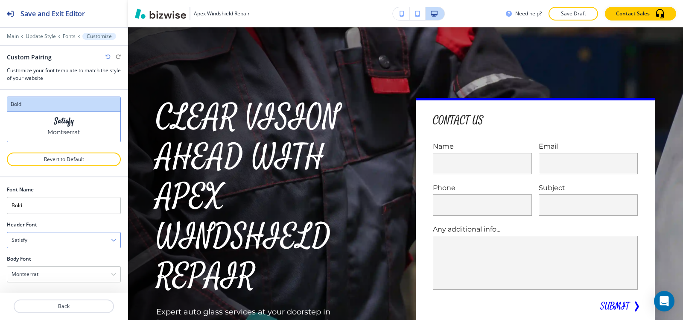
scroll to position [2, 0]
click at [47, 238] on div "Satisfy" at bounding box center [63, 239] width 113 height 15
click at [39, 287] on h4 "Courgette" at bounding box center [64, 285] width 105 height 8
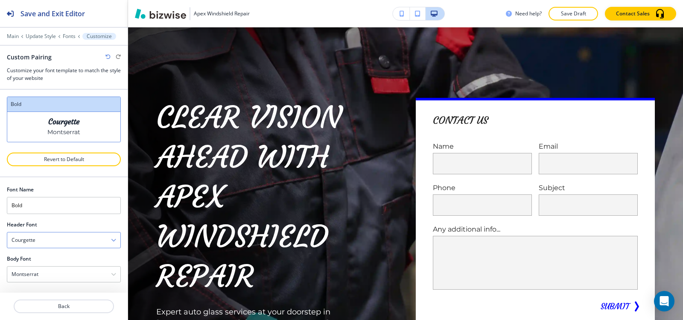
click at [53, 244] on div "Courgette" at bounding box center [63, 239] width 113 height 15
click at [46, 255] on h4 "Eczar" at bounding box center [64, 257] width 105 height 8
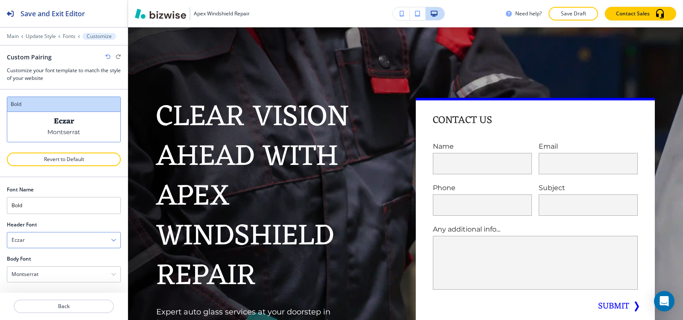
click at [57, 244] on div "Eczar" at bounding box center [63, 239] width 113 height 15
click at [49, 275] on h4 "Merriweather" at bounding box center [64, 271] width 105 height 8
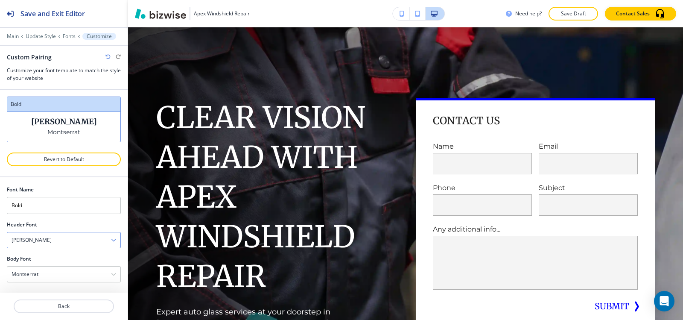
click at [53, 243] on div "Merriweather" at bounding box center [63, 239] width 113 height 15
click at [42, 284] on h4 "Josefin Slab" at bounding box center [64, 286] width 105 height 8
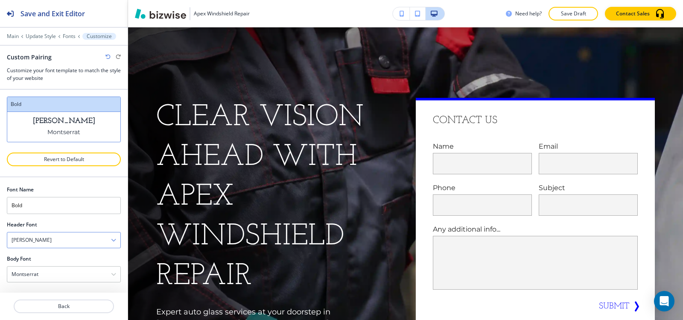
click at [44, 239] on div "Josefin Slab" at bounding box center [63, 239] width 113 height 15
click at [44, 254] on h4 "Sacramento" at bounding box center [64, 257] width 105 height 8
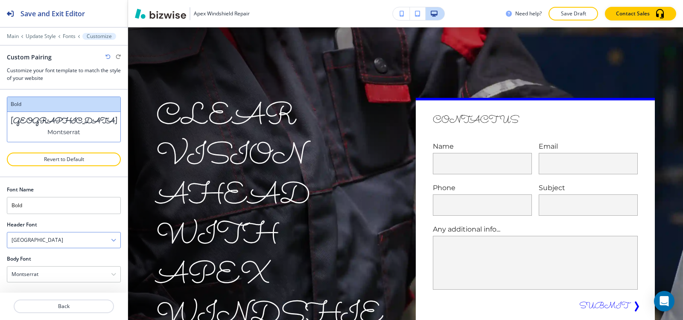
scroll to position [2, 0]
click at [50, 239] on div "Sacramento" at bounding box center [63, 239] width 113 height 15
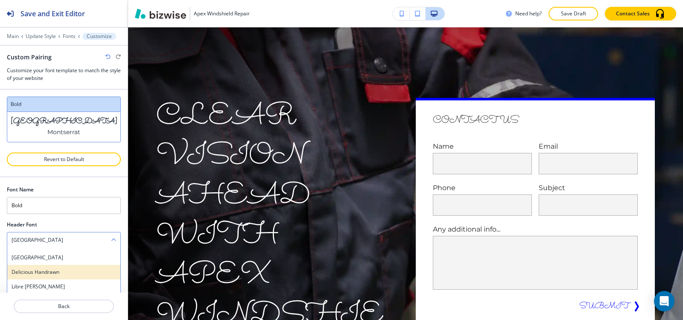
click at [45, 274] on h4 "Delicious Handrawn" at bounding box center [64, 272] width 105 height 8
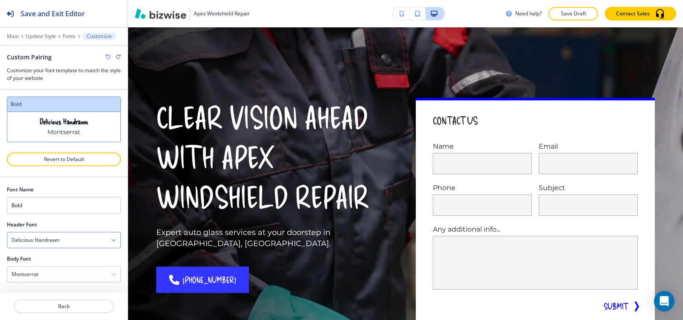
click at [59, 242] on h4 "Delicious Handrawn" at bounding box center [36, 240] width 48 height 8
click at [52, 282] on div "Libre Baskerville" at bounding box center [63, 286] width 113 height 15
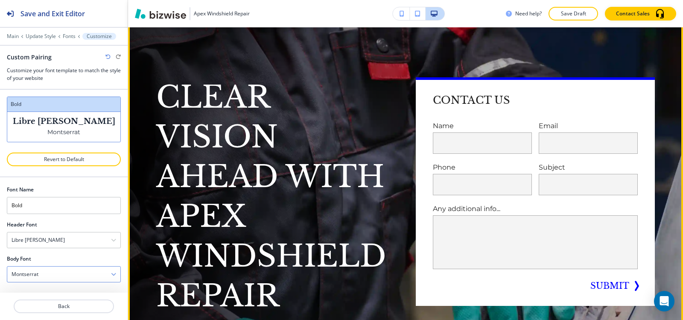
scroll to position [43, 0]
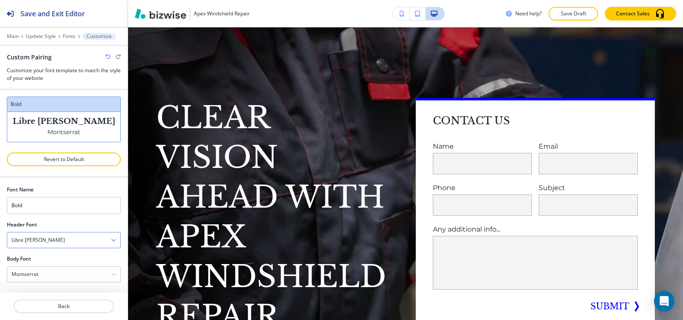
click at [74, 242] on div "Libre Baskerville" at bounding box center [63, 239] width 113 height 15
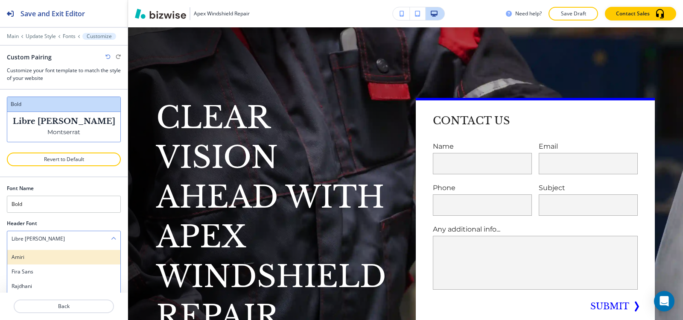
click at [69, 257] on h4 "Amiri" at bounding box center [64, 257] width 105 height 8
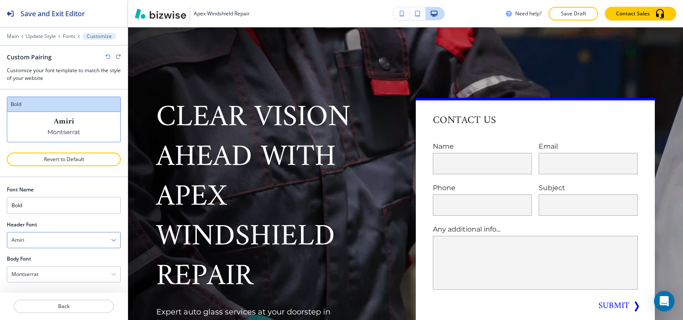
scroll to position [2, 0]
click at [71, 244] on div "Amiri" at bounding box center [63, 239] width 113 height 15
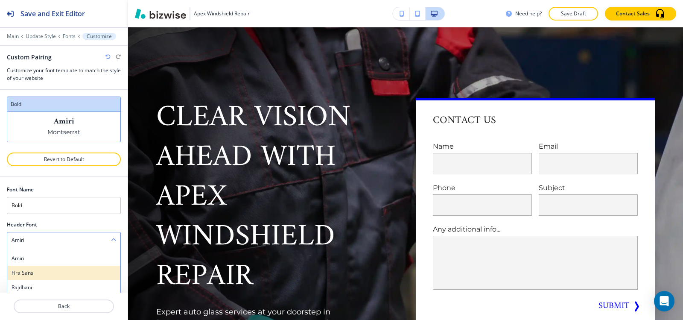
click at [67, 271] on h4 "Fira Sans" at bounding box center [64, 273] width 105 height 8
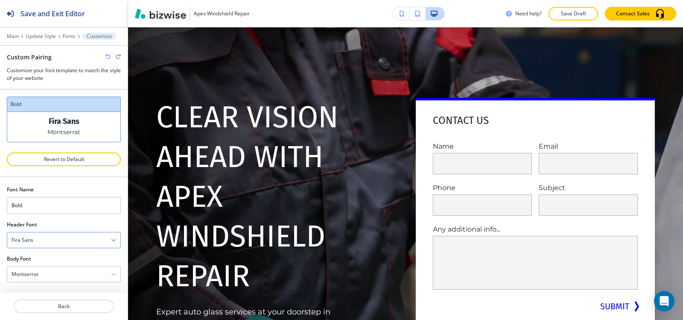
click at [64, 239] on div "Fira Sans" at bounding box center [63, 239] width 113 height 15
click at [53, 282] on div "Rajdhani" at bounding box center [63, 287] width 113 height 15
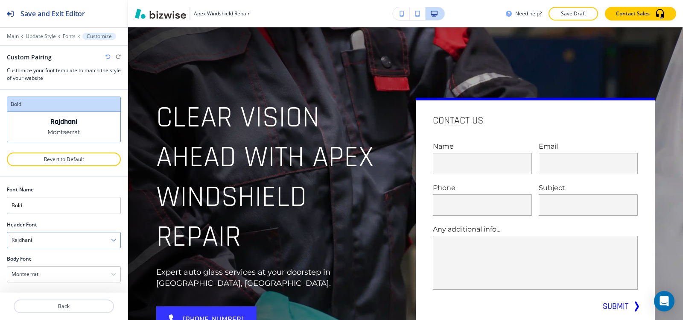
click at [54, 239] on div "Rajdhani" at bounding box center [63, 239] width 113 height 15
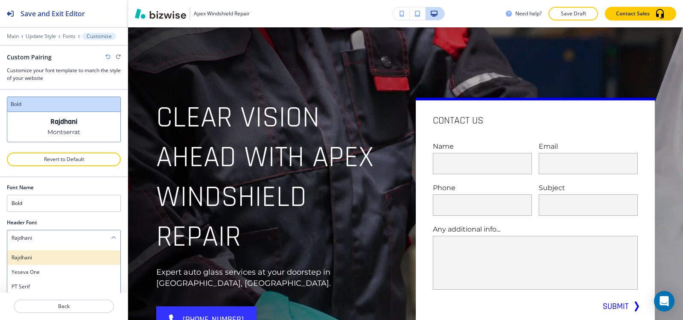
scroll to position [214, 0]
click at [48, 256] on h4 "Yeseva One" at bounding box center [64, 257] width 105 height 8
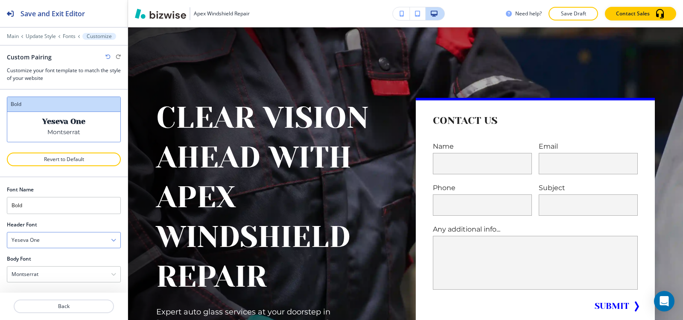
scroll to position [2, 0]
click at [56, 242] on div "Yeseva One" at bounding box center [63, 239] width 113 height 15
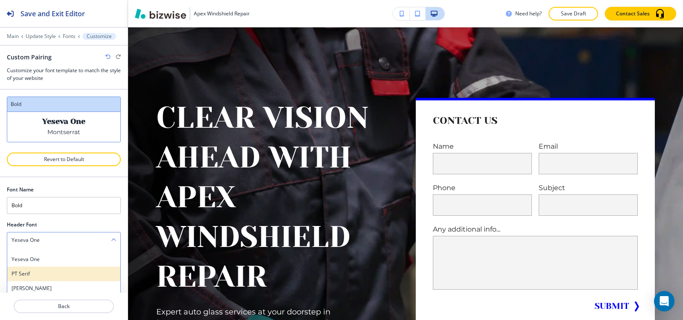
click at [51, 275] on h4 "PT Serif" at bounding box center [64, 274] width 105 height 8
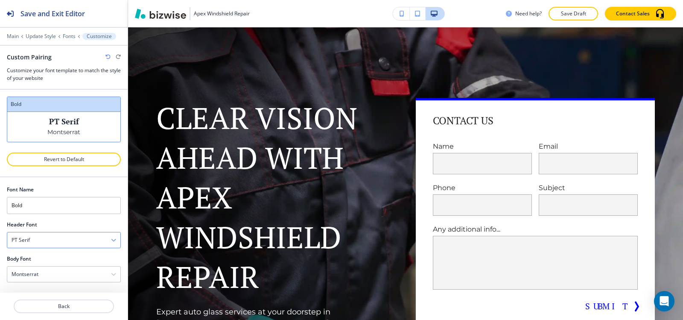
click at [53, 242] on div "PT Serif" at bounding box center [63, 239] width 113 height 15
click at [44, 285] on h4 "Lora" at bounding box center [64, 288] width 105 height 8
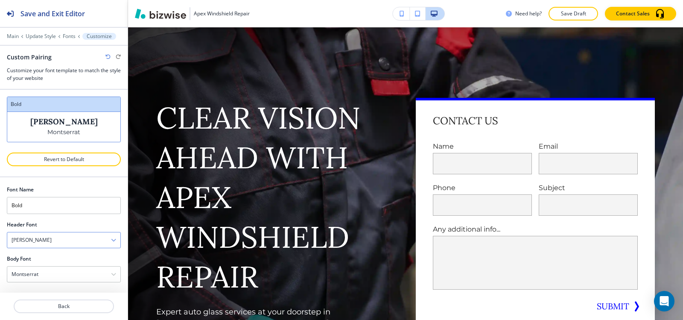
click at [56, 243] on div "Lora" at bounding box center [63, 239] width 113 height 15
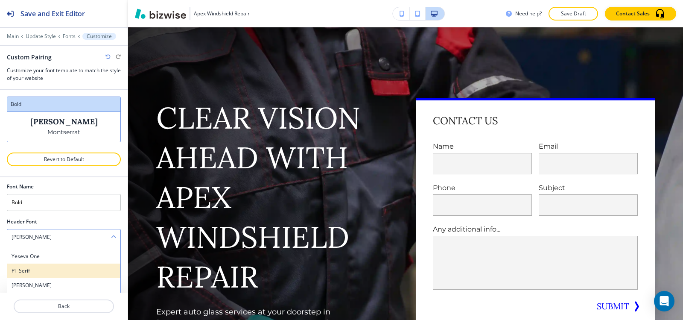
scroll to position [256, 0]
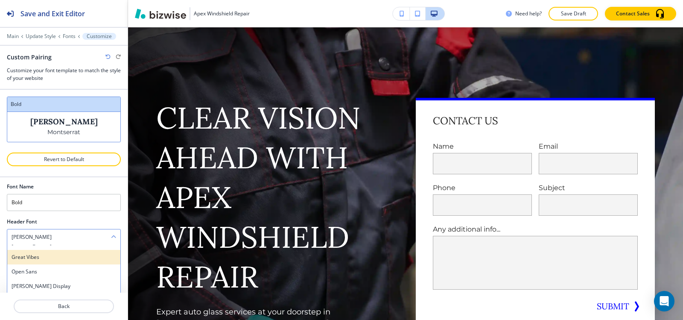
click at [49, 259] on h4 "Great Vibes" at bounding box center [64, 257] width 105 height 8
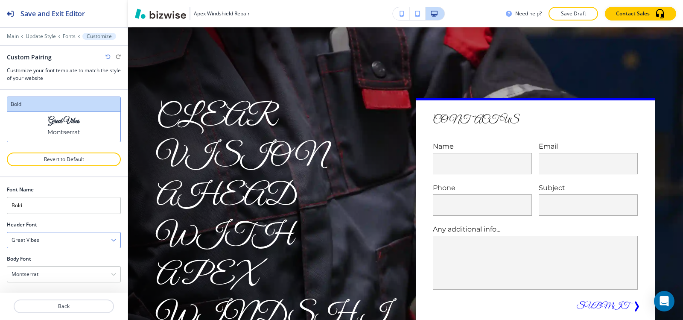
scroll to position [2, 0]
click at [52, 243] on div "Great Vibes" at bounding box center [63, 239] width 113 height 15
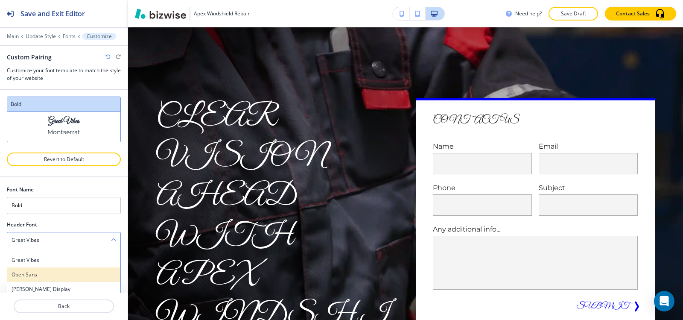
click at [49, 275] on h4 "Open Sans" at bounding box center [64, 275] width 105 height 8
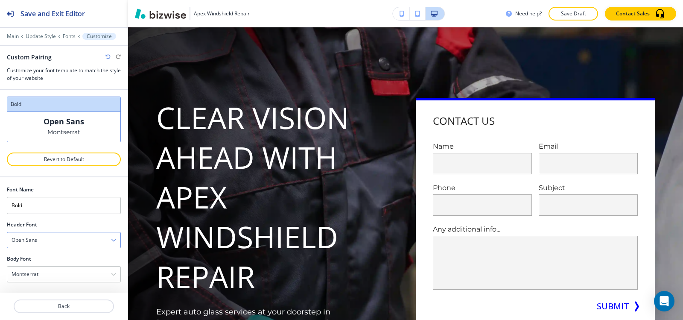
click at [53, 238] on div "Open Sans" at bounding box center [63, 239] width 113 height 15
click at [47, 288] on h4 "Gilda Display" at bounding box center [64, 289] width 105 height 8
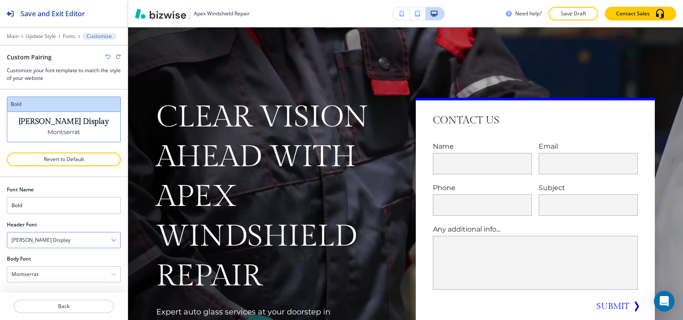
click at [54, 241] on div "Gilda Display" at bounding box center [63, 239] width 113 height 15
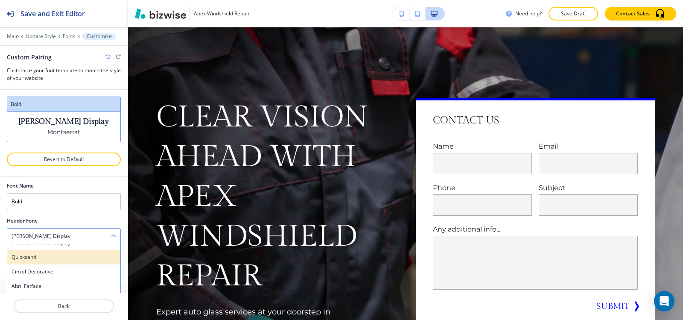
click at [57, 260] on h4 "Quicksand" at bounding box center [64, 257] width 105 height 8
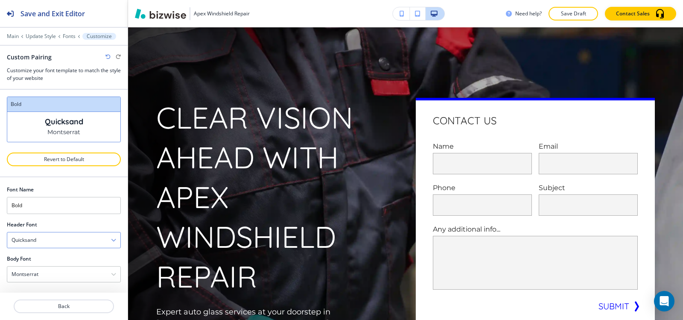
scroll to position [2, 0]
click at [69, 236] on div "Quicksand" at bounding box center [63, 239] width 113 height 15
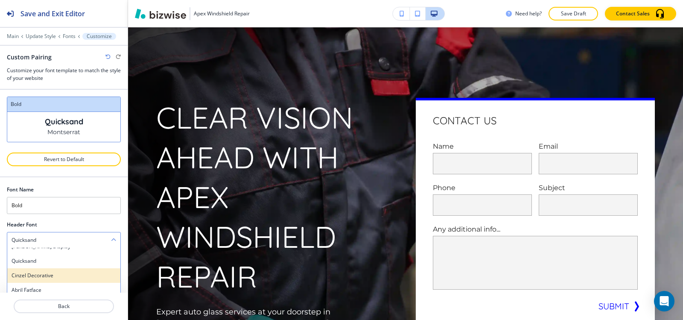
click at [59, 278] on h4 "Cinzel Decorative" at bounding box center [64, 276] width 105 height 8
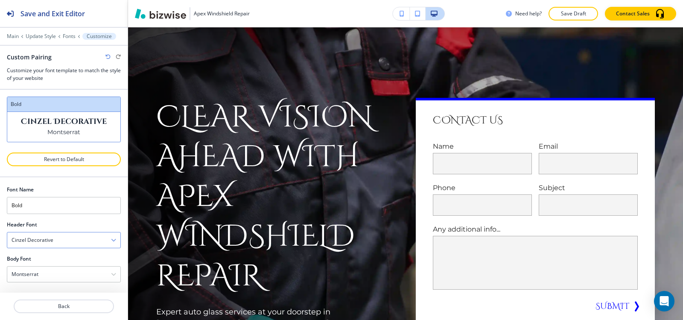
click at [68, 240] on div "Cinzel Decorative" at bounding box center [63, 239] width 113 height 15
click at [58, 287] on h4 "Abril Fatface" at bounding box center [64, 290] width 105 height 8
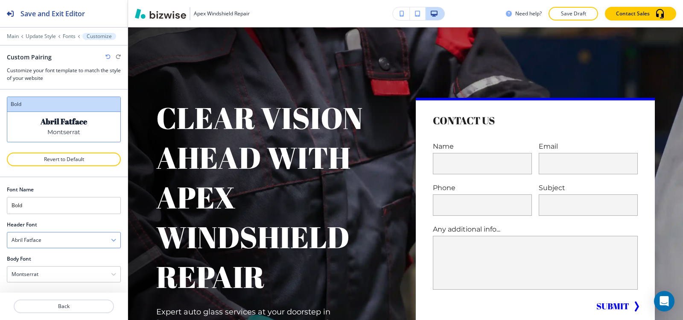
click at [40, 241] on h4 "Abril Fatface" at bounding box center [27, 240] width 30 height 8
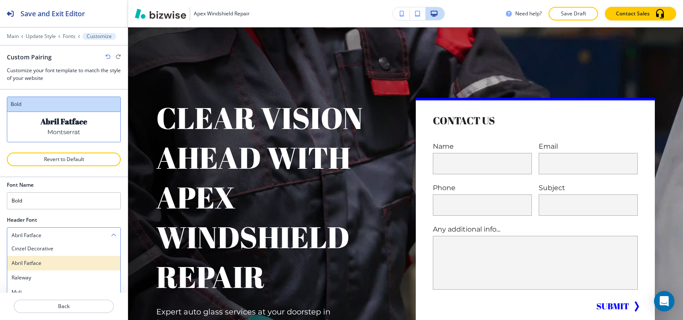
scroll to position [342, 0]
click at [47, 259] on h4 "Raleway" at bounding box center [64, 257] width 105 height 8
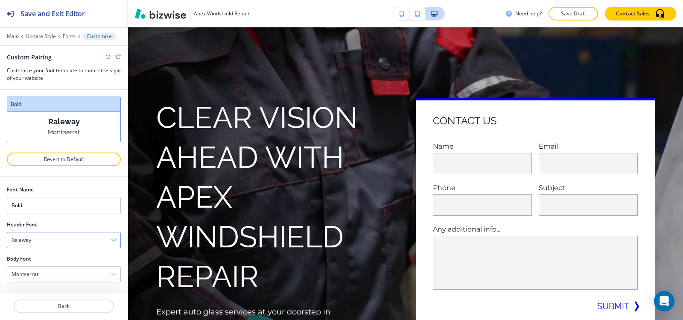
scroll to position [2, 0]
click at [49, 244] on div "Raleway" at bounding box center [63, 239] width 113 height 15
click at [45, 275] on h4 "Muli" at bounding box center [64, 276] width 105 height 8
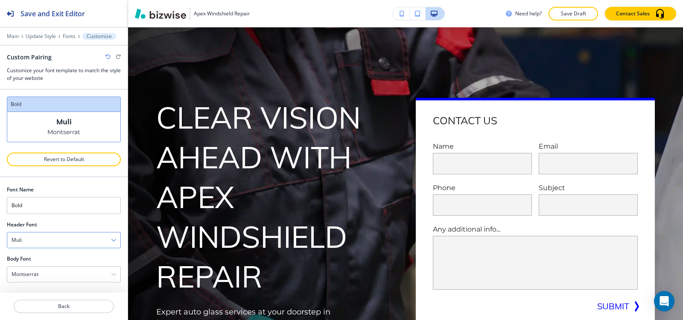
click at [56, 238] on div "Muli" at bounding box center [63, 239] width 113 height 15
click at [49, 285] on div "Judson" at bounding box center [63, 291] width 113 height 15
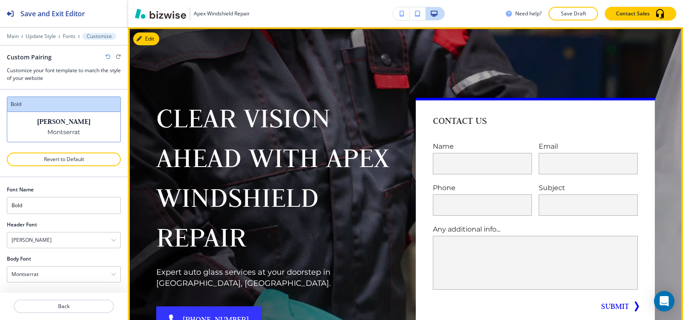
scroll to position [85, 0]
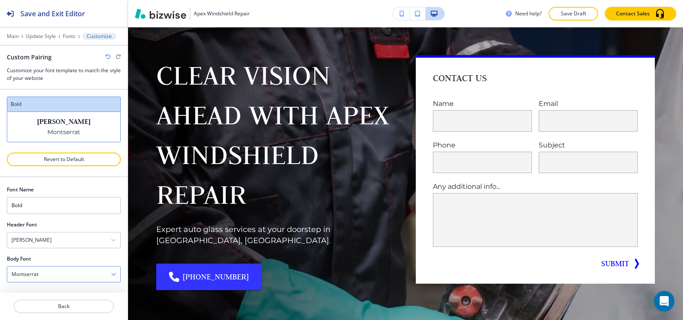
click at [50, 271] on div "Montserrat" at bounding box center [63, 273] width 113 height 15
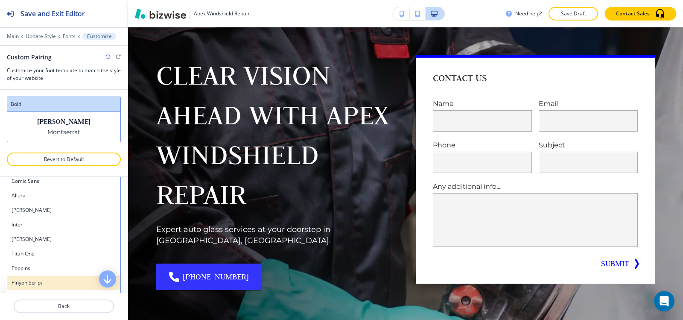
scroll to position [714, 0]
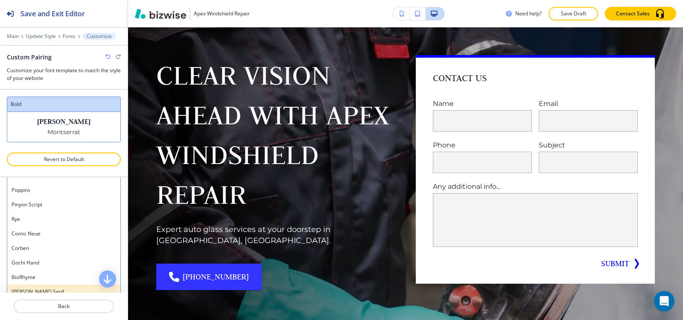
click at [44, 290] on h4 "Noto Serif" at bounding box center [64, 292] width 105 height 8
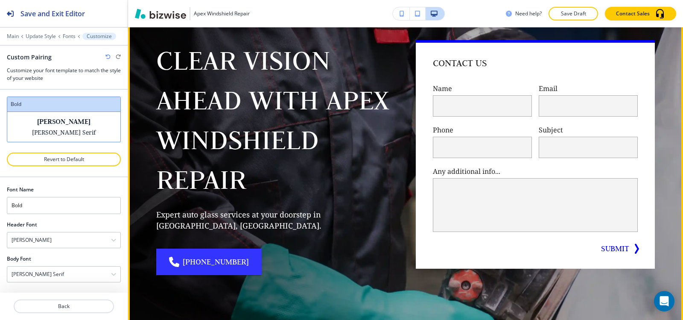
scroll to position [85, 0]
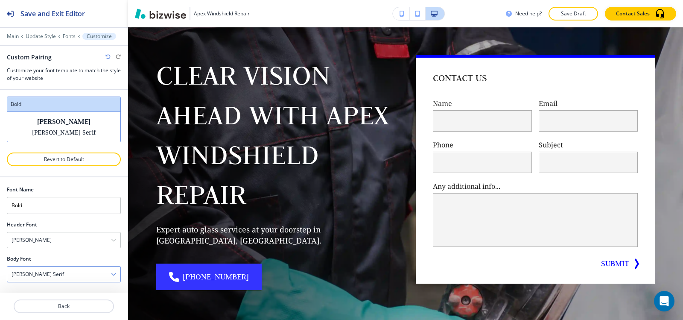
click at [22, 275] on h4 "Noto Serif" at bounding box center [38, 274] width 53 height 8
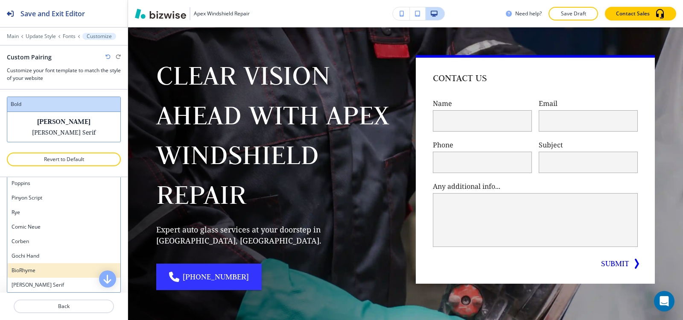
click at [26, 266] on h4 "BioRhyme" at bounding box center [64, 270] width 105 height 8
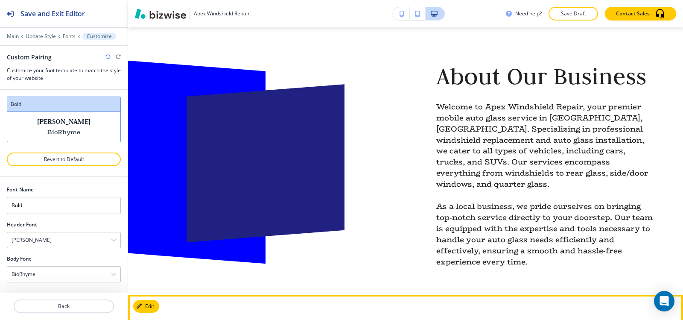
scroll to position [470, 0]
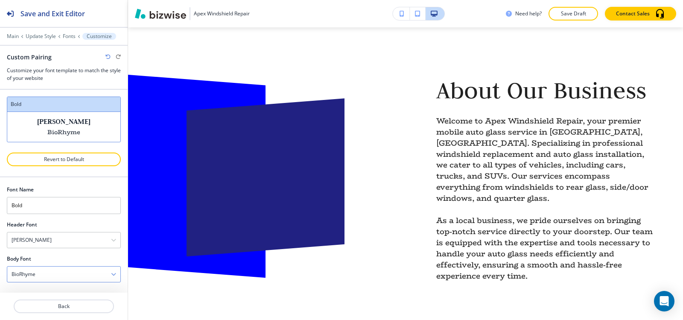
click at [44, 276] on div "BioRhyme" at bounding box center [63, 273] width 113 height 15
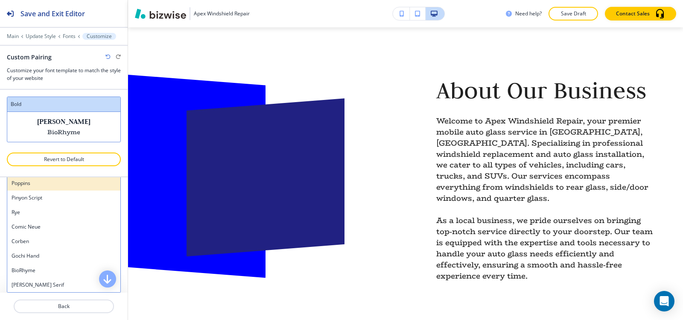
click at [54, 189] on div "Poppins" at bounding box center [63, 183] width 113 height 15
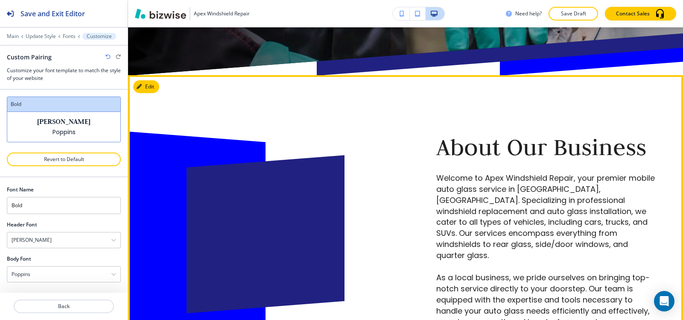
scroll to position [470, 0]
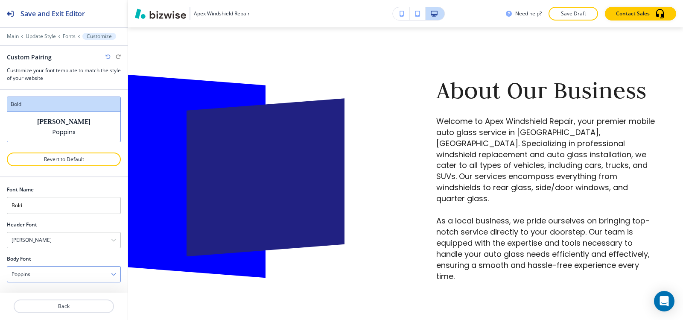
click at [46, 272] on div "Poppins" at bounding box center [63, 273] width 113 height 15
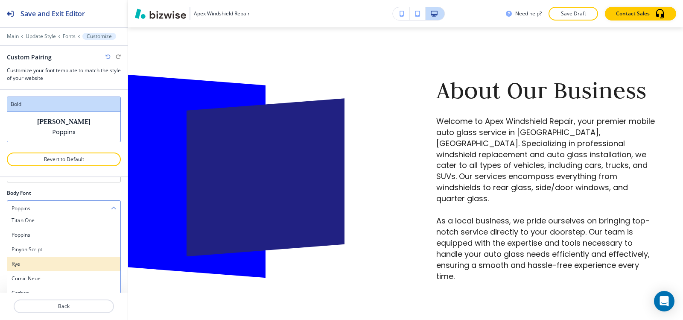
scroll to position [672, 0]
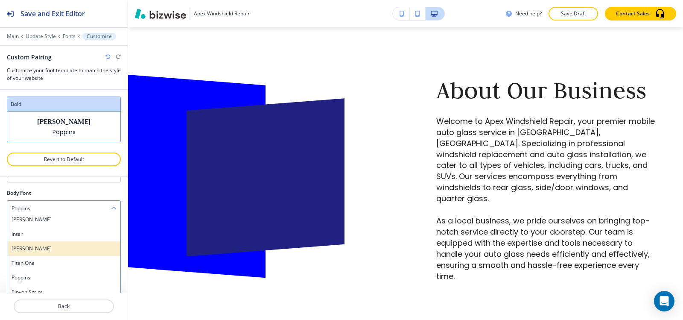
click at [48, 251] on h4 "Barlow" at bounding box center [64, 249] width 105 height 8
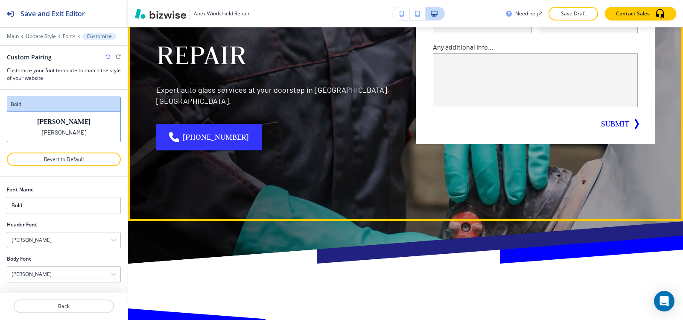
scroll to position [299, 0]
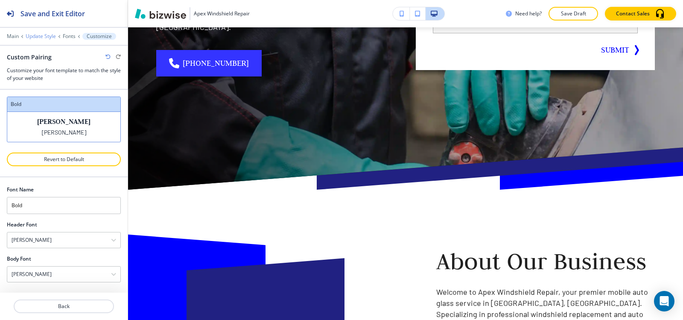
click at [45, 34] on p "Update Style" at bounding box center [41, 36] width 30 height 6
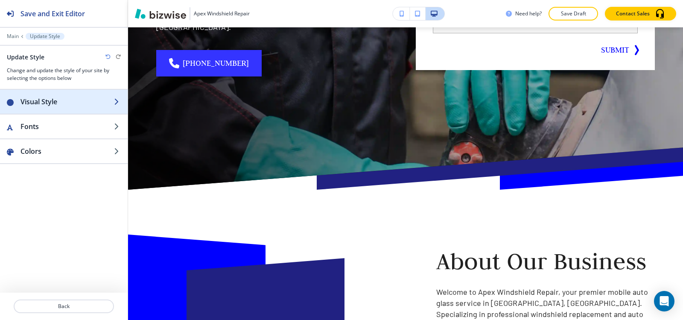
click at [47, 104] on h2 "Visual Style" at bounding box center [67, 102] width 94 height 10
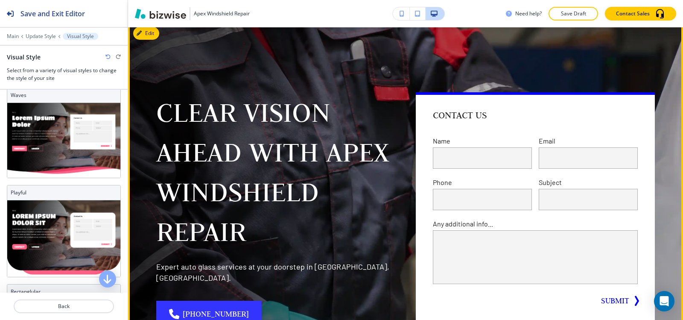
scroll to position [128, 0]
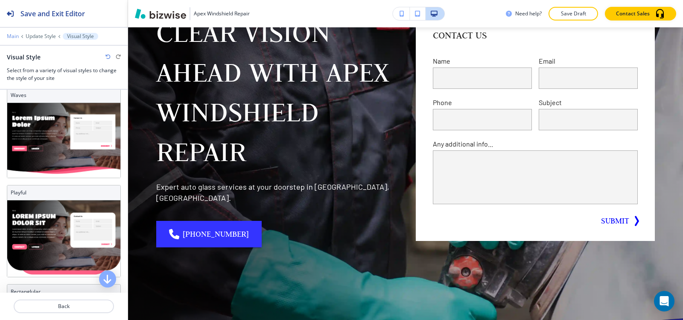
click at [13, 37] on p "Main" at bounding box center [13, 36] width 12 height 6
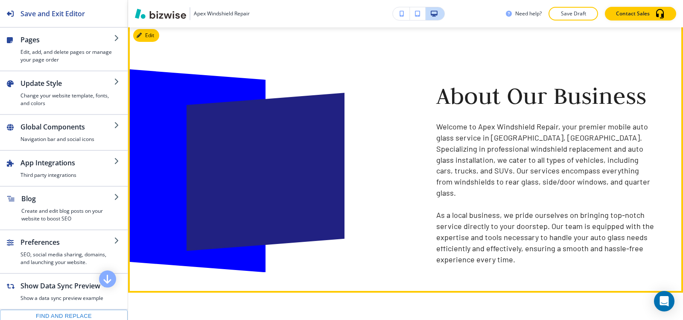
scroll to position [470, 0]
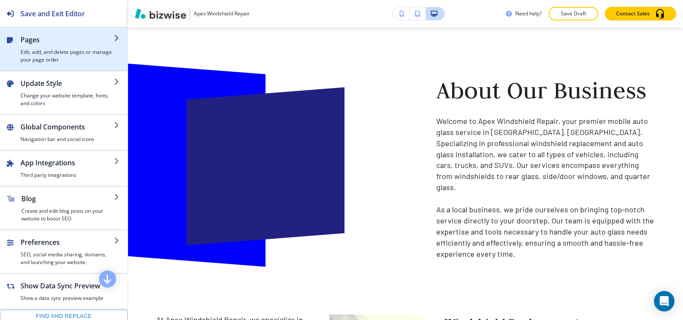
click at [26, 38] on h2 "Pages" at bounding box center [67, 40] width 94 height 10
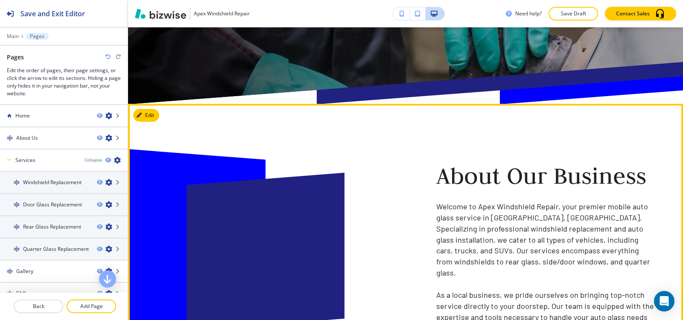
scroll to position [342, 0]
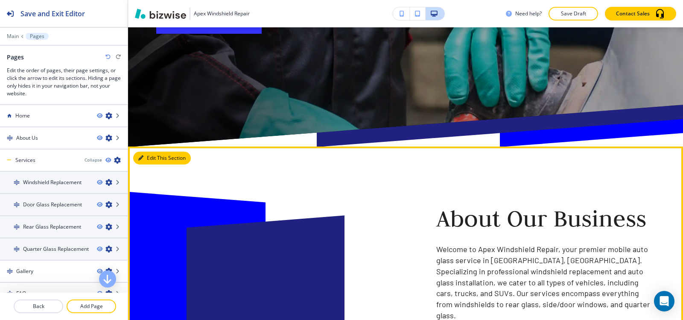
click at [141, 152] on button "Edit This Section" at bounding box center [162, 158] width 58 height 13
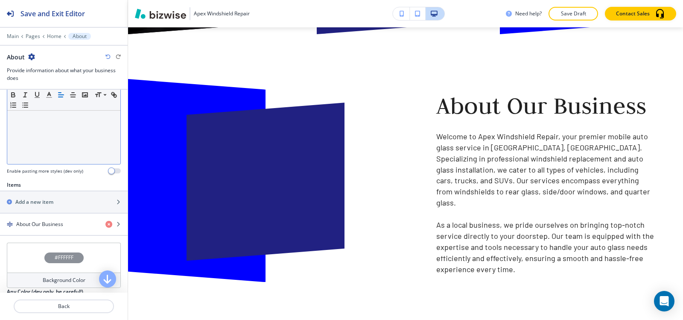
scroll to position [256, 0]
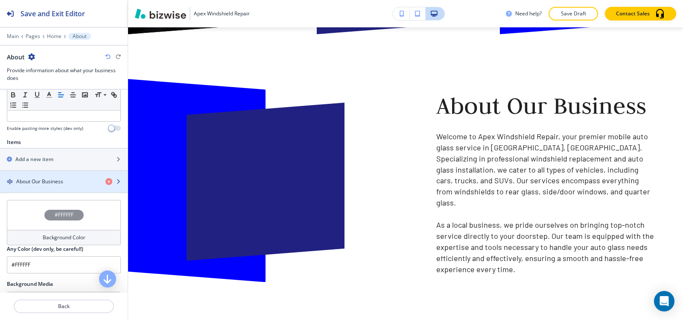
click at [55, 178] on h4 "About Our Business" at bounding box center [39, 182] width 47 height 8
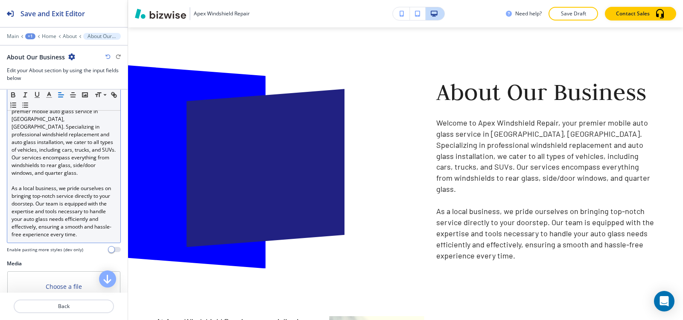
scroll to position [128, 0]
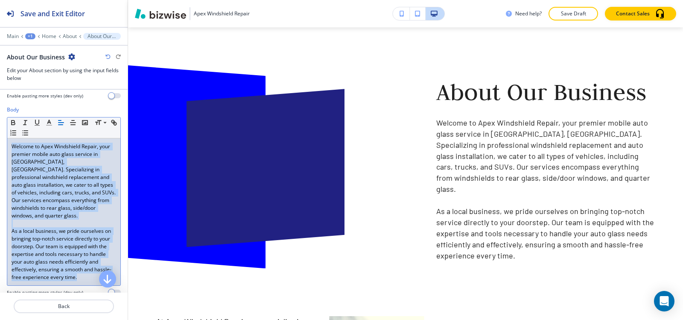
drag, startPoint x: 95, startPoint y: 279, endPoint x: 0, endPoint y: 141, distance: 167.0
click at [0, 141] on div "Body Small Normal Large Huge Welcome to Apex Windshield Repair, your premier mo…" at bounding box center [64, 204] width 128 height 196
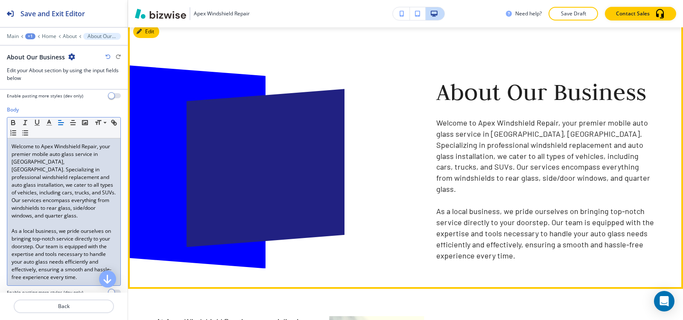
click at [227, 236] on div at bounding box center [156, 163] width 219 height 209
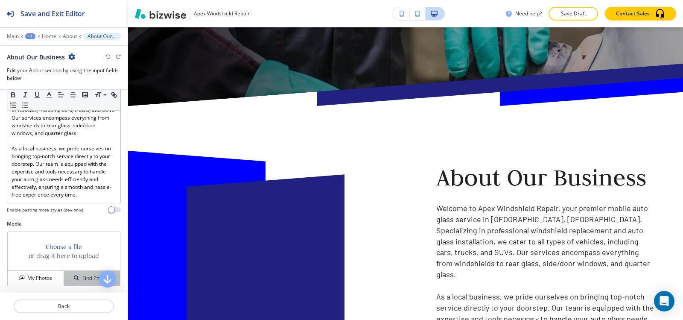
scroll to position [299, 0]
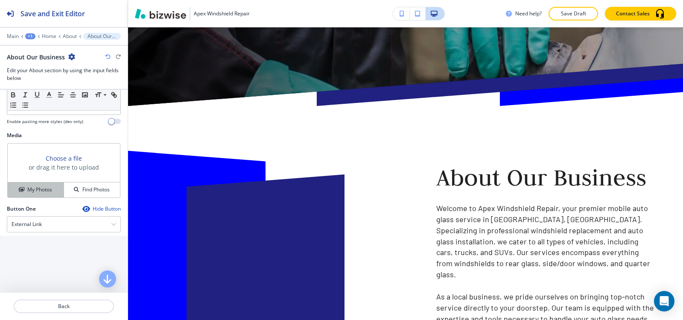
click at [23, 191] on icon "button" at bounding box center [21, 189] width 5 height 5
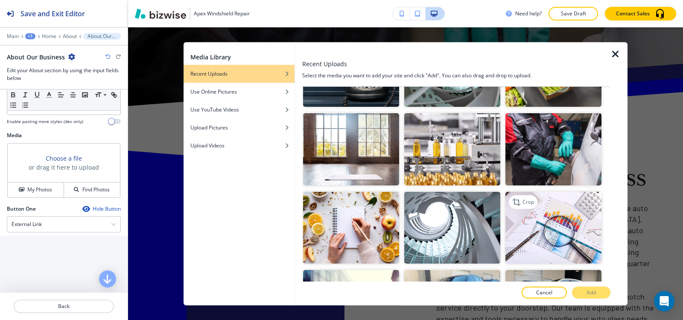
scroll to position [0, 0]
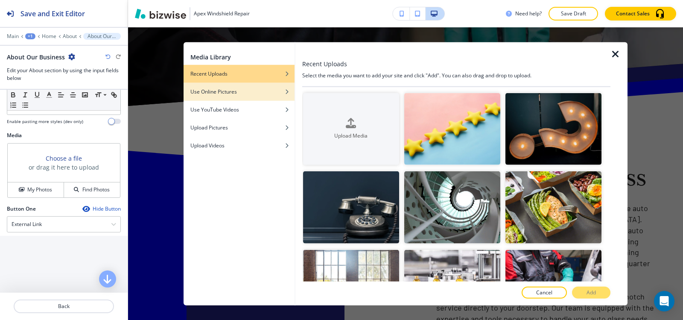
click at [247, 94] on div "Use Online Pictures" at bounding box center [239, 92] width 111 height 8
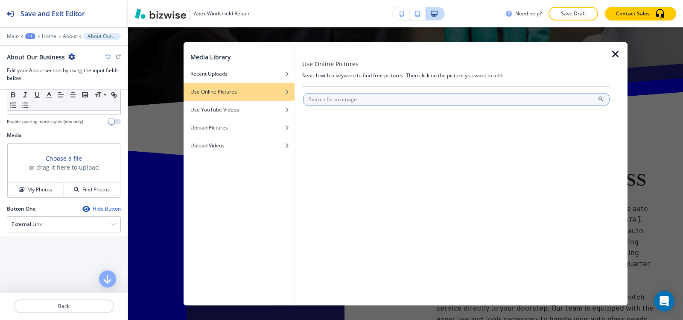
click at [332, 99] on input "text" at bounding box center [456, 99] width 307 height 13
type input "apex windshield repair"
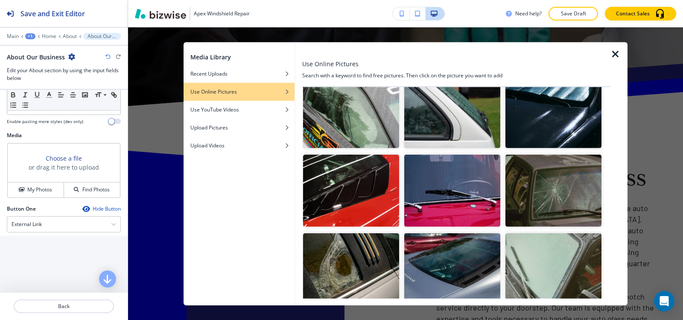
scroll to position [128, 0]
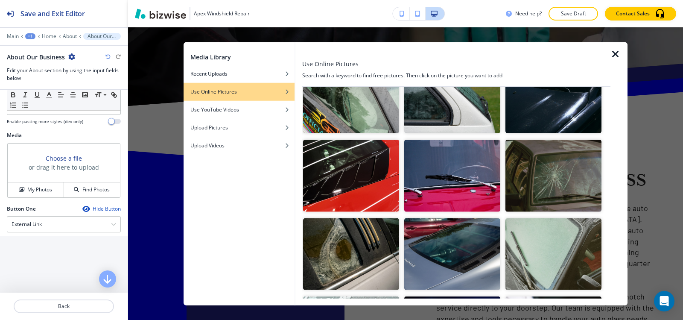
click at [562, 182] on img "button" at bounding box center [554, 176] width 96 height 72
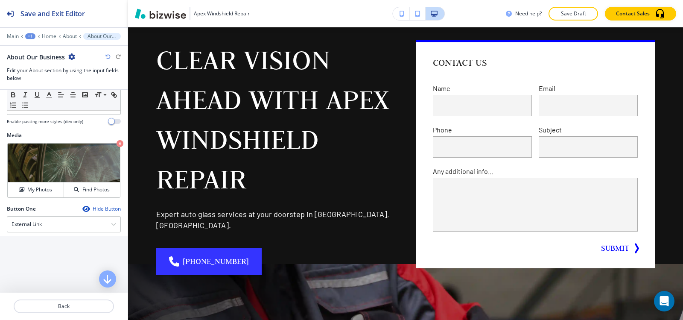
scroll to position [0, 0]
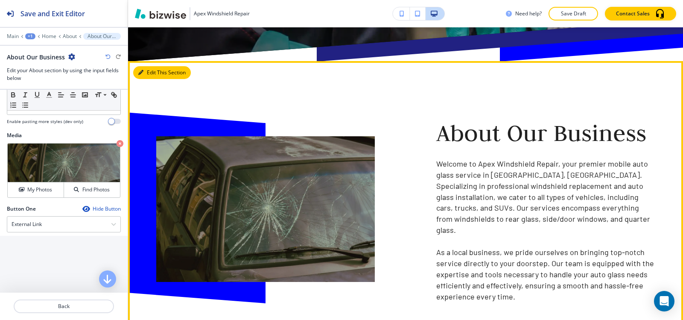
click at [152, 68] on button "Edit This Section" at bounding box center [162, 72] width 58 height 13
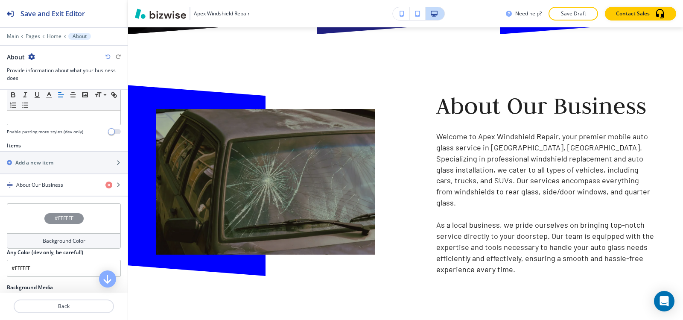
scroll to position [256, 0]
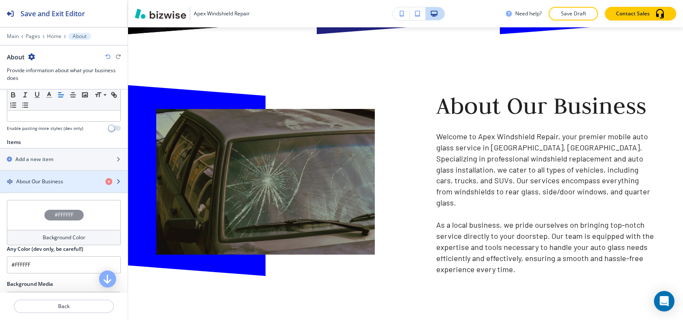
click at [59, 187] on div "button" at bounding box center [64, 188] width 128 height 7
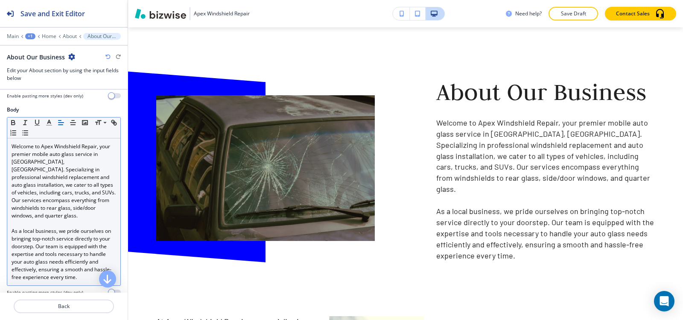
scroll to position [171, 0]
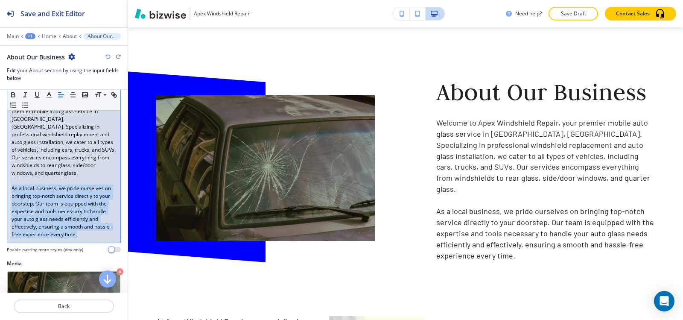
drag, startPoint x: 94, startPoint y: 238, endPoint x: 3, endPoint y: 188, distance: 103.2
click at [3, 188] on div "Body Small Normal Large Huge Welcome to Apex Windshield Repair, your premier mo…" at bounding box center [64, 161] width 128 height 196
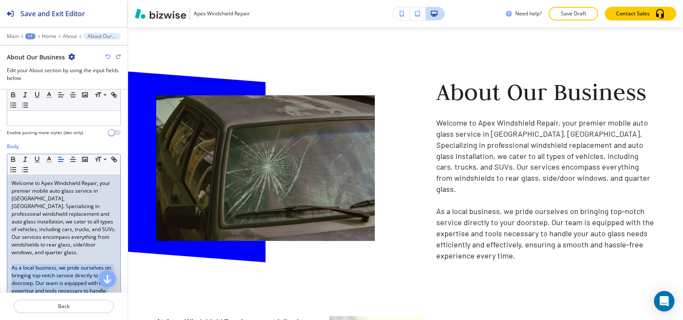
scroll to position [85, 0]
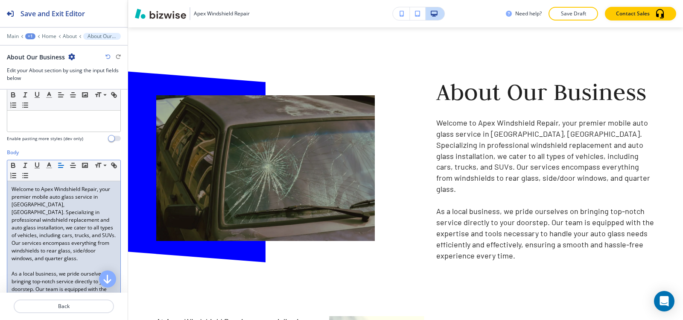
click at [44, 262] on p at bounding box center [64, 266] width 105 height 8
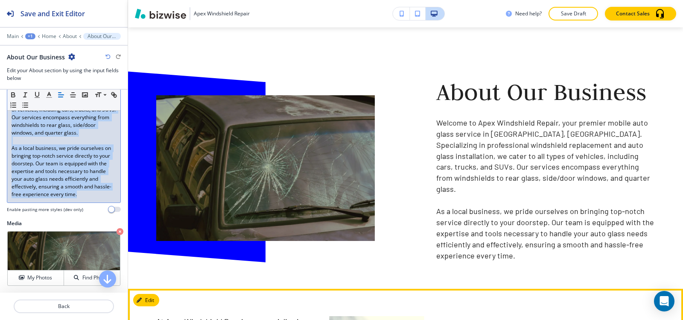
scroll to position [353, 0]
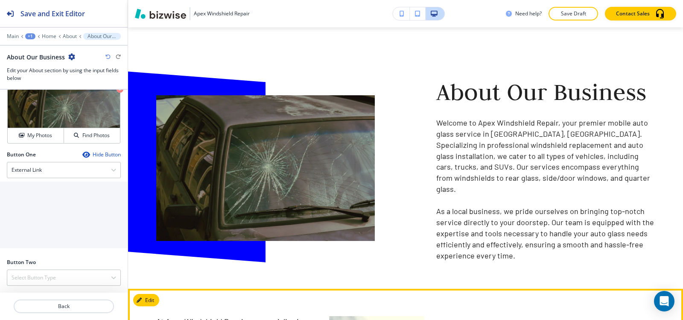
drag, startPoint x: 12, startPoint y: 146, endPoint x: 128, endPoint y: 297, distance: 191.2
click at [128, 297] on div "Save and Exit Editor Main +1 Home About About Our Business About Our Business E…" at bounding box center [341, 160] width 683 height 320
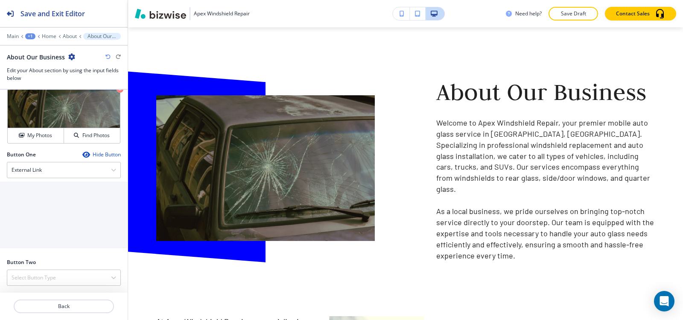
copy div "Welcome to Apex Windshield Repair, your premier mobile auto glass service in My…"
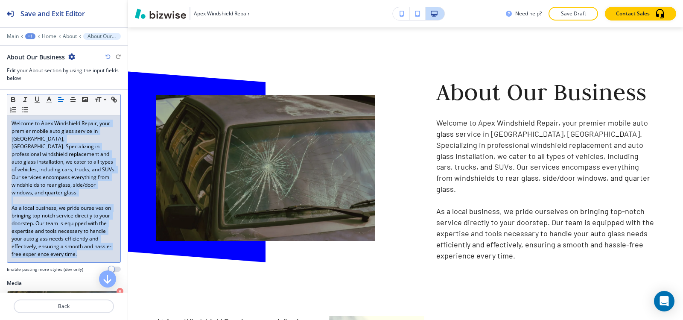
scroll to position [140, 0]
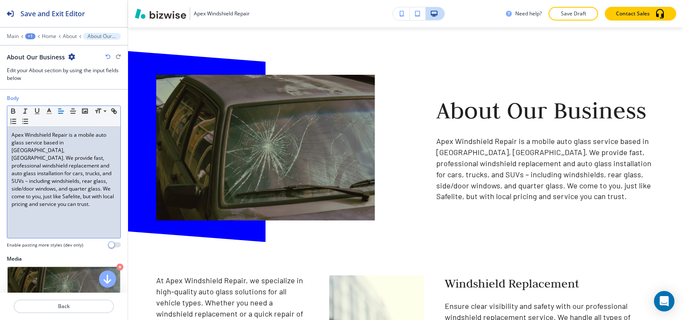
click at [80, 181] on p "Apex Windshield Repair is a mobile auto glass service based in Myrtle Beach, SC…" at bounding box center [64, 169] width 105 height 77
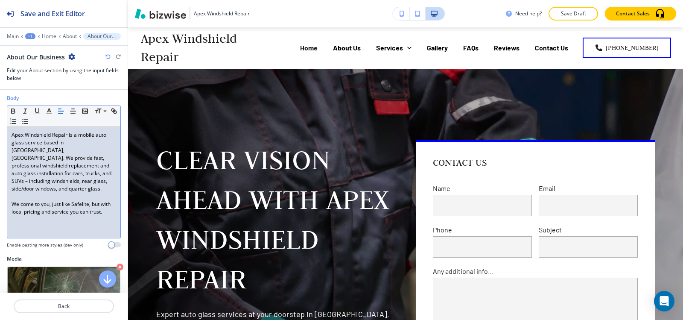
scroll to position [0, 0]
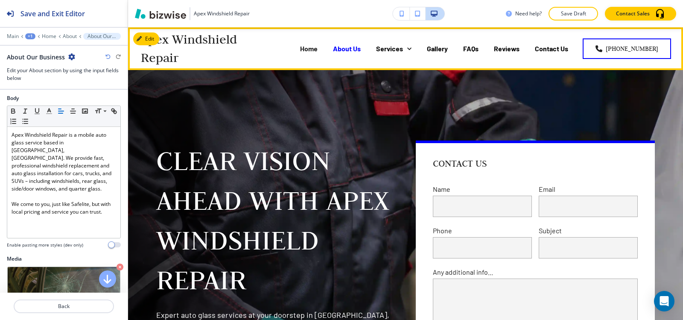
click at [347, 51] on p "About Us" at bounding box center [347, 49] width 28 height 10
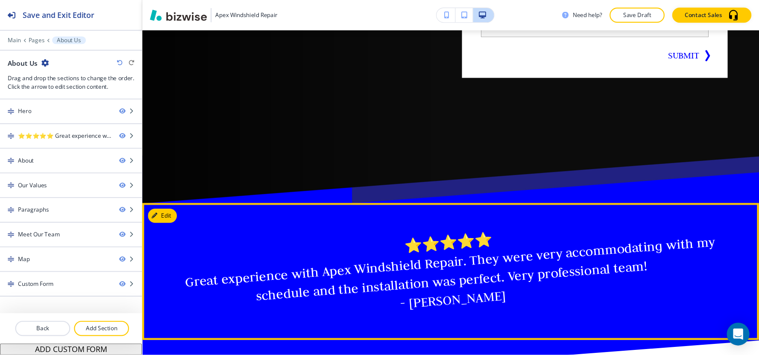
scroll to position [342, 0]
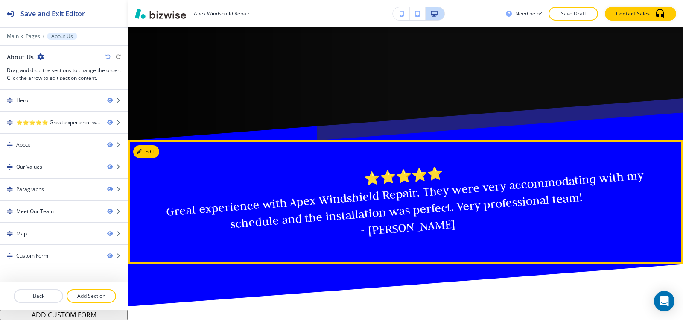
click at [404, 166] on div "⭐⭐⭐⭐⭐ Great experience with Apex Windshield Repair. They were very accommodatin…" at bounding box center [405, 202] width 555 height 124
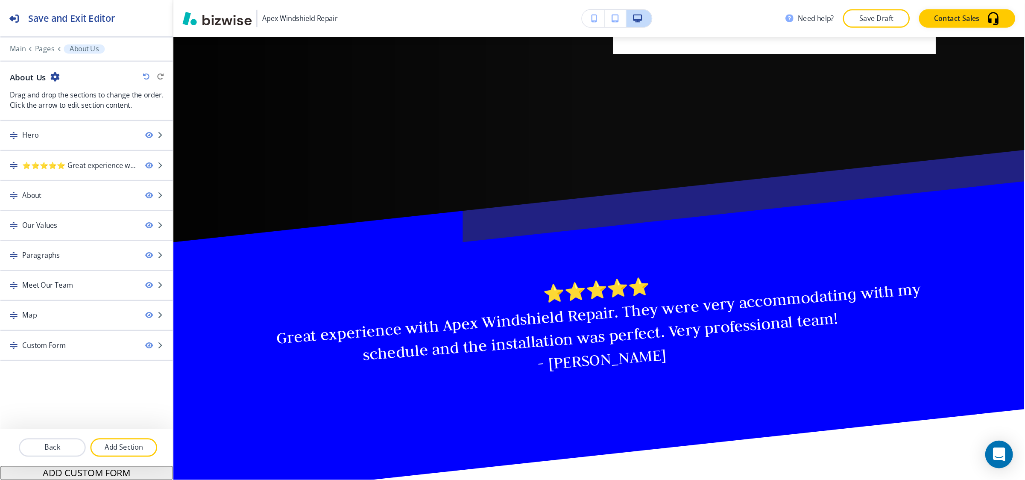
scroll to position [341, 0]
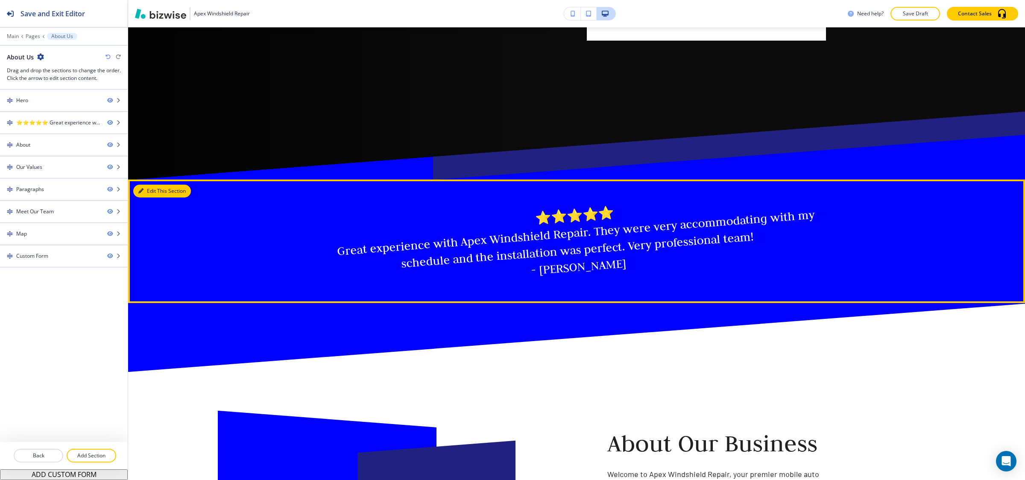
click at [149, 187] on button "Edit This Section" at bounding box center [162, 190] width 58 height 13
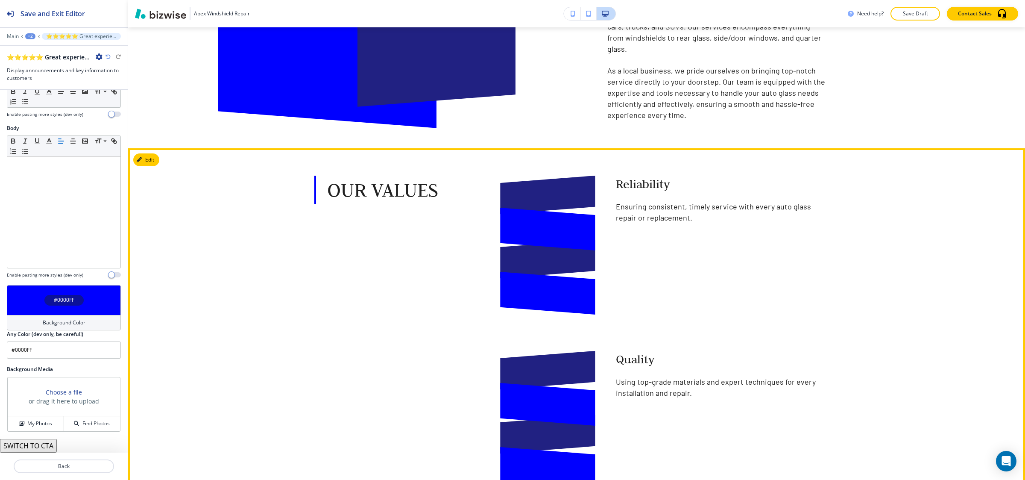
scroll to position [576, 0]
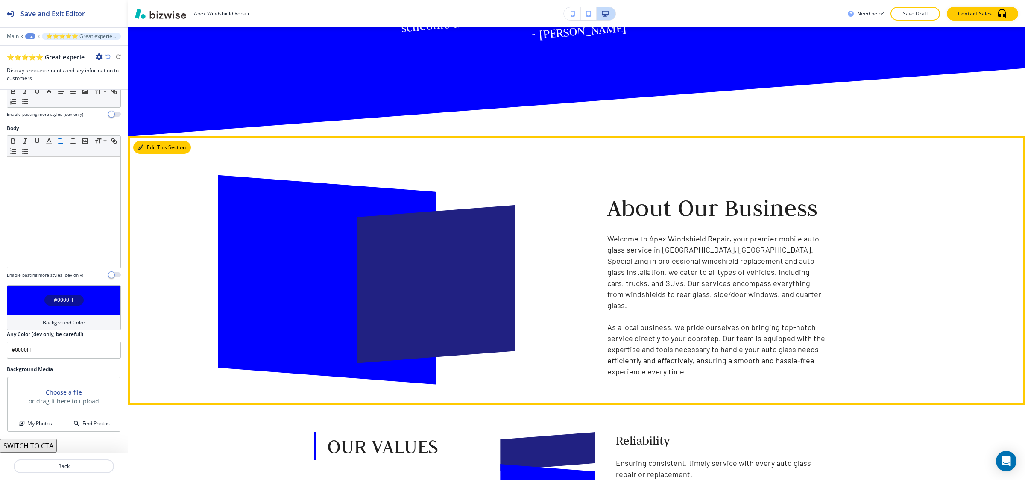
click at [153, 141] on button "Edit This Section" at bounding box center [162, 147] width 58 height 13
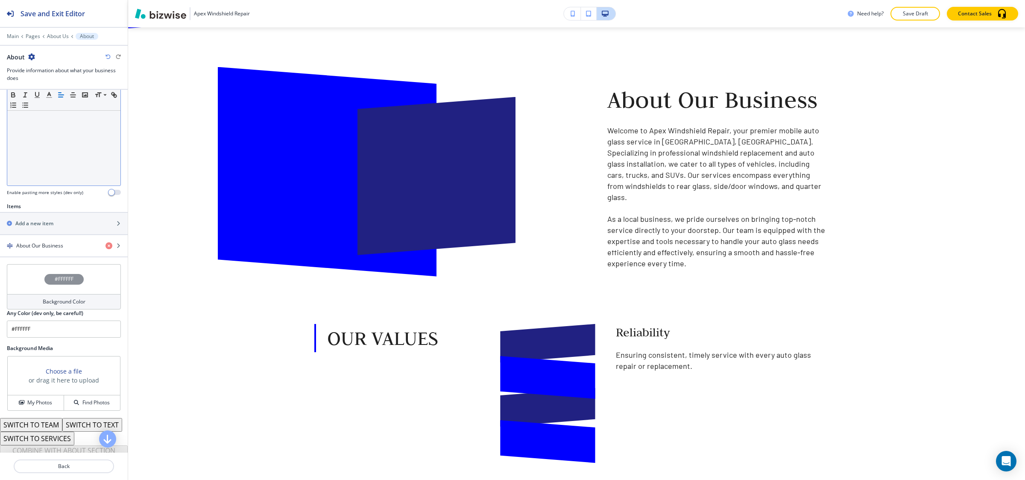
scroll to position [220, 0]
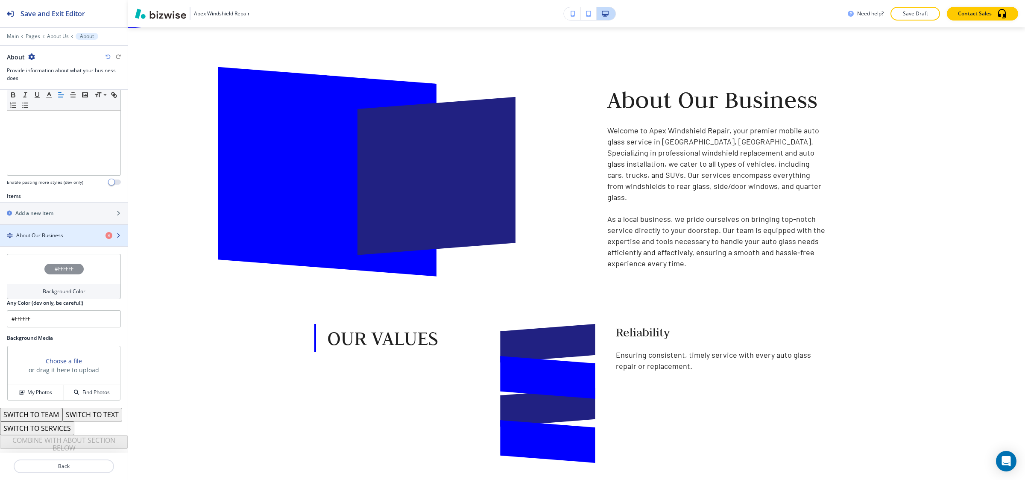
click at [59, 231] on h4 "About Our Business" at bounding box center [39, 235] width 47 height 8
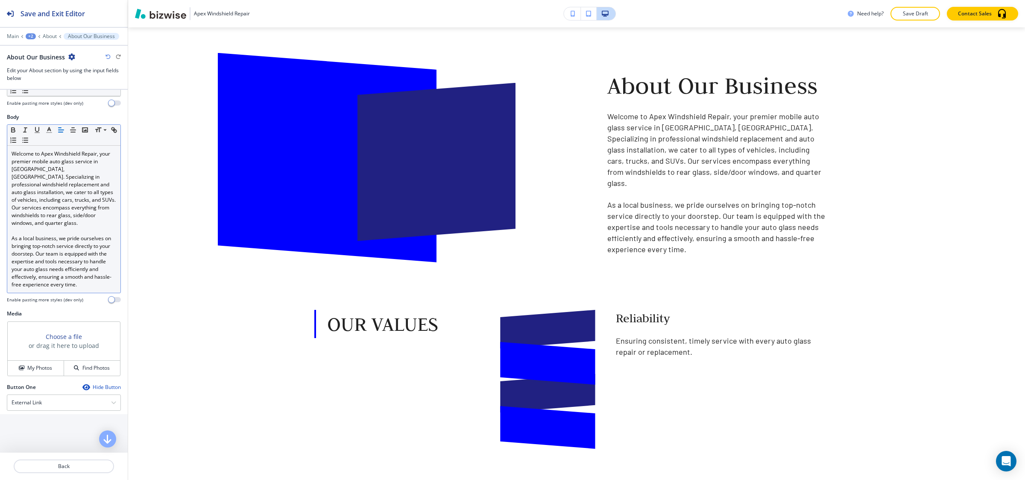
scroll to position [128, 0]
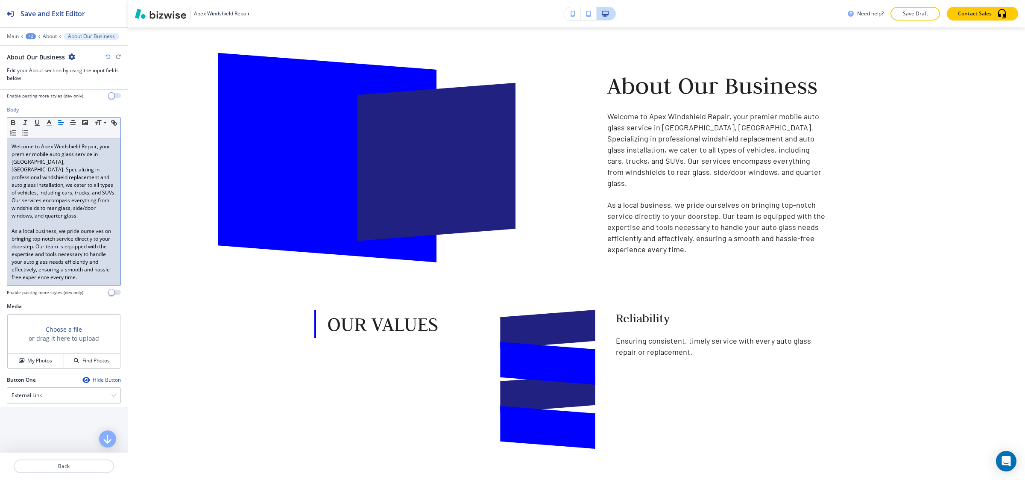
click at [57, 273] on p "As a local business, we pride ourselves on bringing top-notch service directly …" at bounding box center [64, 254] width 105 height 54
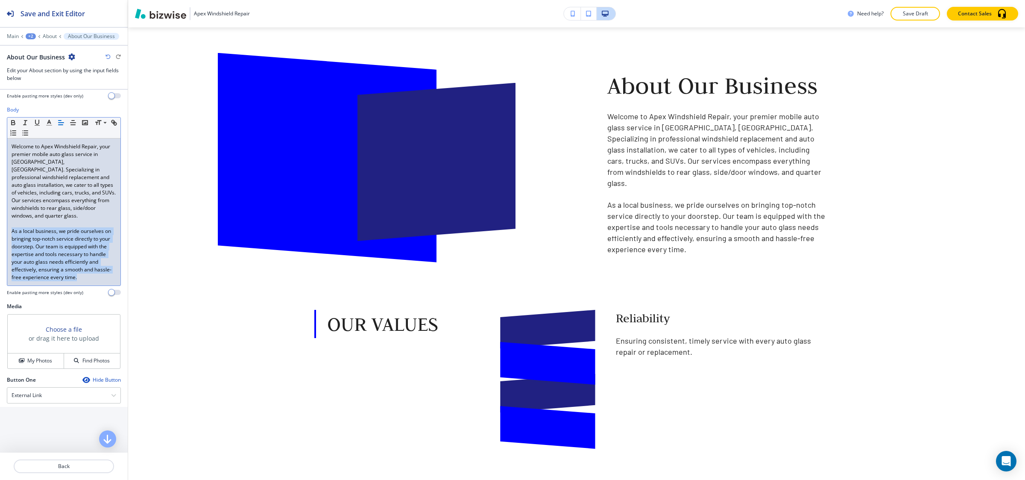
click at [85, 281] on p "As a local business, we pride ourselves on bringing top-notch service directly …" at bounding box center [64, 254] width 105 height 54
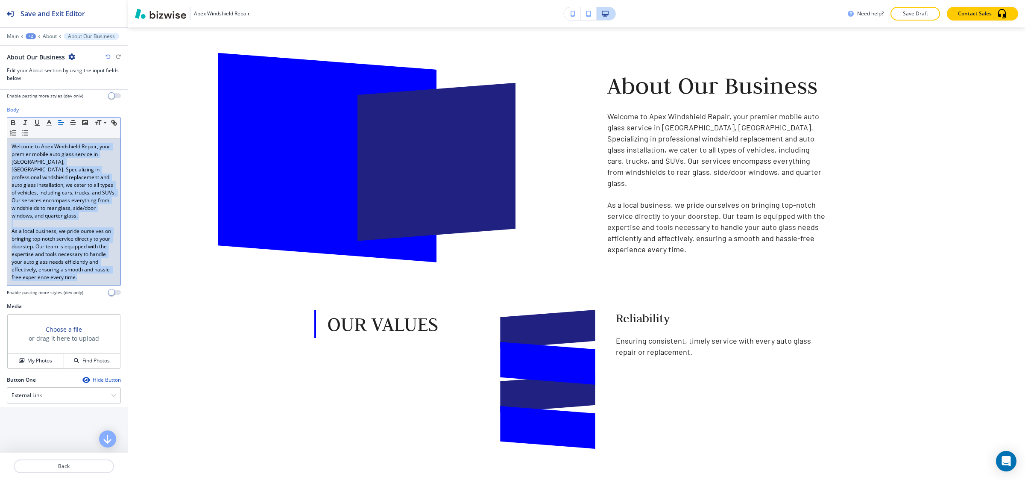
drag, startPoint x: 85, startPoint y: 288, endPoint x: 1, endPoint y: 137, distance: 172.2
click at [1, 137] on div "Body Small Normal Large Huge Welcome to Apex Windshield Repair, your premier mo…" at bounding box center [64, 204] width 128 height 196
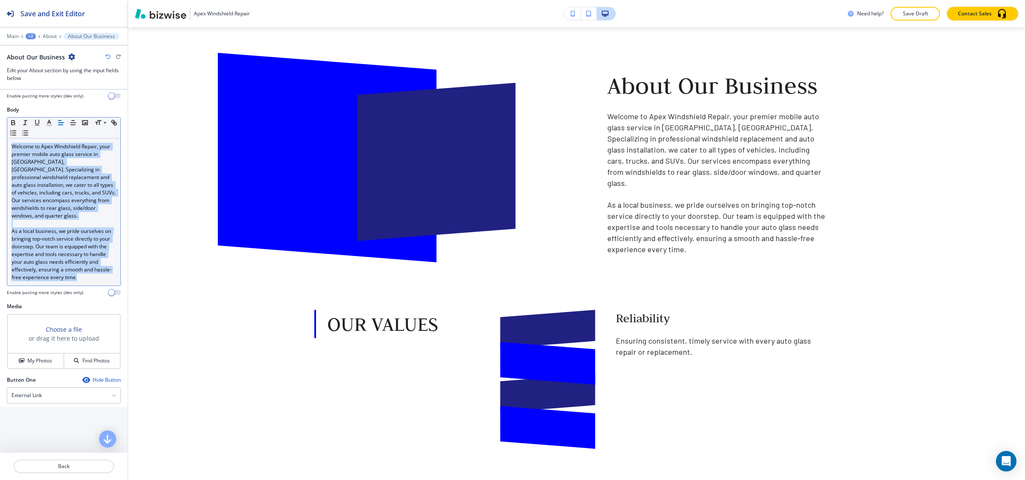
click at [81, 269] on p "As a local business, we pride ourselves on bringing top-notch service directly …" at bounding box center [64, 254] width 105 height 54
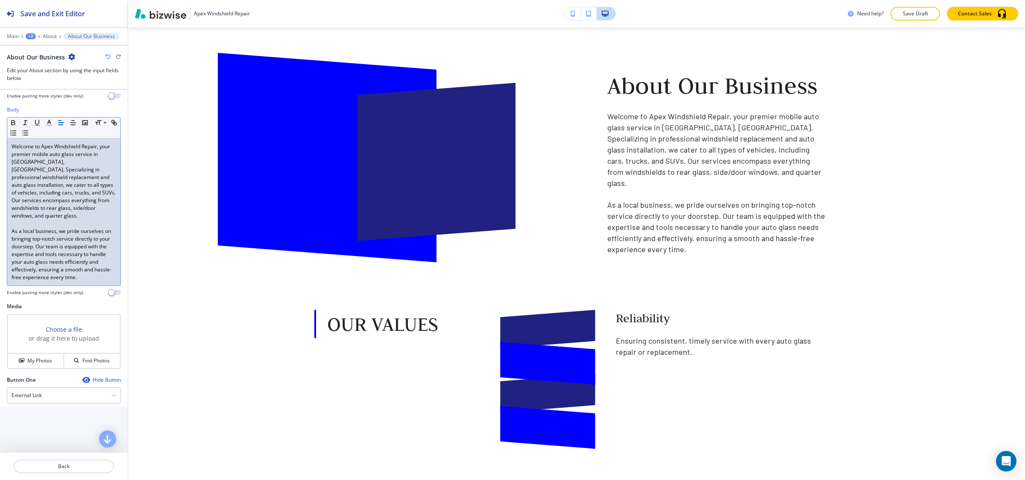
click at [81, 269] on p "As a local business, we pride ourselves on bringing top-notch service directly …" at bounding box center [64, 254] width 105 height 54
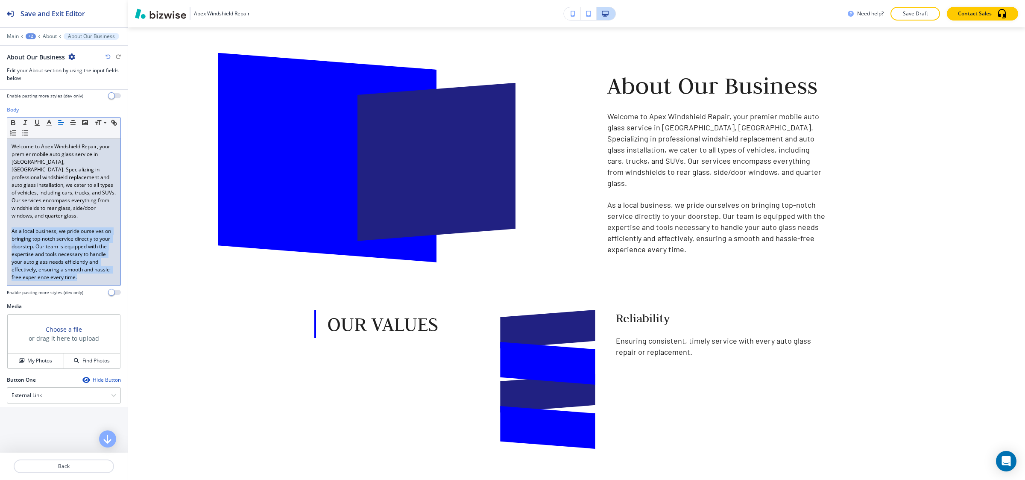
click at [83, 281] on p "As a local business, we pride ourselves on bringing top-notch service directly …" at bounding box center [64, 254] width 105 height 54
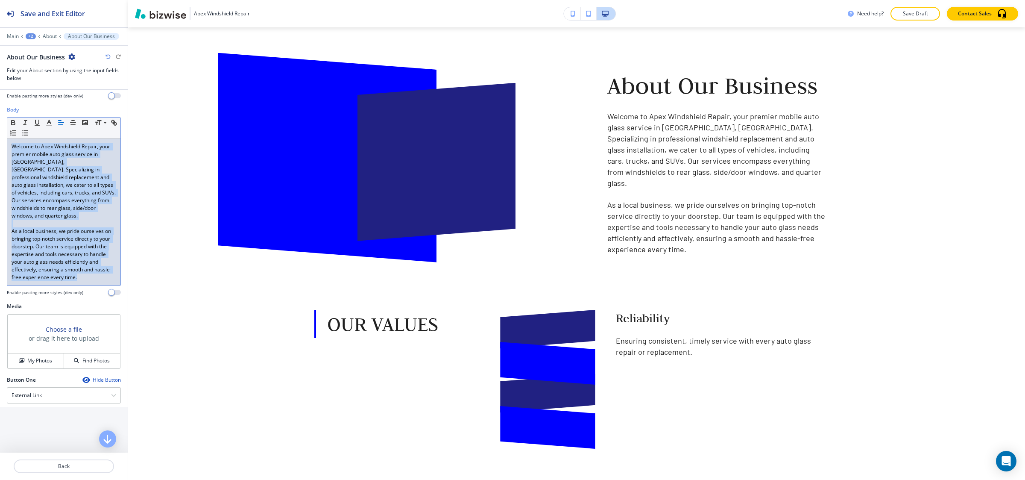
drag, startPoint x: 83, startPoint y: 290, endPoint x: 0, endPoint y: 126, distance: 184.3
click at [0, 126] on div "Body Small Normal Large Huge Welcome to Apex Windshield Repair, your premier mo…" at bounding box center [64, 204] width 128 height 196
paste div
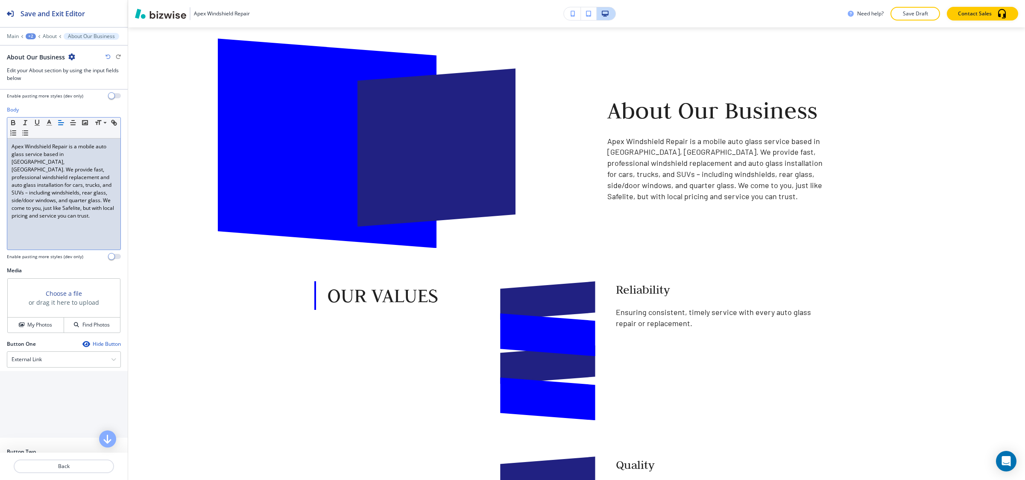
click at [78, 203] on p "Apex Windshield Repair is a mobile auto glass service based in Myrtle Beach, SC…" at bounding box center [64, 181] width 105 height 77
click at [81, 200] on p "Apex Windshield Repair is a mobile auto glass service based in Myrtle Beach, SC…" at bounding box center [64, 181] width 105 height 77
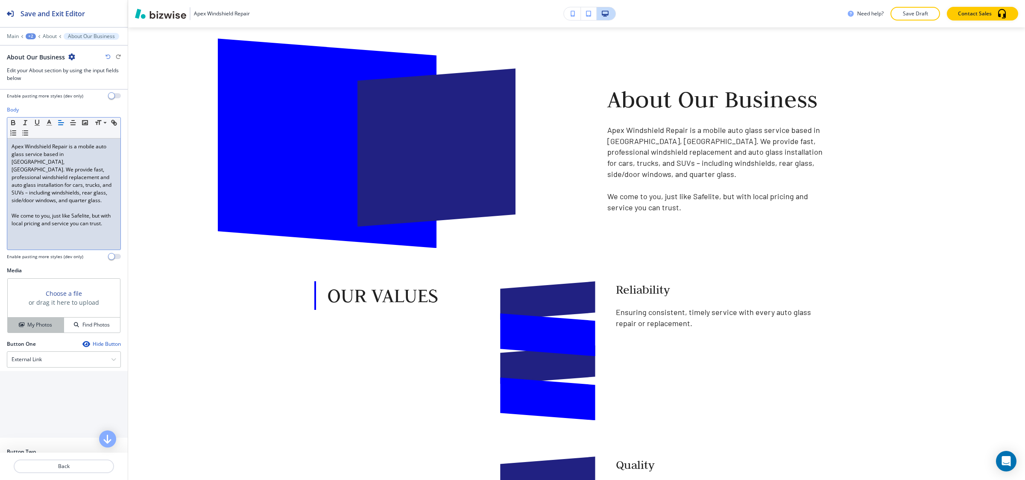
scroll to position [162, 0]
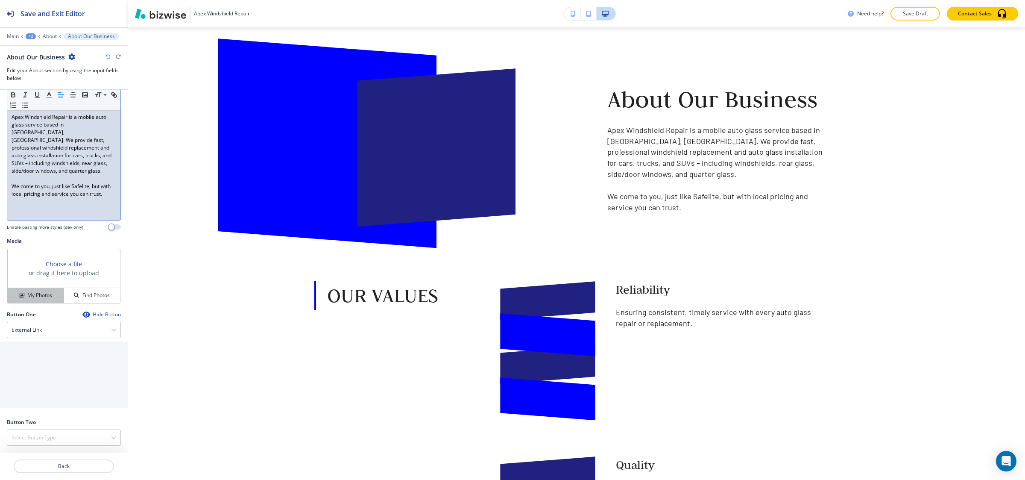
click at [30, 297] on h4 "My Photos" at bounding box center [39, 295] width 25 height 8
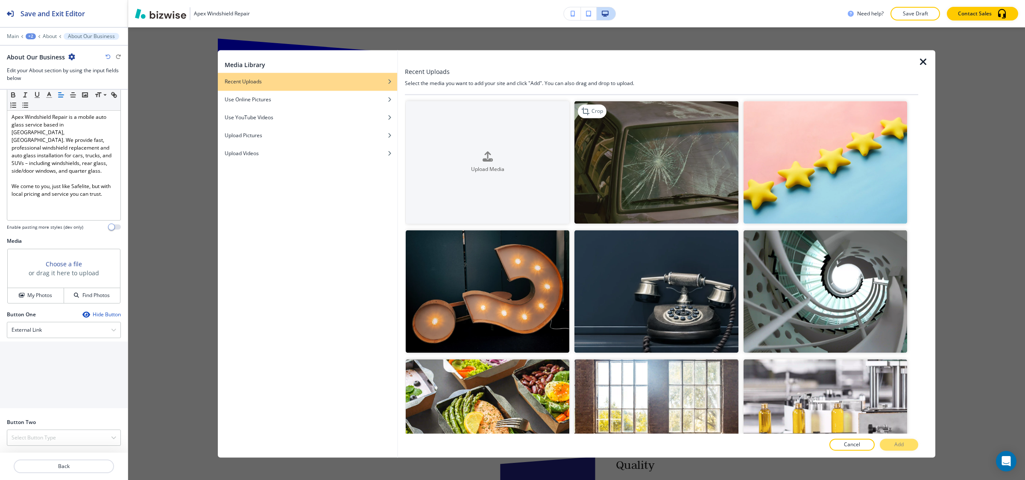
click at [638, 148] on img "button" at bounding box center [656, 162] width 164 height 123
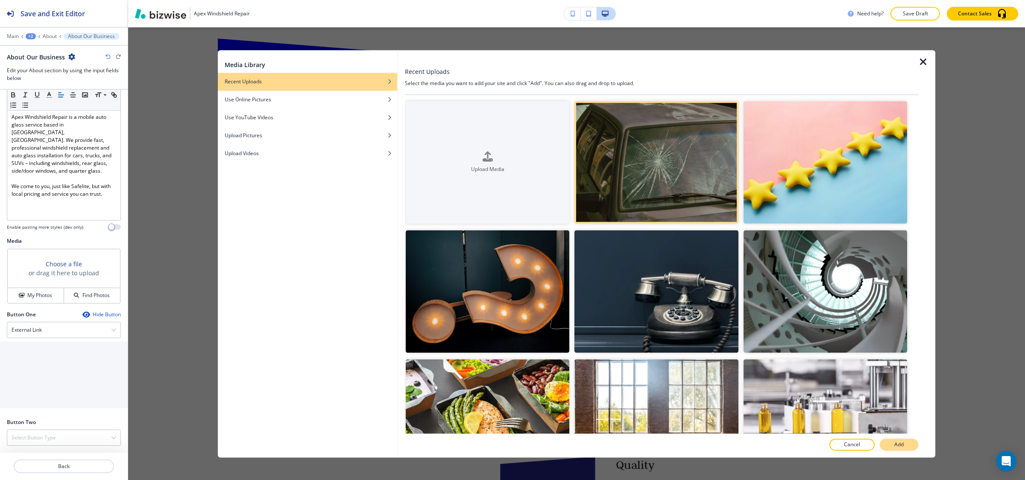
click at [683, 319] on button "Add" at bounding box center [899, 444] width 38 height 12
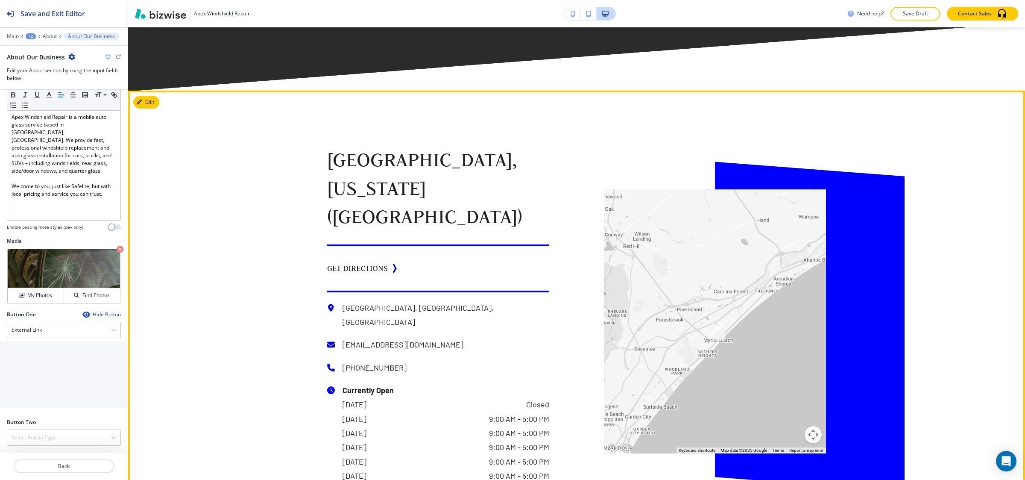
scroll to position [2328, 0]
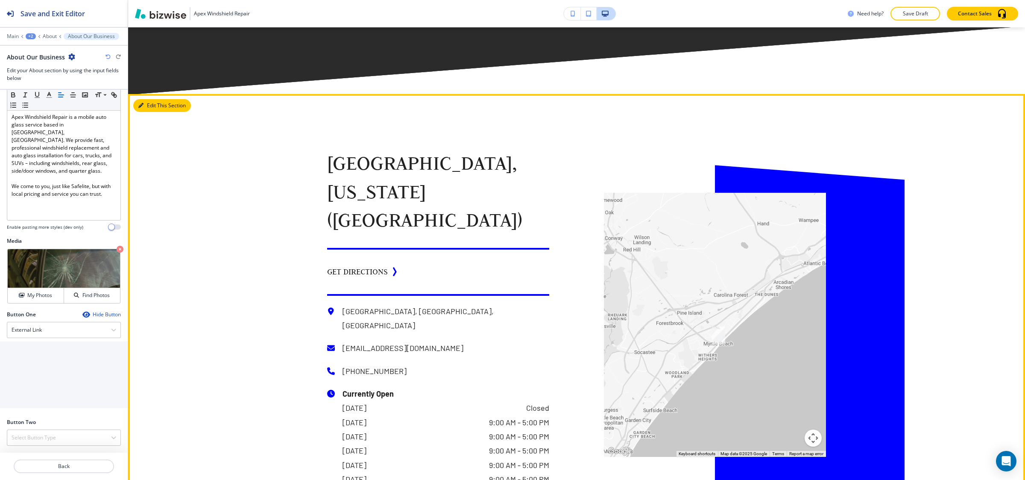
click at [157, 106] on button "Edit This Section" at bounding box center [162, 105] width 58 height 13
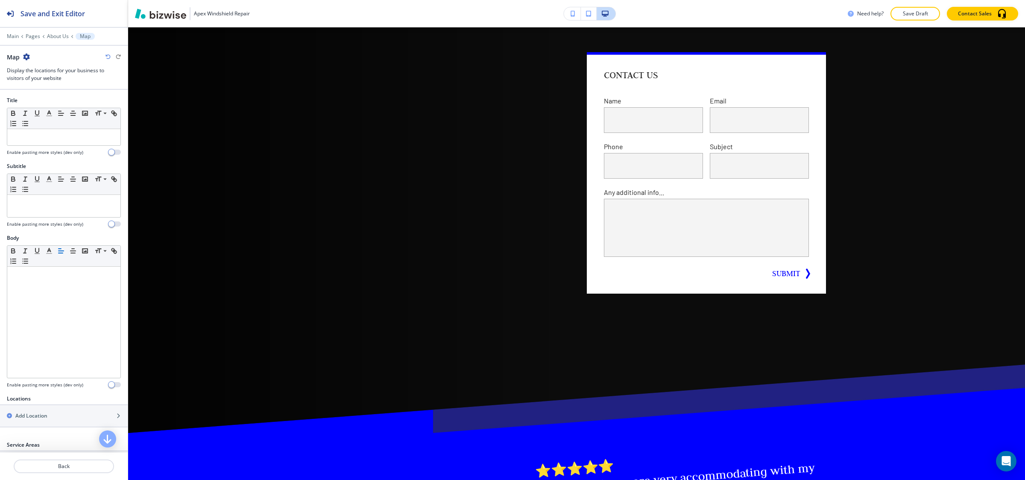
scroll to position [0, 0]
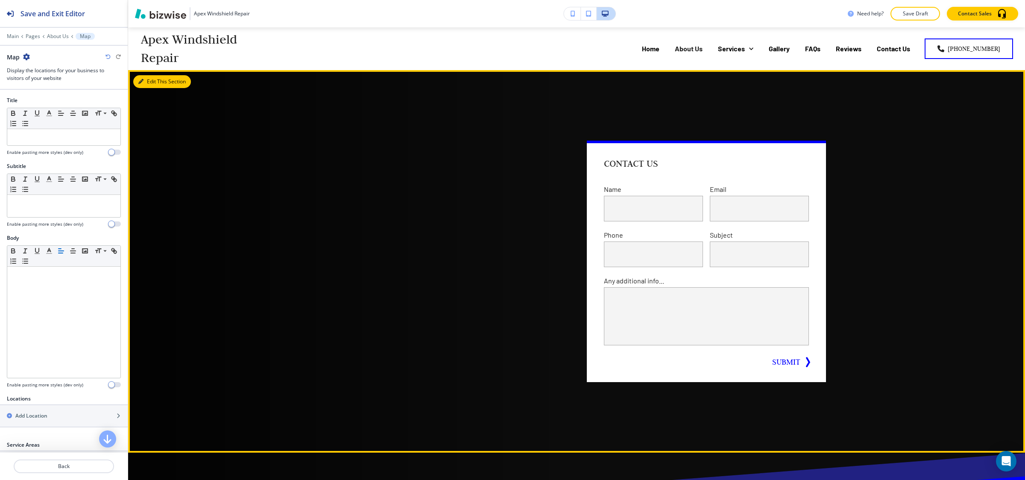
click at [140, 79] on icon "button" at bounding box center [140, 81] width 5 height 5
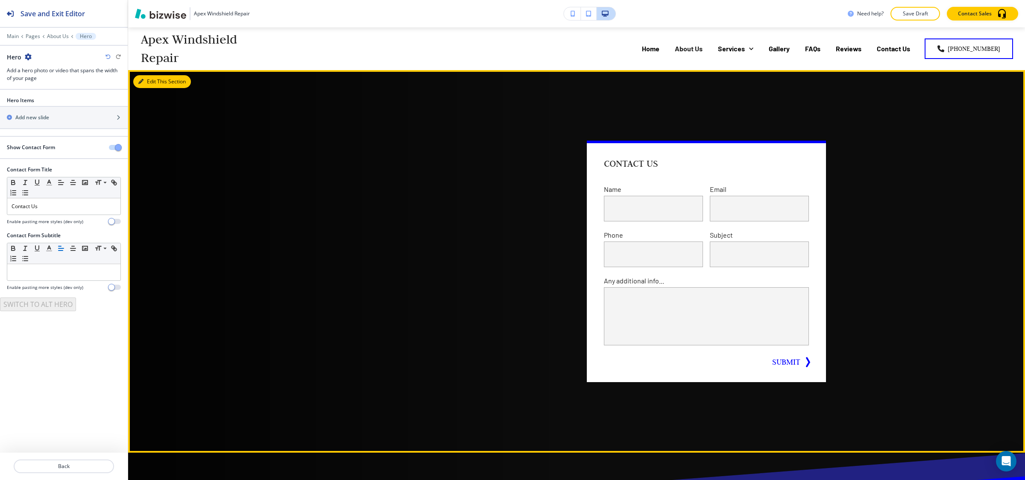
scroll to position [43, 0]
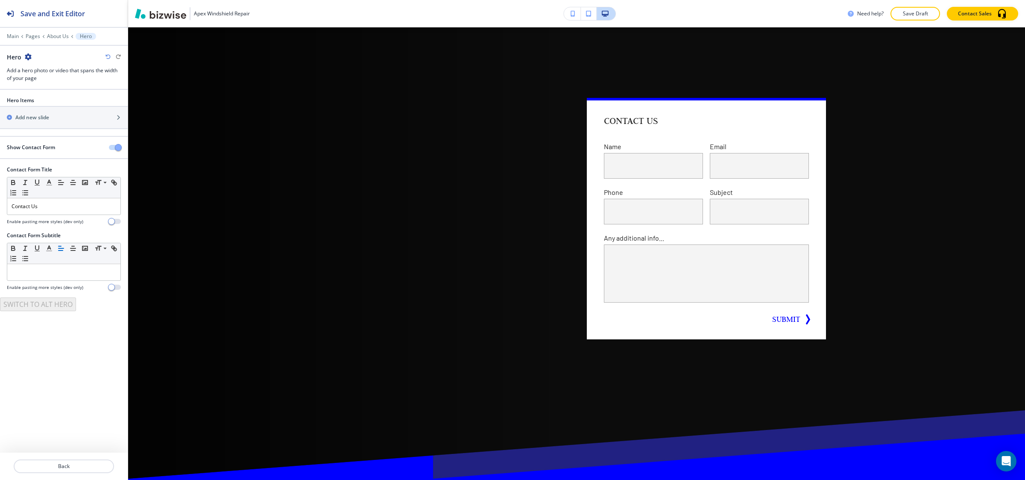
click at [116, 151] on span "button" at bounding box center [118, 147] width 7 height 7
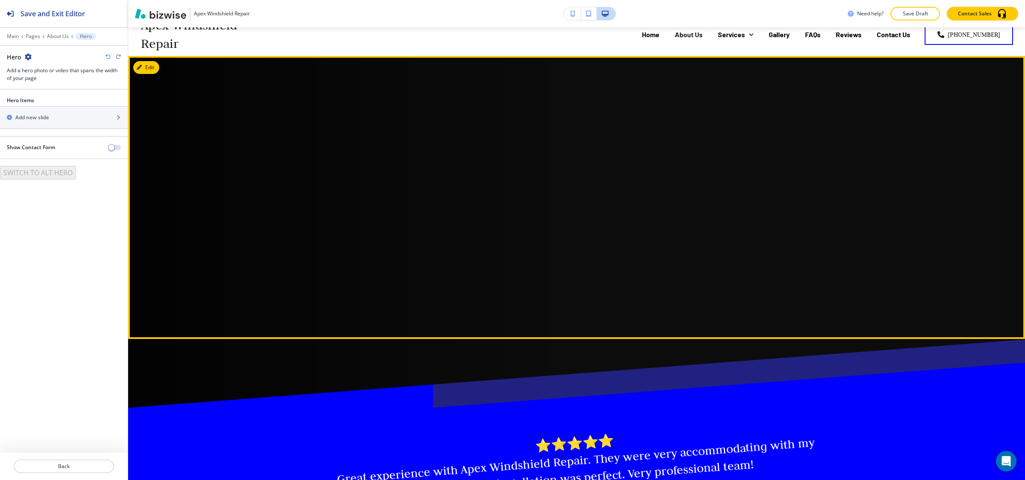
scroll to position [0, 0]
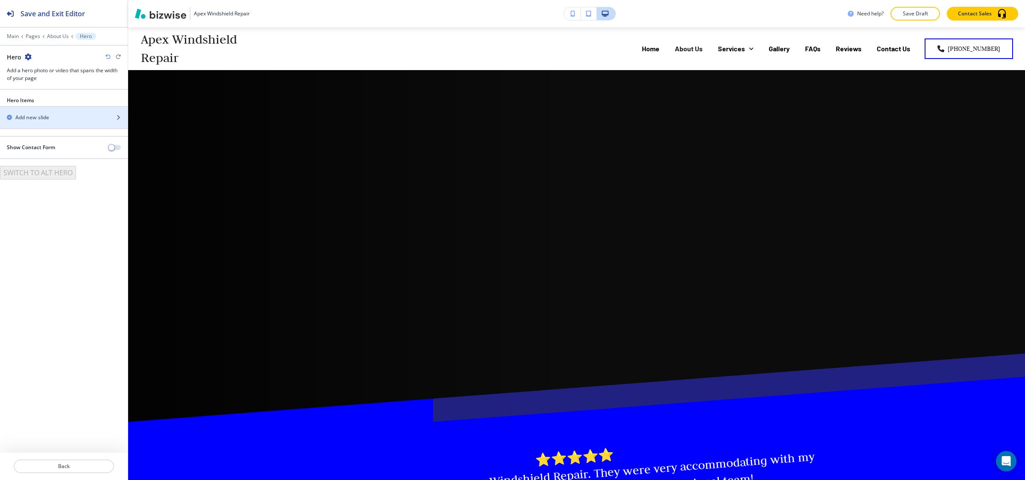
click at [45, 123] on div "button" at bounding box center [64, 124] width 128 height 7
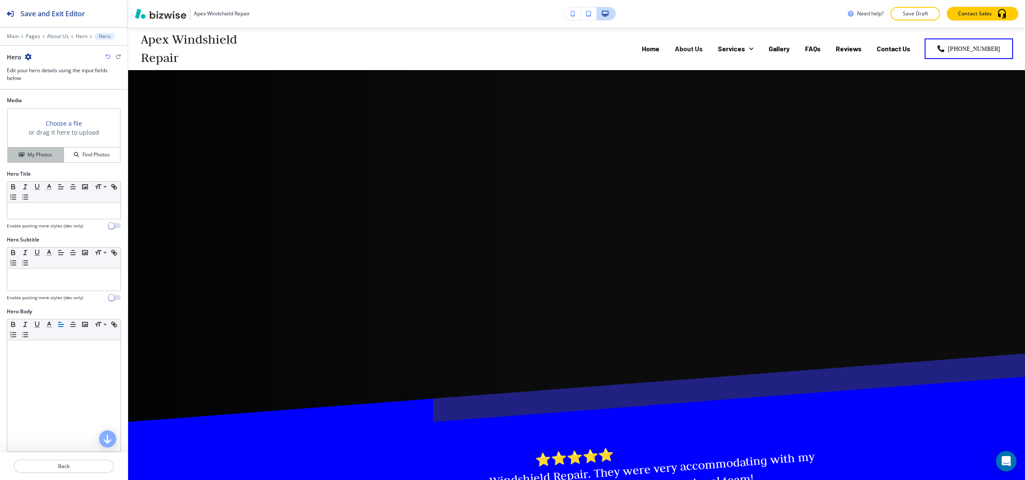
click at [27, 152] on h4 "My Photos" at bounding box center [39, 155] width 25 height 8
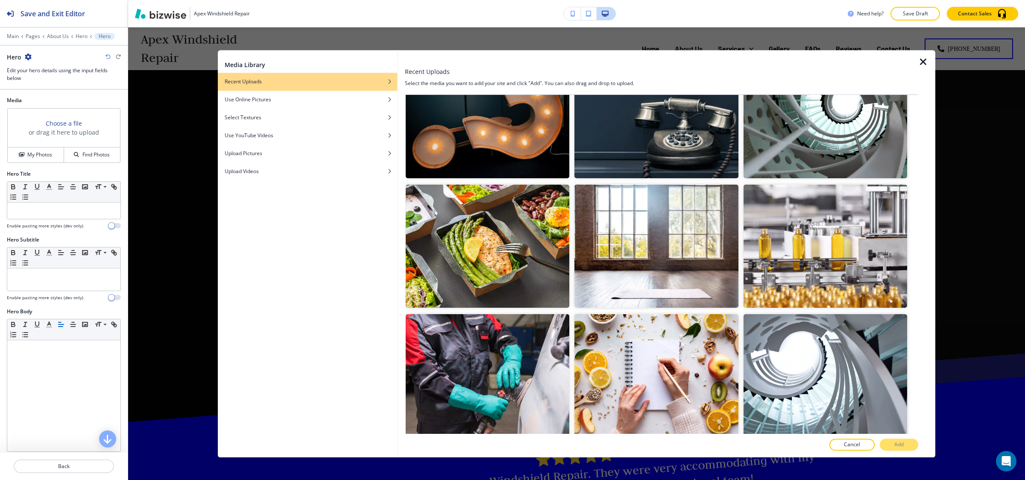
scroll to position [80, 0]
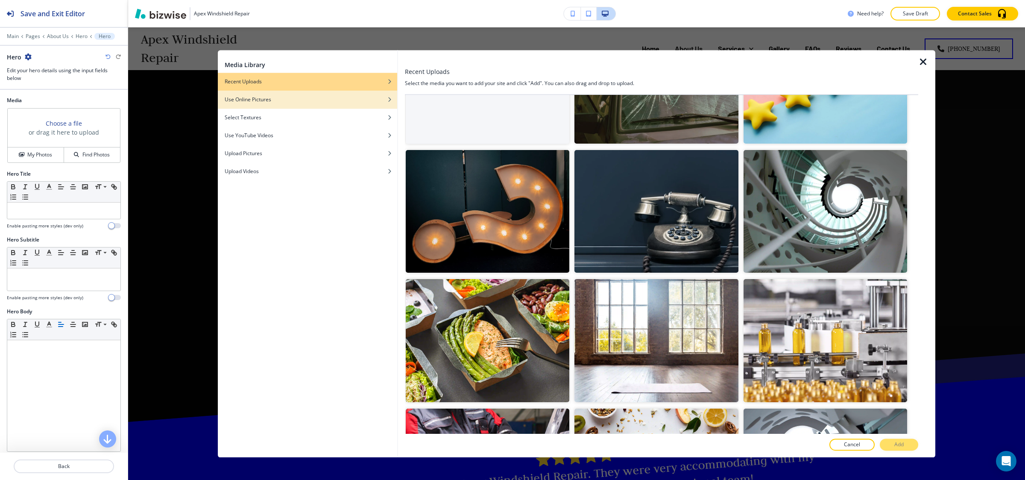
click at [354, 99] on div "Use Online Pictures" at bounding box center [307, 100] width 179 height 8
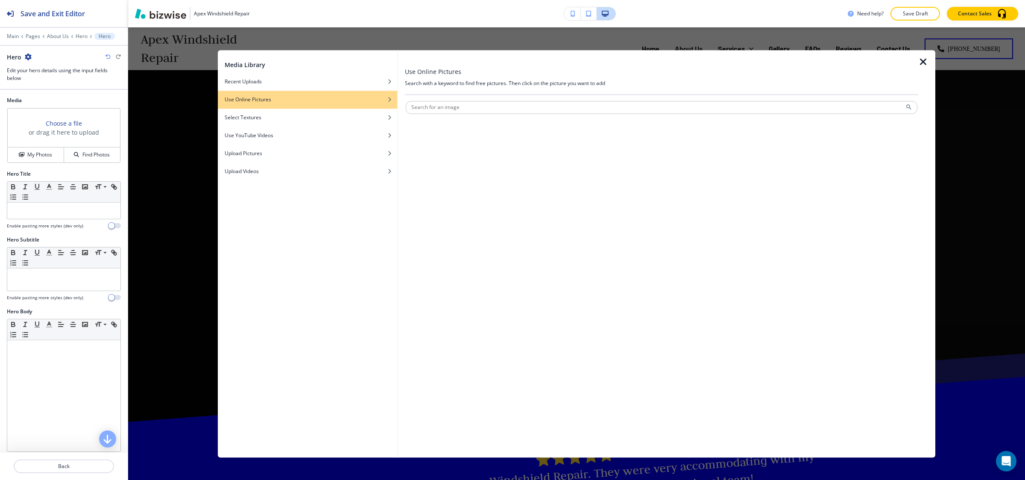
scroll to position [0, 0]
type input "about windshield repair"
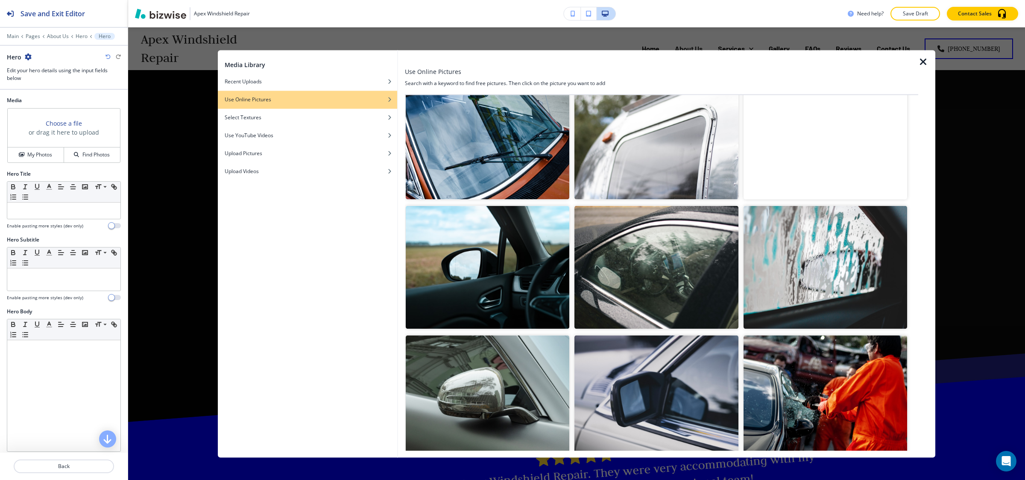
scroll to position [3537, 0]
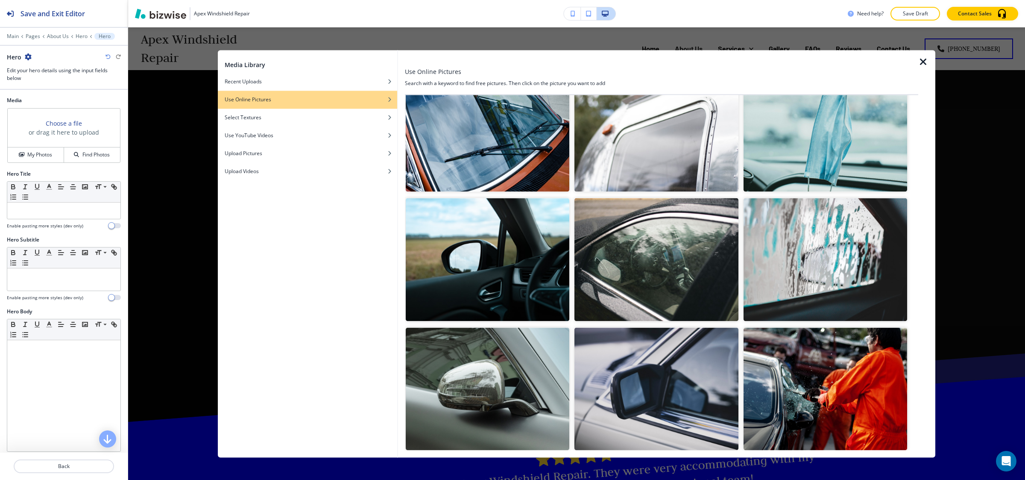
click at [683, 319] on img "button" at bounding box center [825, 388] width 164 height 123
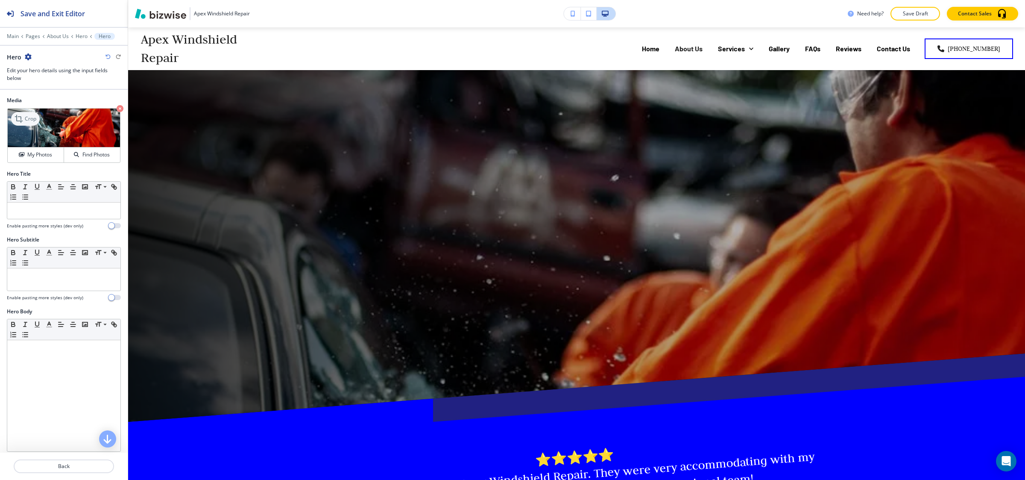
click at [31, 120] on p "Crop" at bounding box center [31, 119] width 12 height 8
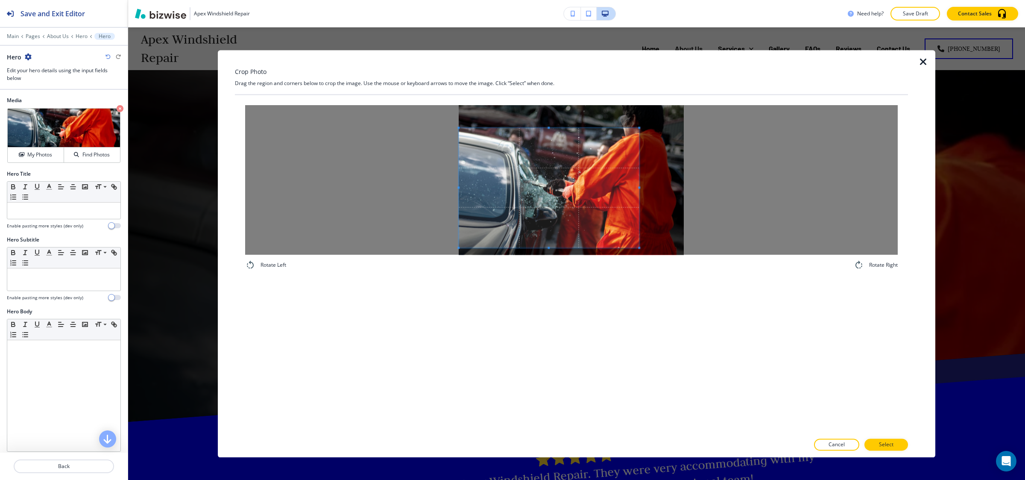
click at [541, 208] on span at bounding box center [549, 188] width 180 height 120
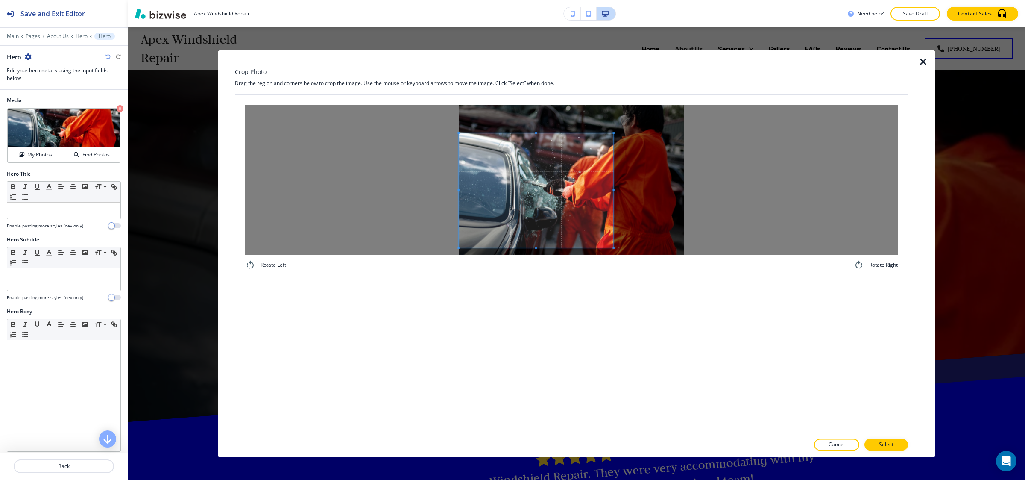
click at [614, 134] on span at bounding box center [613, 133] width 2 height 2
click at [683, 319] on p "Select" at bounding box center [886, 444] width 15 height 8
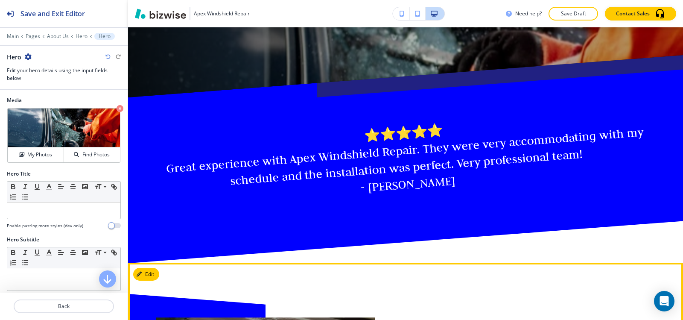
scroll to position [299, 0]
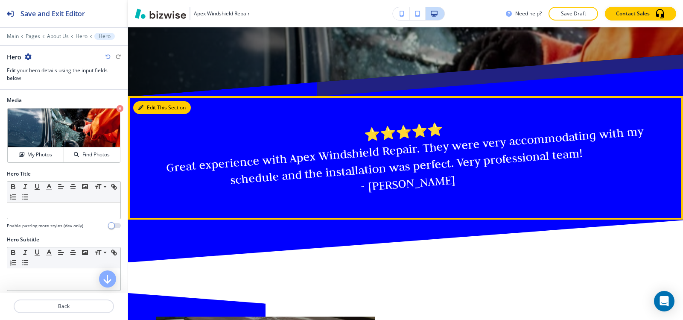
click at [150, 111] on button "Edit This Section" at bounding box center [162, 107] width 58 height 13
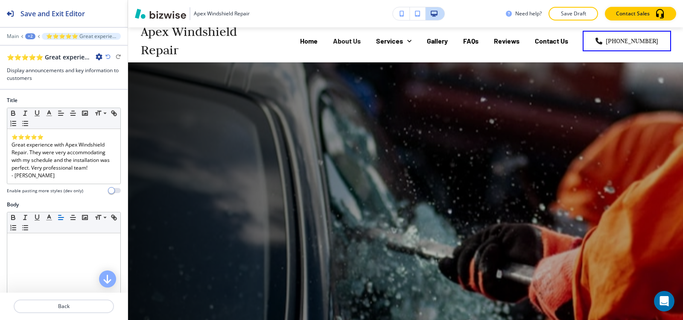
scroll to position [0, 0]
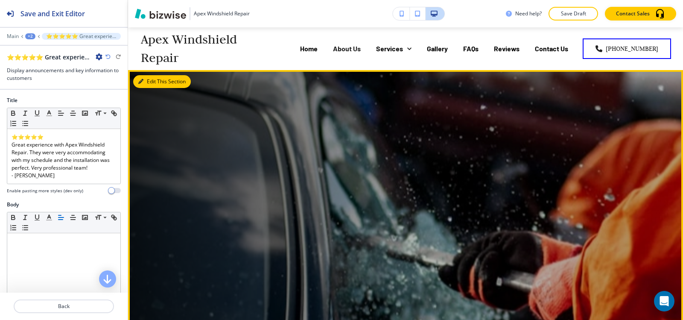
click at [153, 81] on button "Edit This Section" at bounding box center [162, 81] width 58 height 13
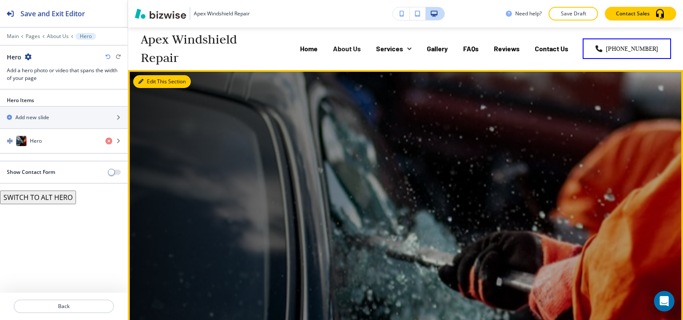
scroll to position [43, 0]
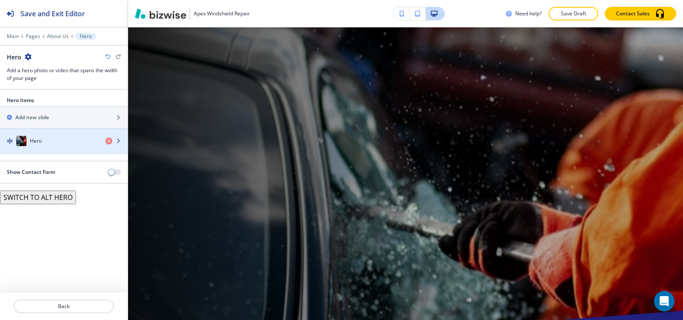
click at [60, 145] on div "Hero" at bounding box center [49, 141] width 99 height 10
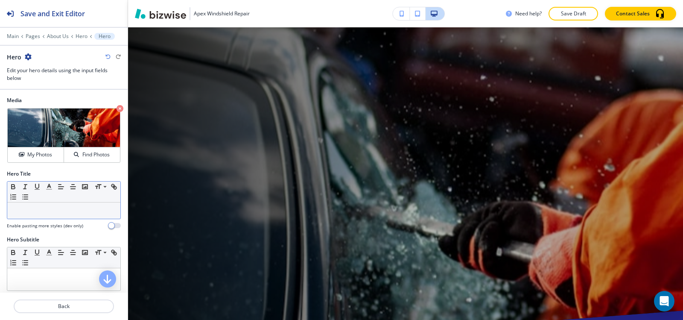
click at [60, 216] on div at bounding box center [63, 210] width 113 height 16
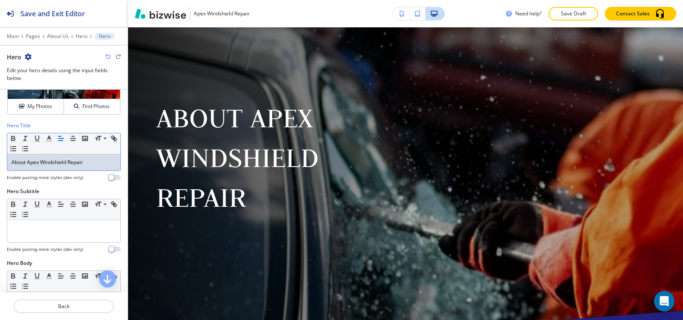
scroll to position [128, 0]
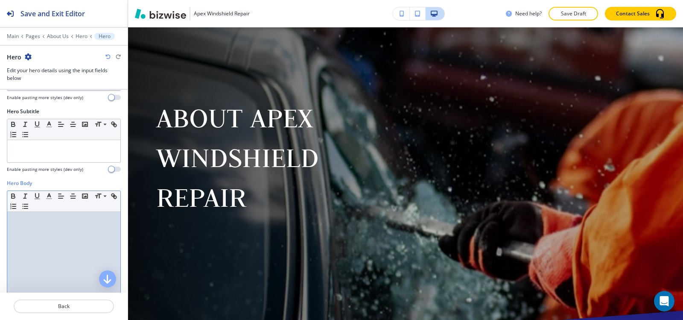
click at [39, 249] on div at bounding box center [63, 267] width 113 height 111
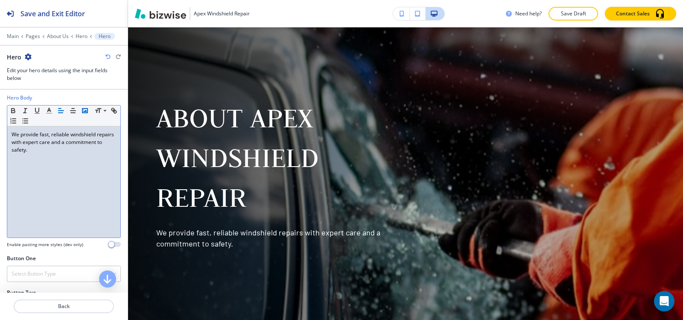
scroll to position [324, 0]
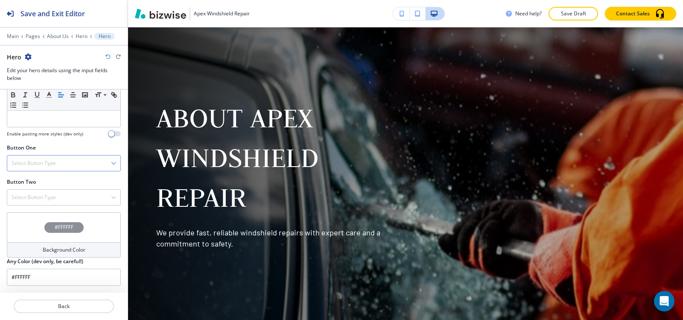
click at [60, 164] on div "Select Button Type" at bounding box center [63, 162] width 113 height 15
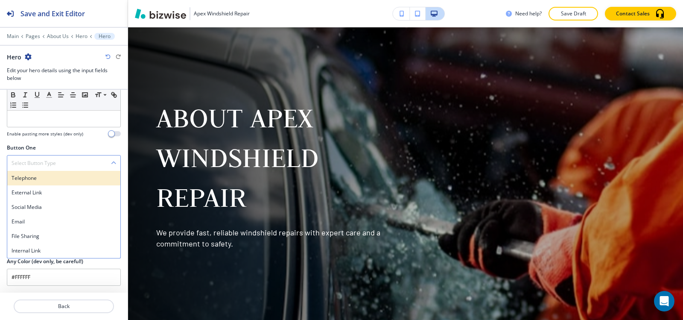
click at [55, 176] on h4 "Telephone" at bounding box center [64, 178] width 105 height 8
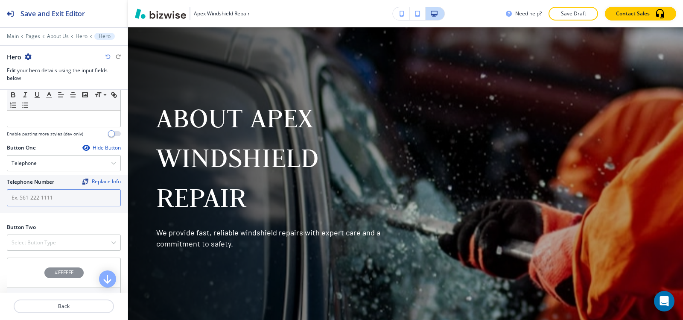
click at [48, 199] on input "text" at bounding box center [64, 197] width 114 height 17
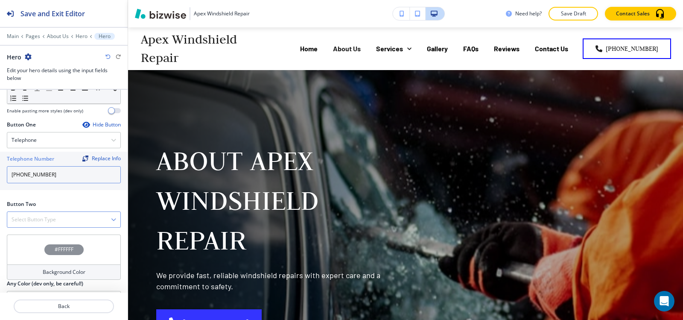
scroll to position [369, 0]
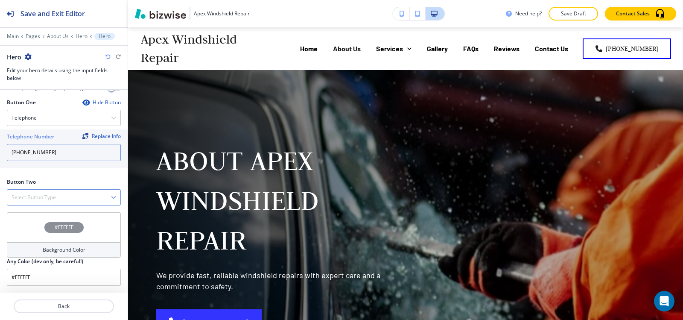
type input "[PHONE_NUMBER]"
click at [50, 196] on h4 "Select Button Type" at bounding box center [34, 197] width 44 height 8
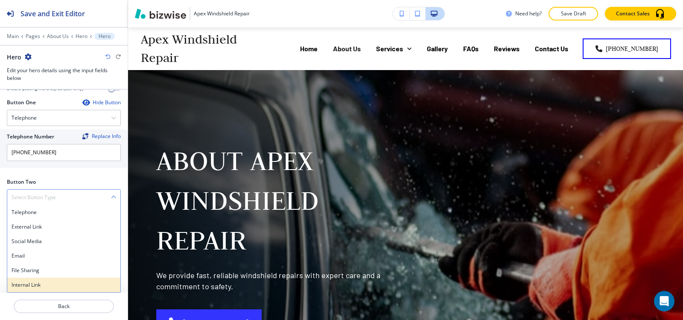
click at [30, 283] on h4 "Internal Link" at bounding box center [64, 285] width 105 height 8
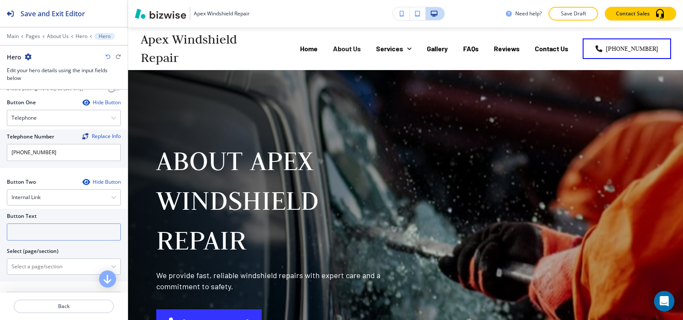
click at [34, 230] on input "text" at bounding box center [64, 231] width 114 height 17
type input "contact us"
click at [31, 269] on \(page\/section\) "Manual Input" at bounding box center [59, 266] width 104 height 15
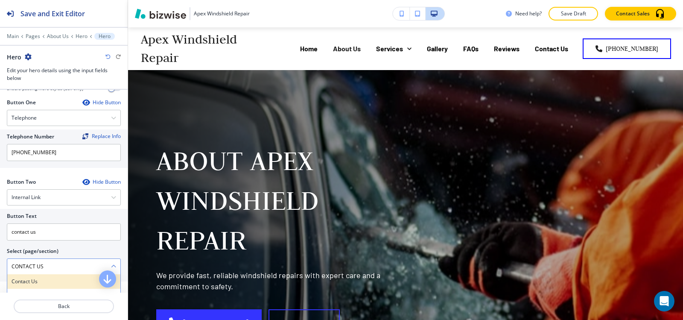
click at [21, 286] on div "Contact Us" at bounding box center [63, 281] width 113 height 15
type \(page\/section\) "Contact Us"
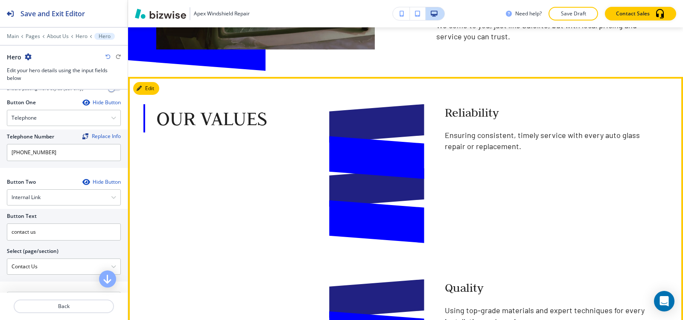
scroll to position [769, 0]
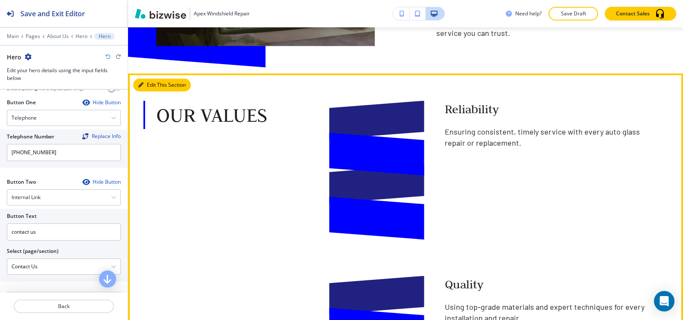
click at [144, 86] on button "Edit This Section" at bounding box center [162, 85] width 58 height 13
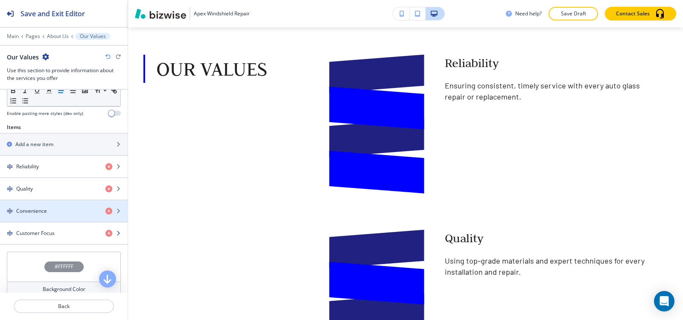
scroll to position [256, 0]
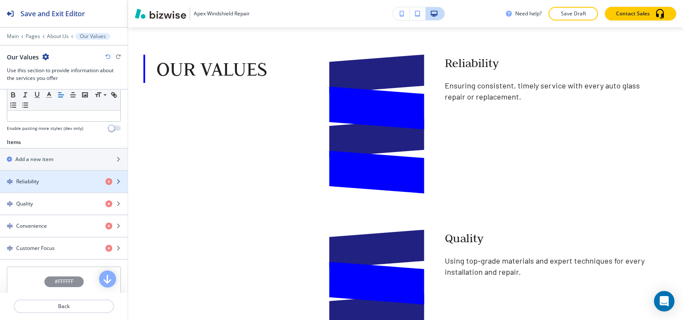
click at [45, 190] on div "button" at bounding box center [64, 188] width 128 height 7
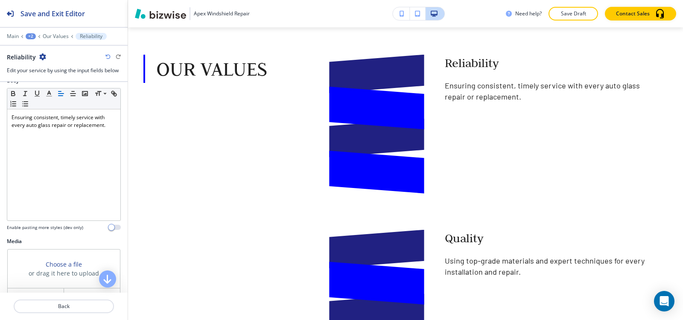
scroll to position [171, 0]
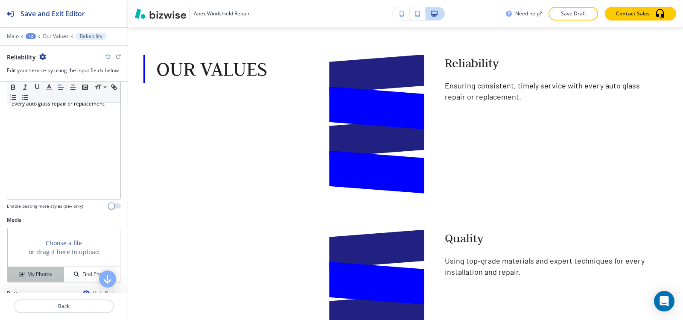
click at [35, 272] on h4 "My Photos" at bounding box center [39, 274] width 25 height 8
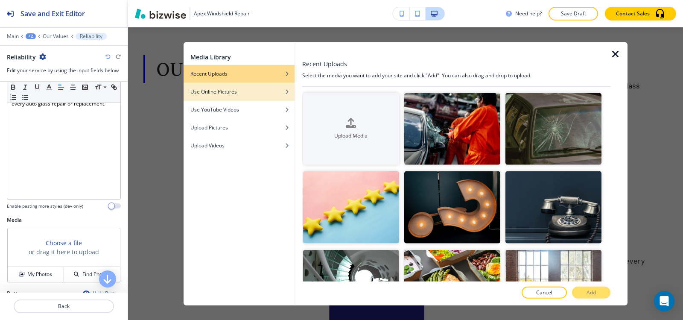
click at [207, 91] on h4 "Use Online Pictures" at bounding box center [213, 92] width 47 height 8
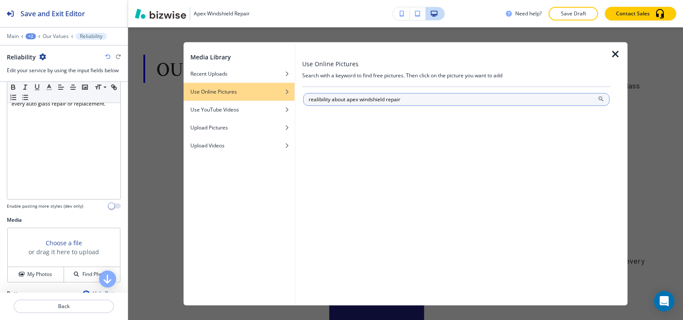
type input "realibility about apex windshield repair"
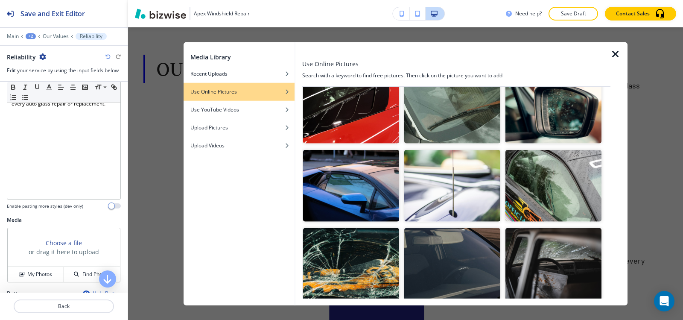
scroll to position [384, 0]
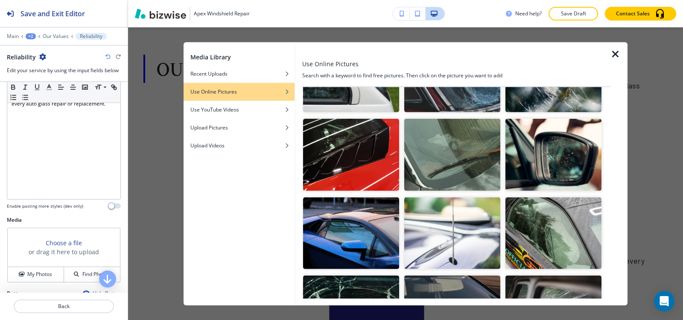
click at [613, 52] on icon "button" at bounding box center [616, 54] width 10 height 10
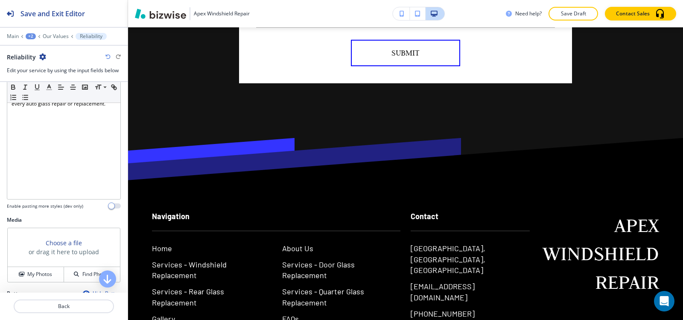
scroll to position [3114, 0]
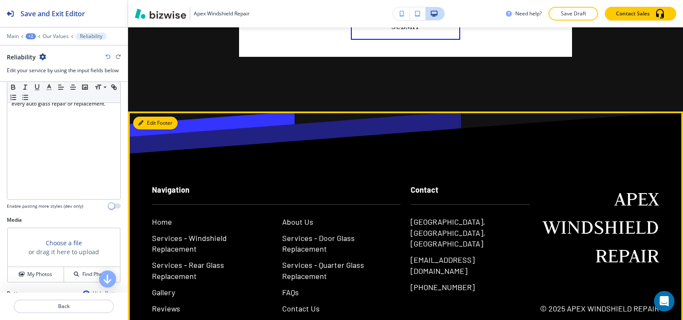
click at [141, 120] on icon "button" at bounding box center [140, 122] width 5 height 5
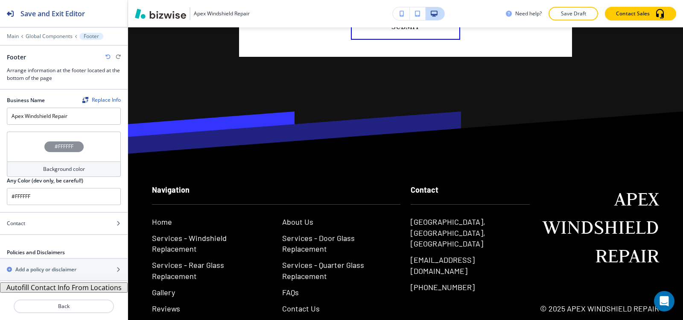
click at [61, 171] on h4 "Background color" at bounding box center [64, 169] width 42 height 8
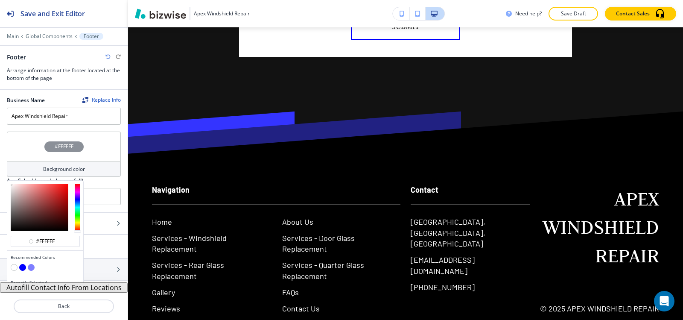
click at [32, 266] on button "button" at bounding box center [31, 267] width 7 height 7
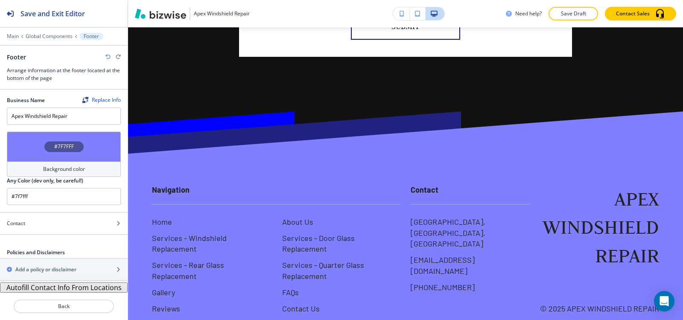
click at [90, 173] on div "Background color" at bounding box center [64, 168] width 114 height 15
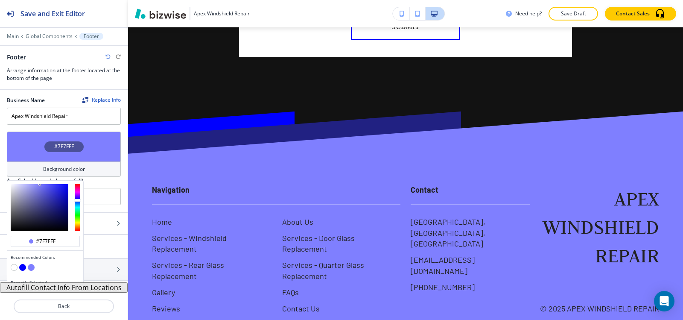
click at [21, 266] on button "button" at bounding box center [22, 267] width 7 height 7
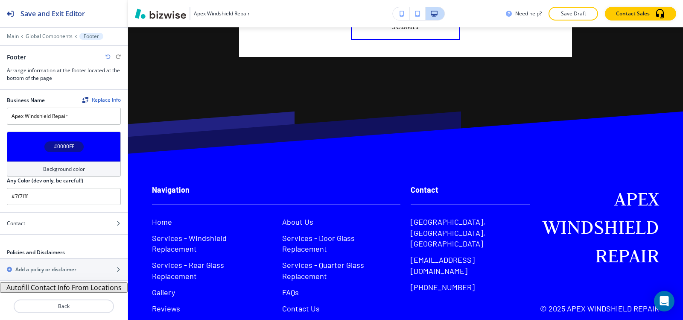
type input "#0000FF"
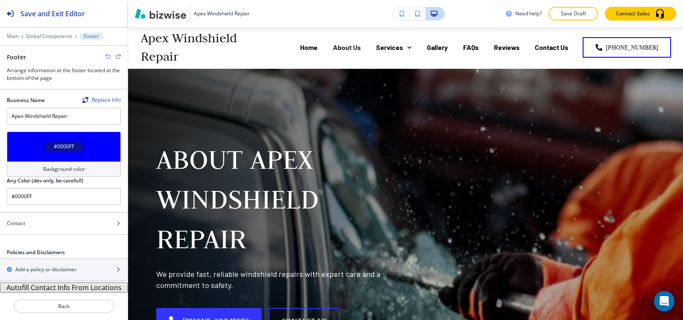
scroll to position [0, 0]
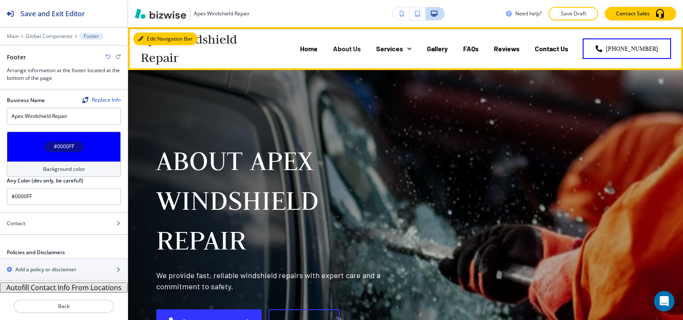
click at [155, 37] on button "Edit Navigation Bar" at bounding box center [165, 38] width 64 height 13
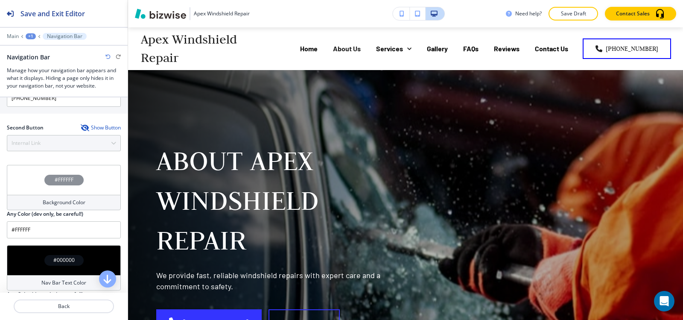
scroll to position [256, 0]
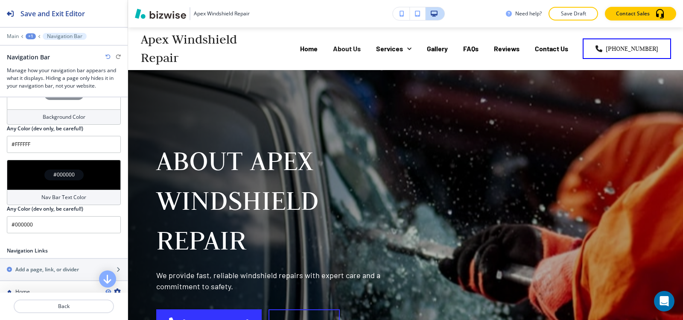
click at [56, 111] on div "Background Color" at bounding box center [64, 116] width 114 height 15
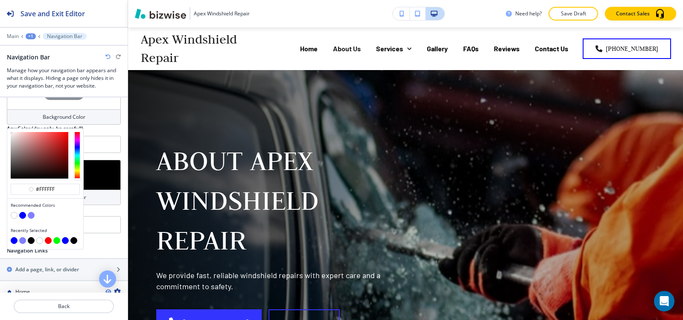
click at [22, 216] on button "button" at bounding box center [22, 215] width 7 height 7
type input "#0000FF"
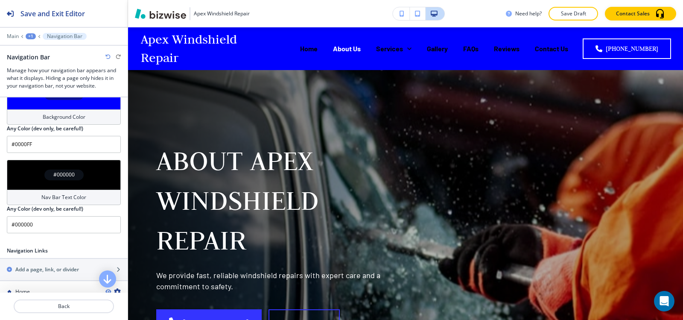
click at [53, 201] on div "Nav Bar Text Color" at bounding box center [64, 197] width 114 height 15
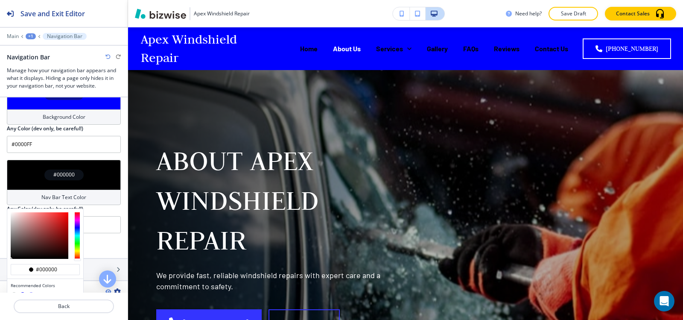
scroll to position [299, 0]
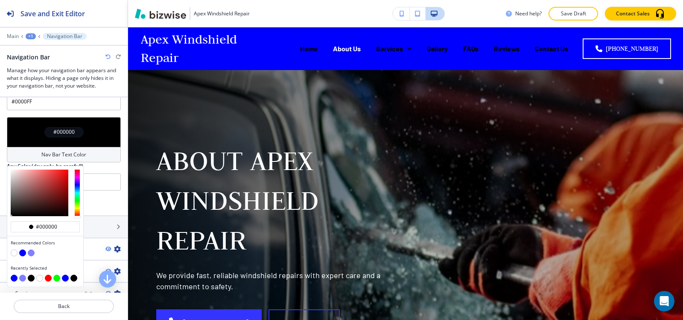
click at [15, 254] on button "button" at bounding box center [14, 252] width 7 height 7
type input "#FFFFFF"
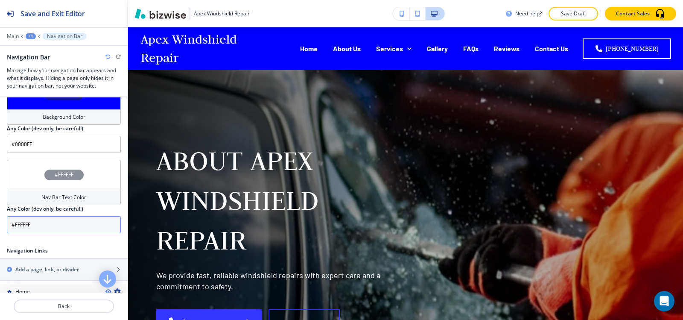
scroll to position [214, 0]
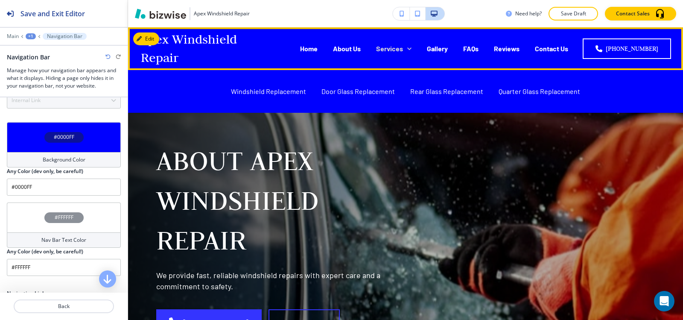
click at [412, 49] on icon at bounding box center [409, 48] width 4 height 3
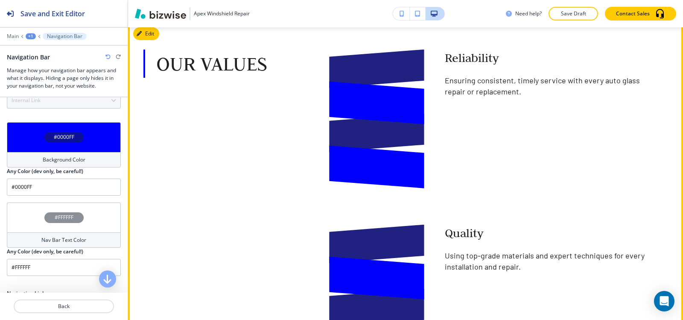
scroll to position [85, 0]
click at [17, 10] on div "Save and Exit Editor" at bounding box center [42, 13] width 85 height 27
click icon "button"
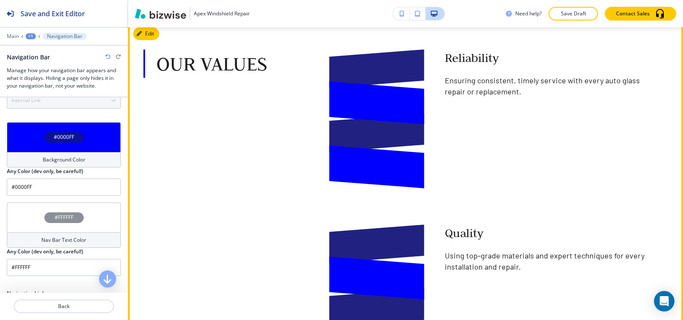
click li "I want to make my own edits"
click button "Edit This Section"
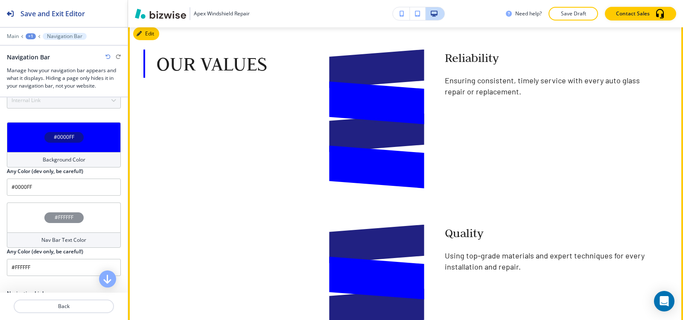
drag, startPoint x: 30, startPoint y: 258, endPoint x: 0, endPoint y: 204, distance: 61.9
click div "Subtitle Small Normal Large Huge At Apex Windshield Repair, we specialize in hi…"
click div
click button "Edit This Section"
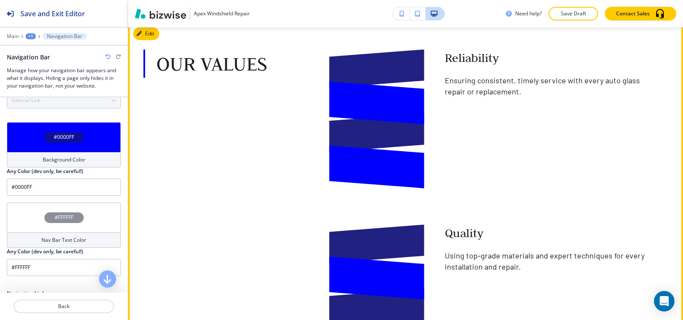
scroll to position [0, 0]
click button "Edit This Section"
click icon "button"
click p "Delete Section"
click p "Delete"
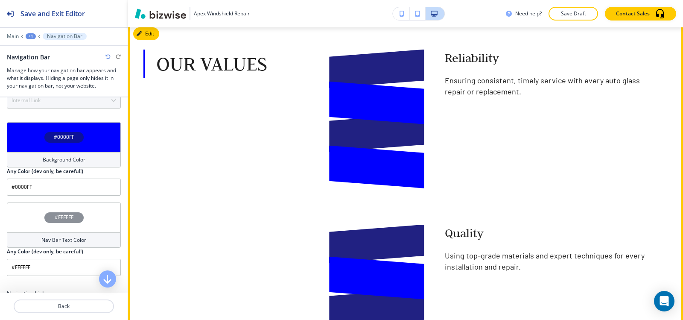
click icon "button"
click div "Flat"
click h4 "Slider"
drag, startPoint x: 111, startPoint y: 213, endPoint x: 0, endPoint y: 190, distance: 112.8
click div "Subtitle Small Normal Large Huge Hear what our customers have to say about our …"
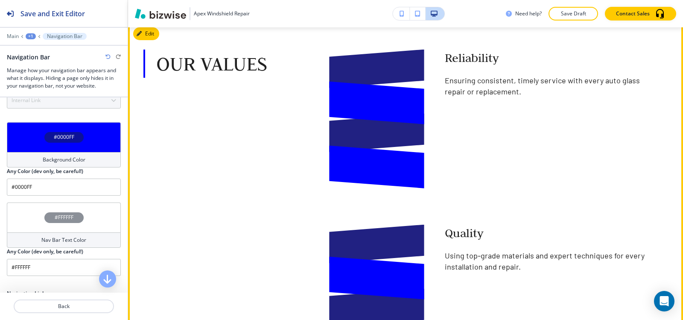
click div
click button "Edit This Section"
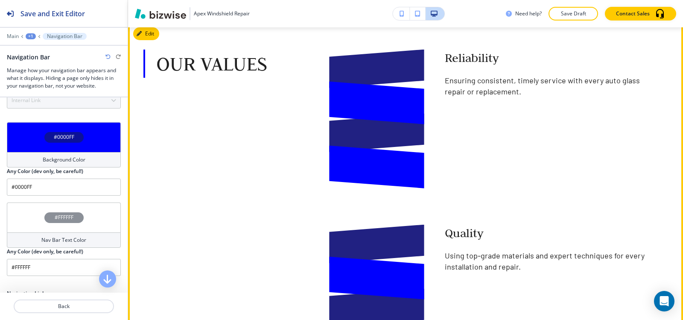
click icon "button"
click p "Delete Section"
click p "Delete"
click button "Edit This Section"
drag, startPoint x: 78, startPoint y: 261, endPoint x: 0, endPoint y: 242, distance: 80.2
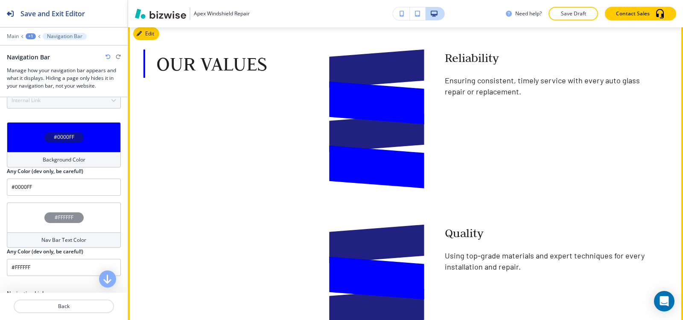
click div "Subtitle Small Normal Large Huge Have questions or need assistance? Reach out t…"
click div
drag, startPoint x: 522, startPoint y: 224, endPoint x: 400, endPoint y: 228, distance: 122.2
click input "text"
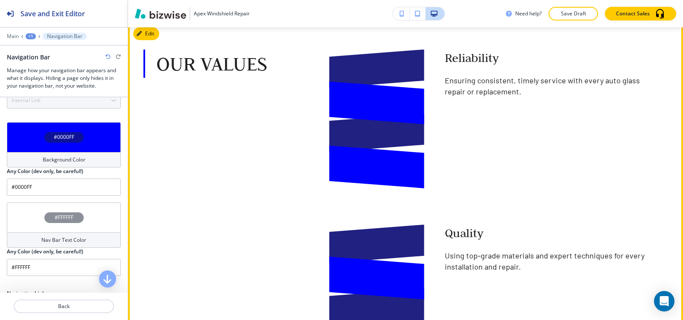
paste input "[EMAIL_ADDRESS][DOMAIN_NAME]"
type input "[EMAIL_ADDRESS][DOMAIN_NAME]"
click div "Add"
click h4 "Background Color"
click button "button"
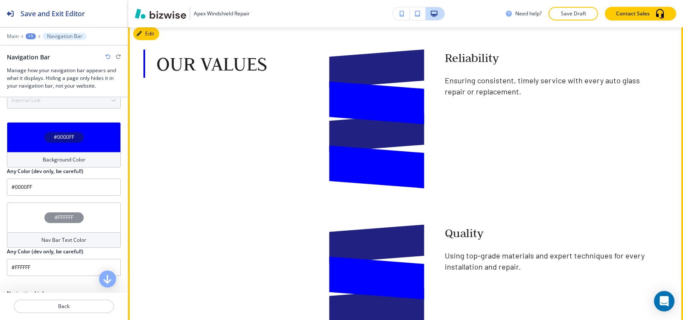
type input "#7f7fff"
drag, startPoint x: 67, startPoint y: 195, endPoint x: 0, endPoint y: 192, distance: 67.1
click div "Title Small Normal Large Huge Send us a Message Enable pasting more styles (dev…"
click polyline "button"
click button "button"
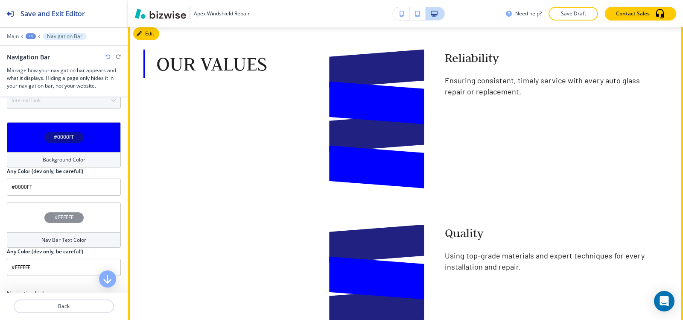
type input "#ffffff"
click p "Have questions or need assistance? Reach out to us any time, and our team will …"
drag, startPoint x: 79, startPoint y: 142, endPoint x: 6, endPoint y: 108, distance: 81.0
click div "Body Small Normal Large Huge Have questions or need assistance? Reach out to us…"
click icon "button"
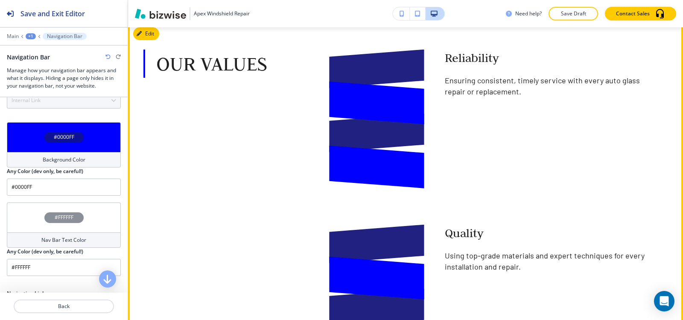
click button "button"
type input "#ffffff"
click button "Edit This Section"
click div
click icon "button"
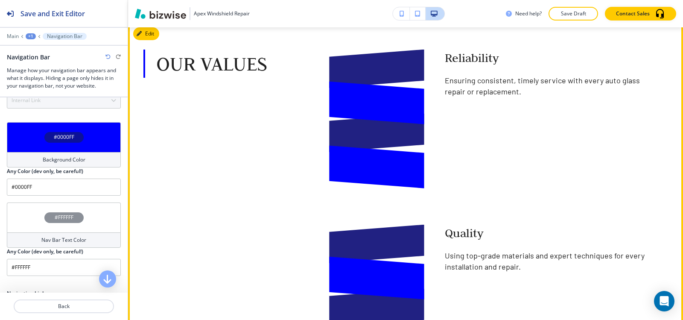
click div "External Link"
click div "Internal Link"
click input "text"
type input "contact us"
click \(page\/section\) "Manual Input"
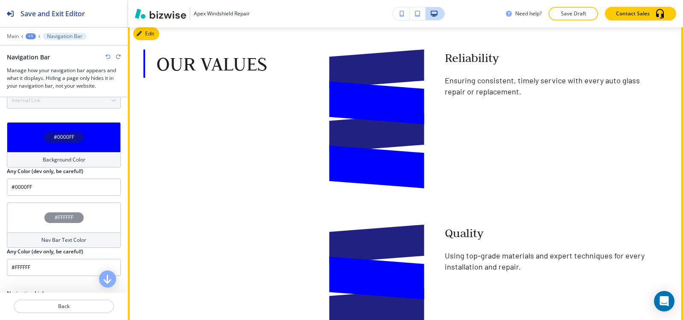
click h4 "Contact Us"
type \(page\/section\) "Contact Us"
click h4 "My Photos"
click div "button"
click input "quick fix for windshield"
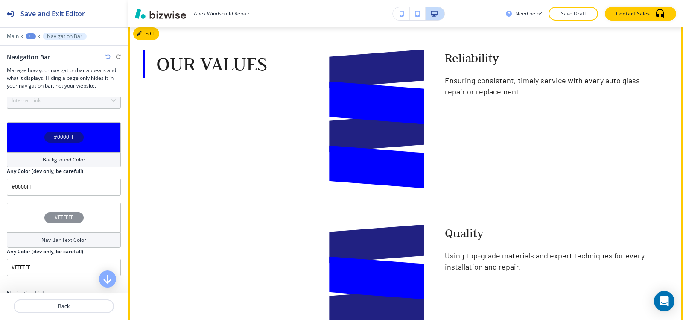
click input "quick fix for windshield employee"
drag, startPoint x: 415, startPoint y: 100, endPoint x: 383, endPoint y: 104, distance: 31.4
click input "quick fix for windshield broken employee"
drag, startPoint x: 399, startPoint y: 100, endPoint x: 282, endPoint y: 102, distance: 117.4
click div "Media Library Recent Uploads Use Online Pictures Select Textures Use YouTube Vi…"
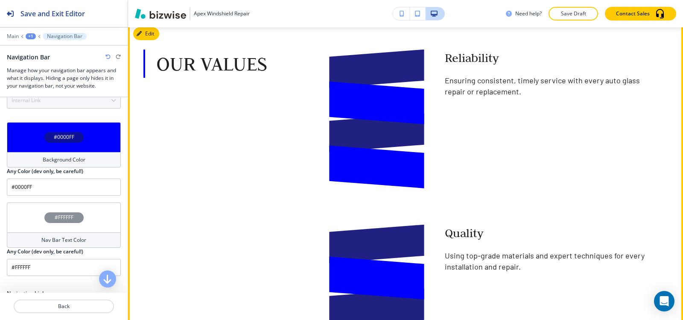
click input "a windshield worker"
type input "a windshield repair worker"
click img "button"
click button "Edit This Section"
drag, startPoint x: 109, startPoint y: 225, endPoint x: 0, endPoint y: 174, distance: 120.0
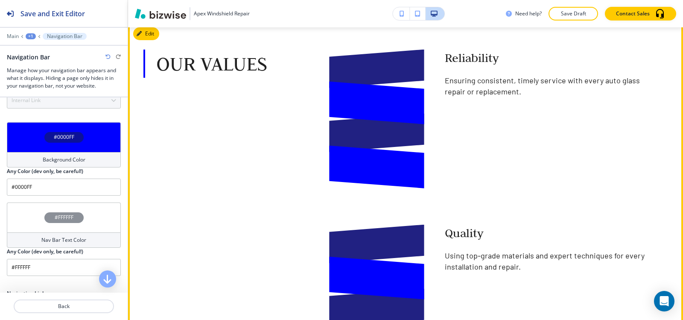
click div "Subtitle Small Normal Large Huge Take a look at our gallery to see the precisio…"
click div
click div "button"
click button "button"
click button "Edit This Section"
